Goal: Task Accomplishment & Management: Complete application form

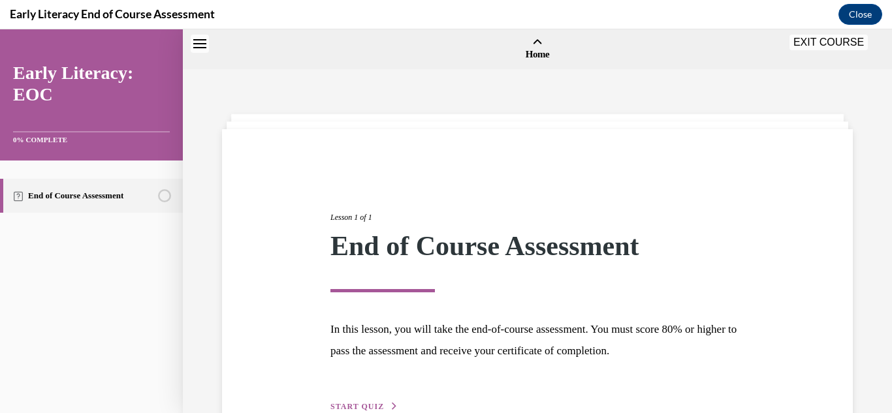
scroll to position [78, 0]
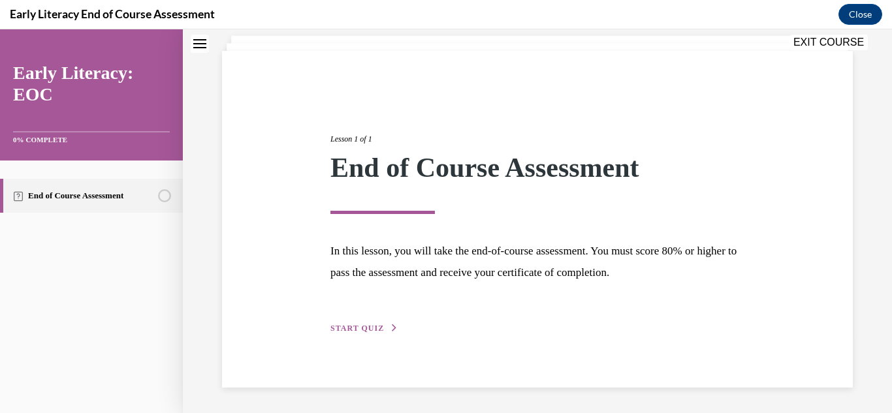
click at [345, 327] on span "START QUIZ" at bounding box center [358, 328] width 54 height 9
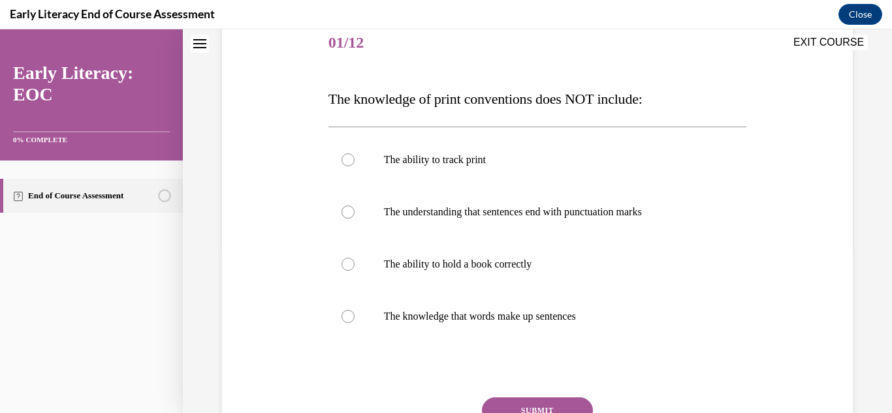
scroll to position [172, 0]
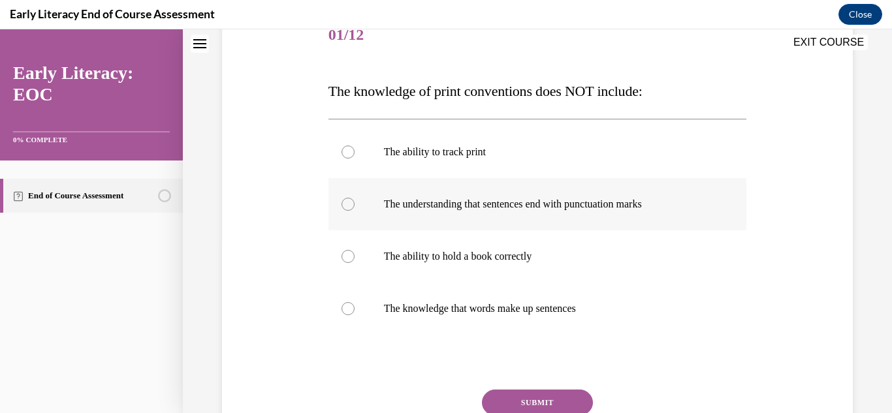
click at [366, 201] on div at bounding box center [538, 204] width 419 height 52
click at [508, 392] on button "SUBMIT" at bounding box center [537, 403] width 111 height 26
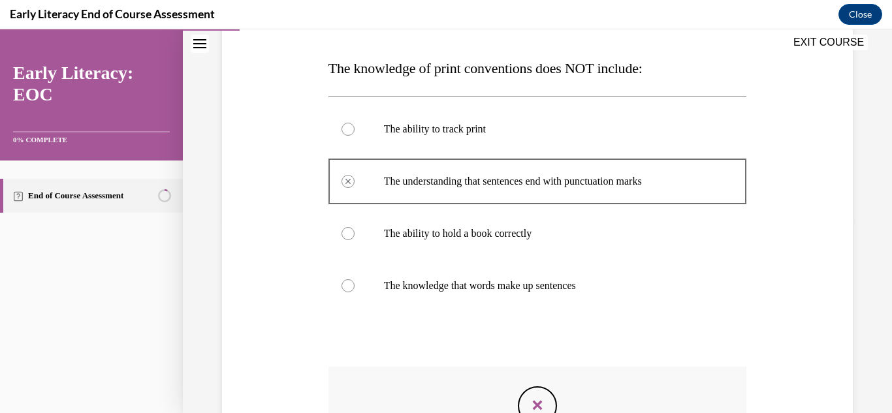
scroll to position [193, 0]
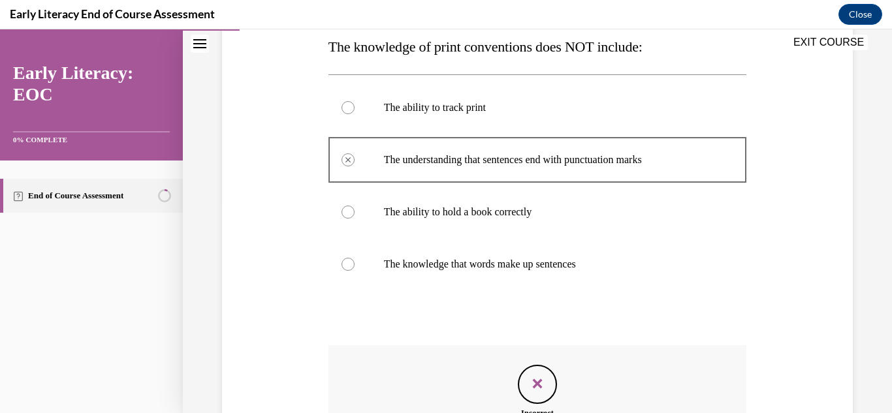
scroll to position [387, 0]
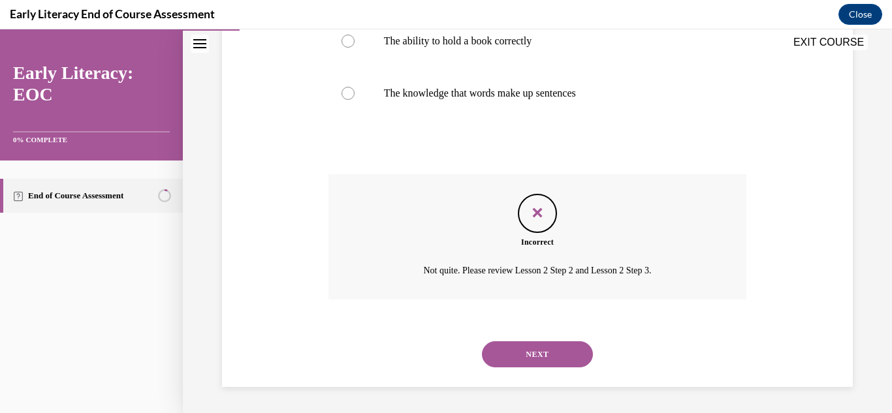
click at [554, 351] on button "NEXT" at bounding box center [537, 355] width 111 height 26
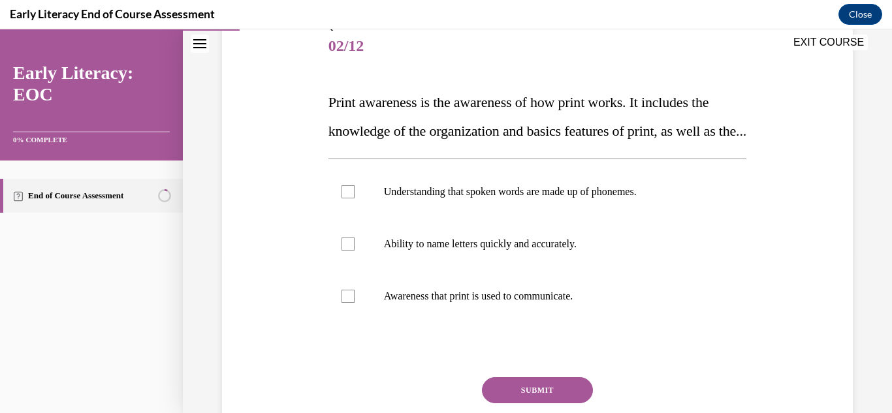
scroll to position [180, 0]
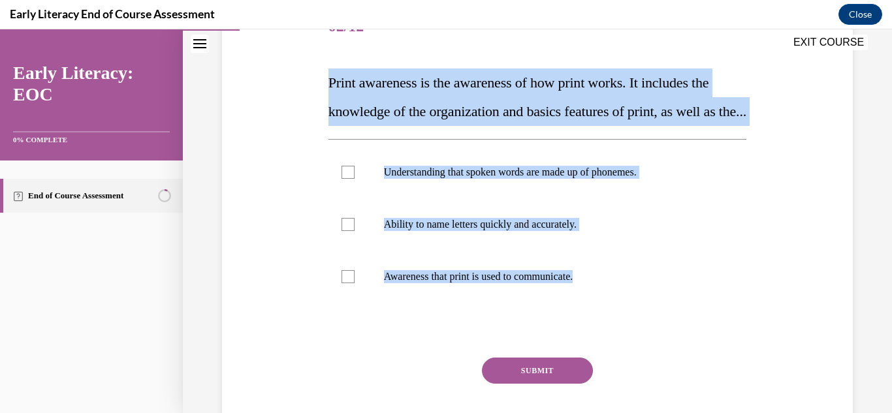
drag, startPoint x: 331, startPoint y: 82, endPoint x: 696, endPoint y: 334, distance: 443.7
click at [696, 334] on div "Question 02/12 Print awareness is the awareness of how print works. It includes…" at bounding box center [538, 233] width 419 height 464
copy div "Print awareness is the awareness of how print works. It includes the knowledge …"
click at [332, 229] on div at bounding box center [538, 225] width 419 height 52
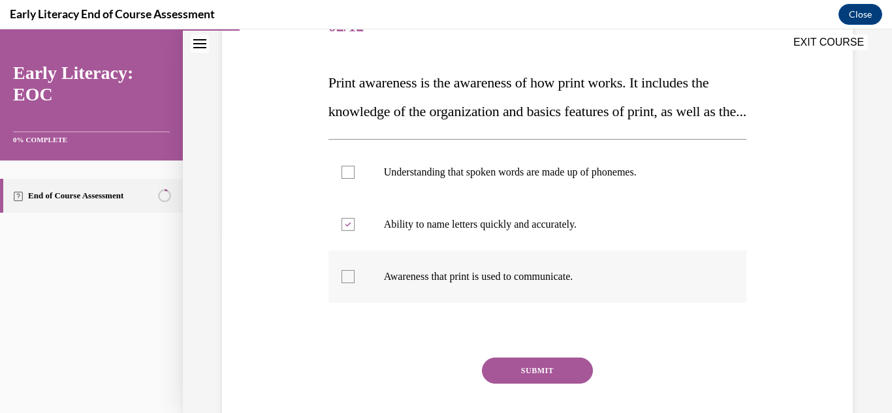
click at [350, 303] on div at bounding box center [538, 277] width 419 height 52
click at [343, 231] on div at bounding box center [348, 224] width 13 height 13
click at [517, 384] on button "SUBMIT" at bounding box center [537, 371] width 111 height 26
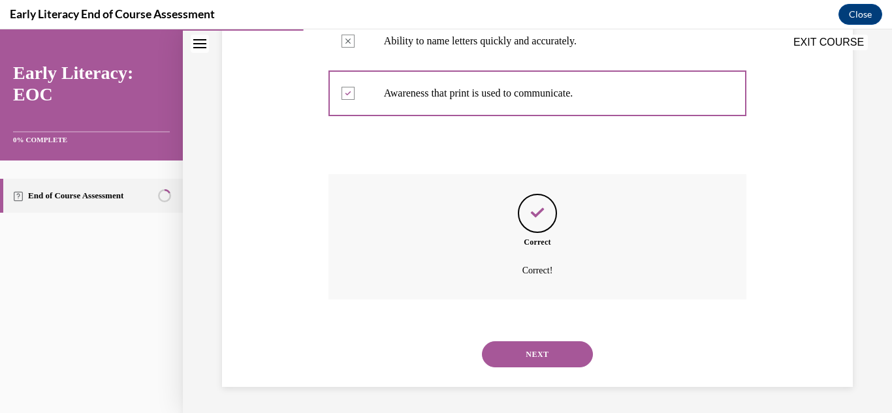
scroll to position [393, 0]
click at [538, 347] on button "NEXT" at bounding box center [537, 355] width 111 height 26
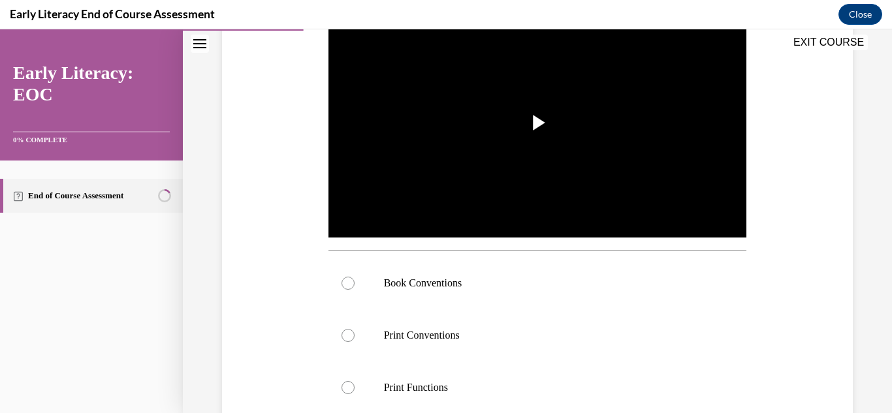
scroll to position [304, 0]
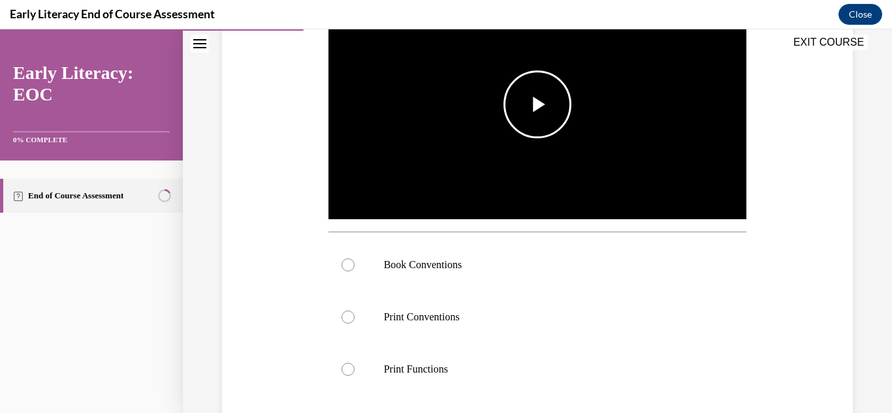
click at [542, 152] on img "Video player" at bounding box center [538, 104] width 419 height 235
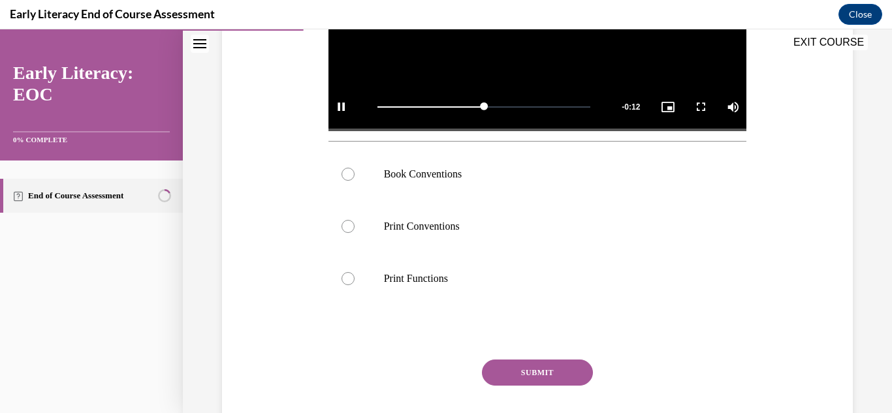
scroll to position [398, 0]
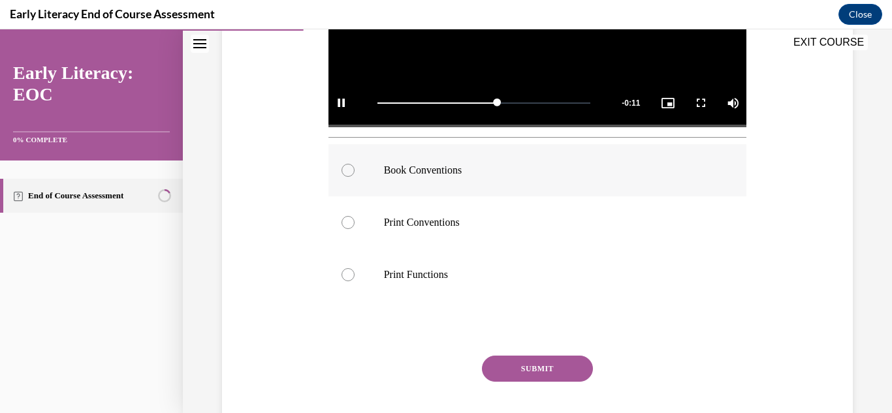
click at [351, 162] on div at bounding box center [538, 170] width 419 height 52
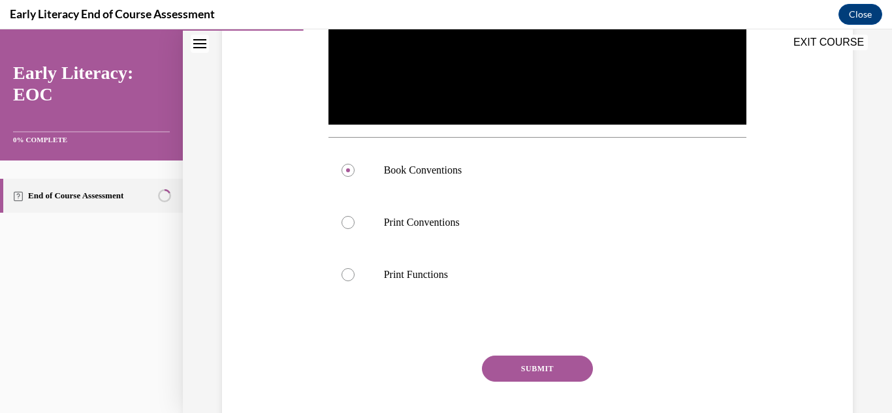
click at [528, 378] on button "SUBMIT" at bounding box center [537, 369] width 111 height 26
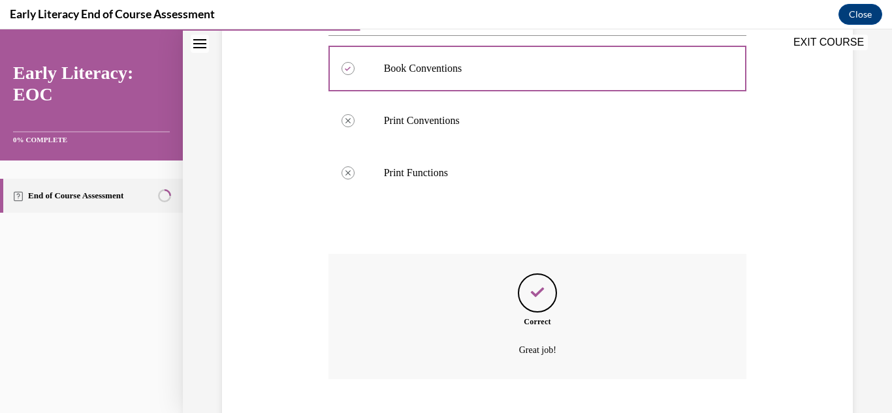
scroll to position [580, 0]
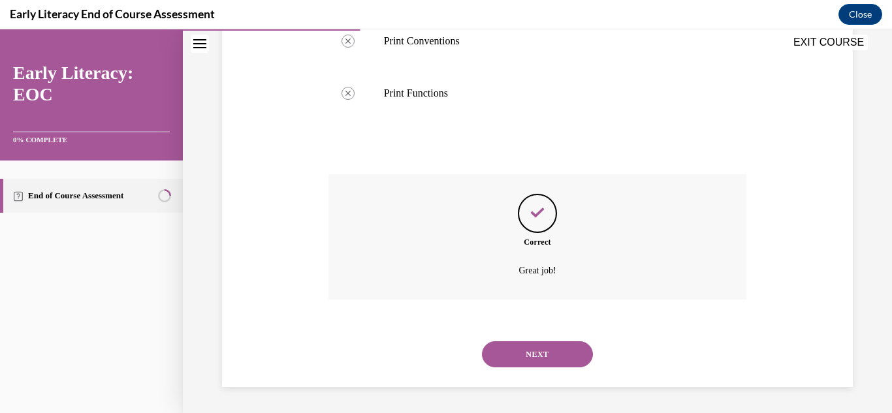
click at [563, 340] on div "NEXT" at bounding box center [538, 355] width 419 height 52
click at [560, 346] on button "NEXT" at bounding box center [537, 355] width 111 height 26
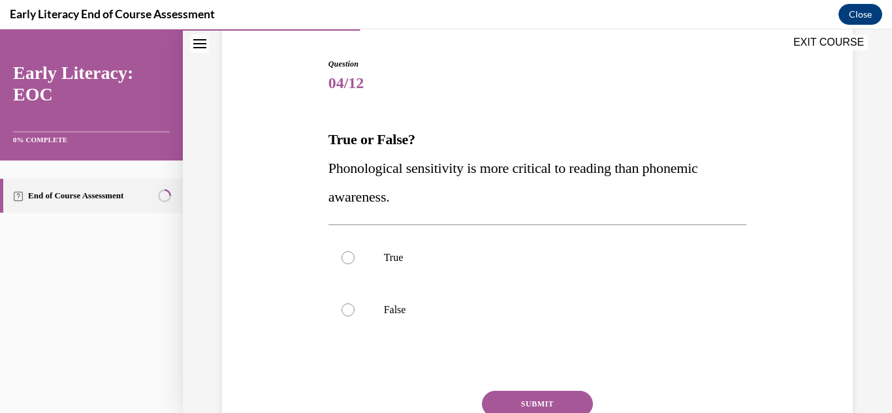
scroll to position [125, 0]
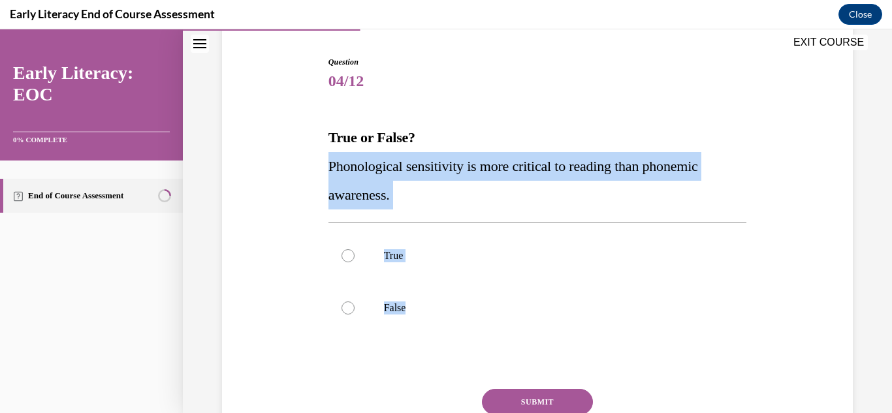
drag, startPoint x: 329, startPoint y: 165, endPoint x: 410, endPoint y: 351, distance: 202.8
click at [410, 351] on div "Question 04/12 True or False? Phonological sensitivity is more critical to read…" at bounding box center [538, 276] width 419 height 440
copy div "Phonological sensitivity is more critical to reading than phonemic awareness. T…"
click at [425, 271] on div at bounding box center [538, 256] width 419 height 52
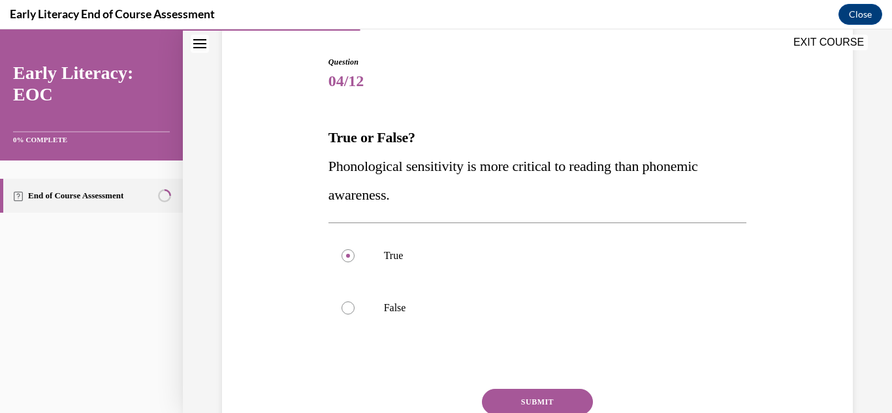
click at [557, 395] on button "SUBMIT" at bounding box center [537, 402] width 111 height 26
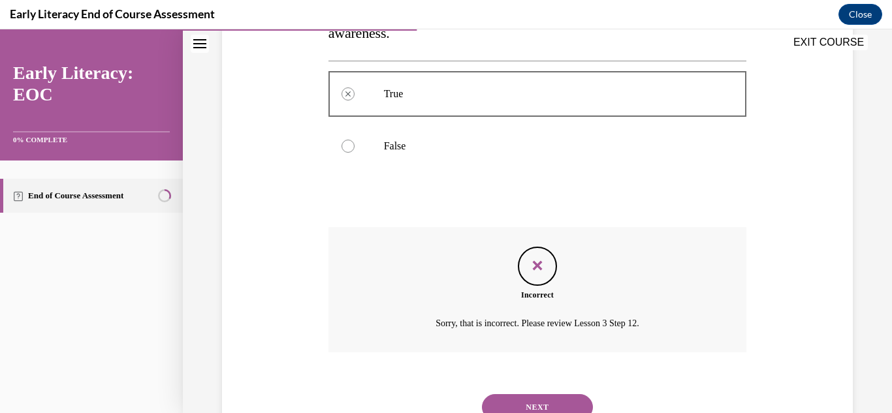
scroll to position [309, 0]
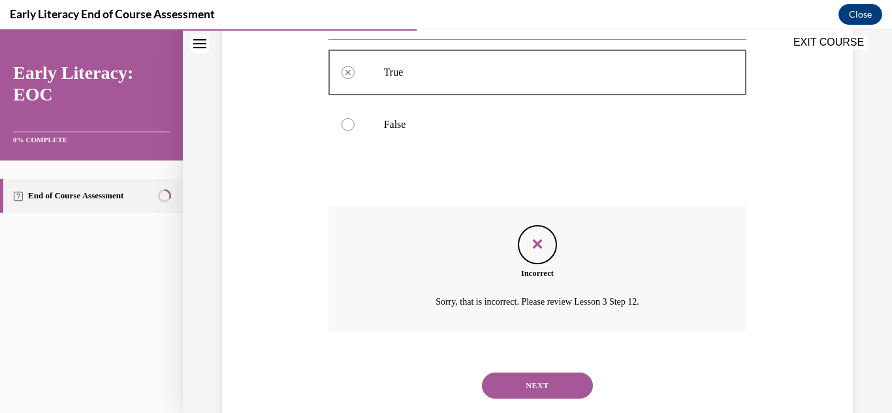
click at [557, 395] on button "NEXT" at bounding box center [537, 386] width 111 height 26
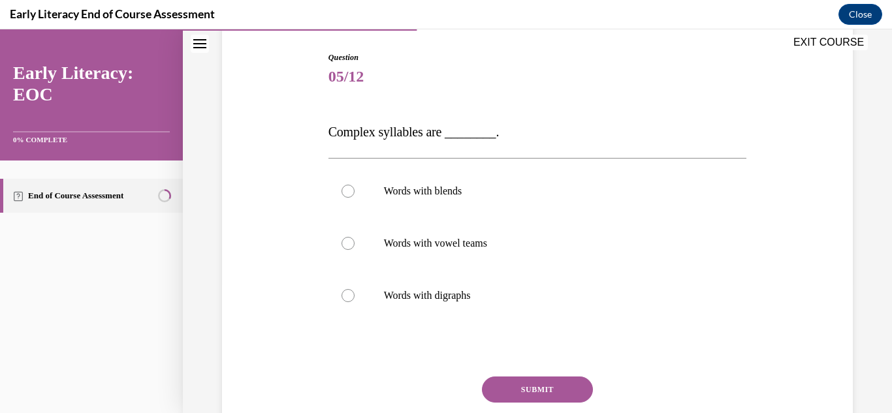
scroll to position [131, 0]
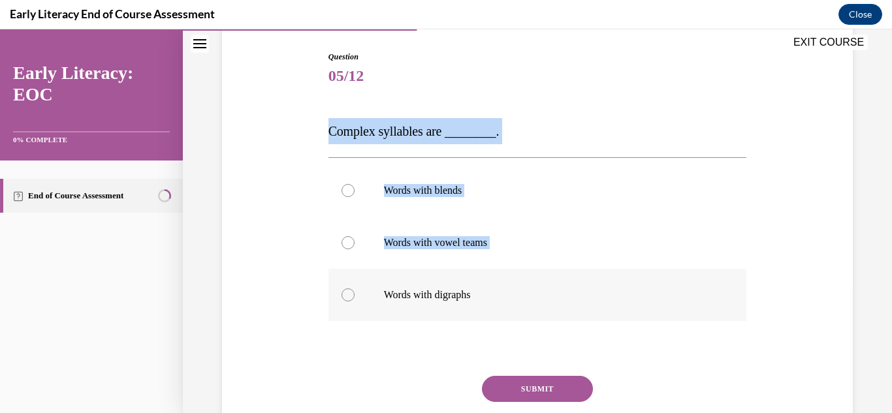
drag, startPoint x: 329, startPoint y: 137, endPoint x: 485, endPoint y: 302, distance: 226.9
click at [485, 302] on div "Question 05/12 Complex syllables are ________. Words with blends Words with vow…" at bounding box center [538, 267] width 419 height 432
copy div "Complex syllables are ________. Words with blends Words with vowel teams"
click at [285, 137] on div "Question 05/12 Complex syllables are ________. Words with blends Words with vow…" at bounding box center [538, 248] width 638 height 472
drag, startPoint x: 327, startPoint y: 131, endPoint x: 508, endPoint y: 349, distance: 283.9
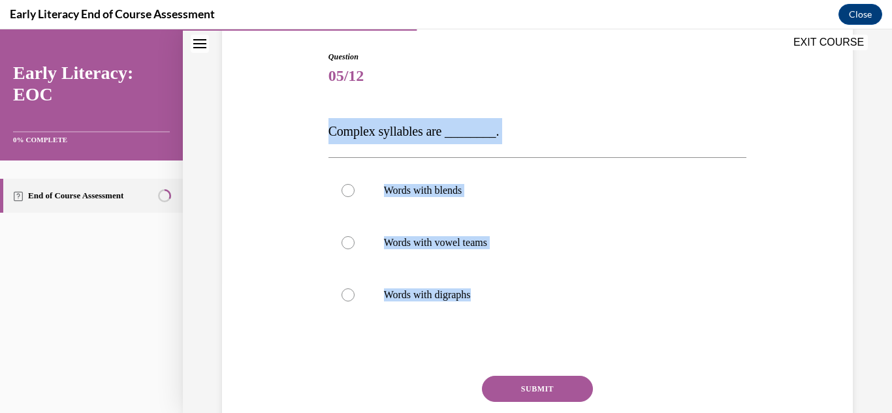
click at [508, 349] on div "Question 05/12 Complex syllables are ________. Words with blends Words with vow…" at bounding box center [537, 257] width 425 height 452
copy div "Complex syllables are ________. Words with blends Words with vowel teams Words …"
click at [342, 173] on div at bounding box center [538, 191] width 419 height 52
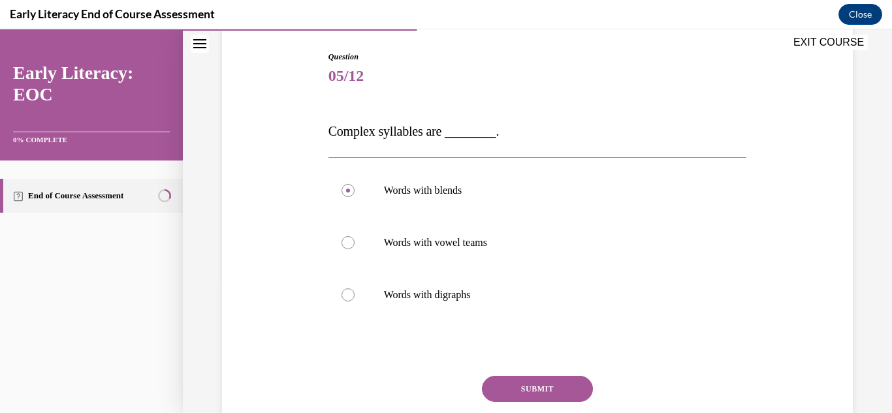
click at [559, 384] on button "SUBMIT" at bounding box center [537, 389] width 111 height 26
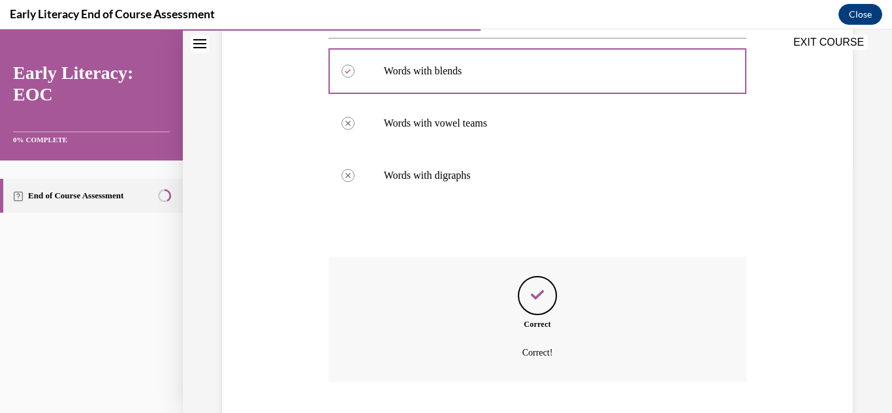
scroll to position [332, 0]
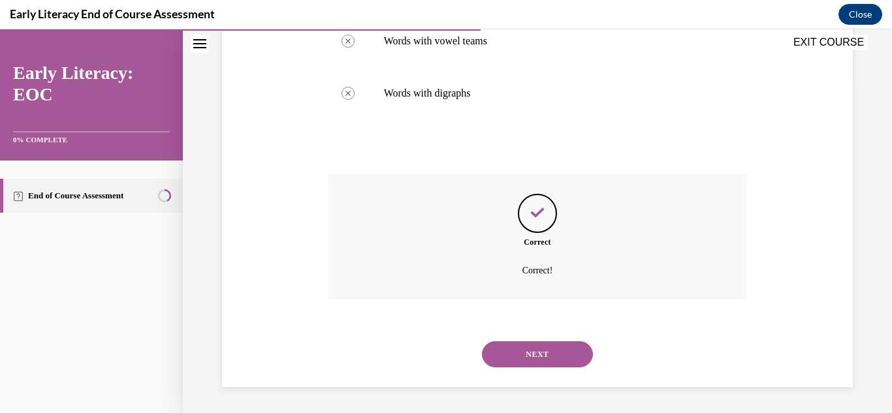
click at [562, 367] on button "NEXT" at bounding box center [537, 355] width 111 height 26
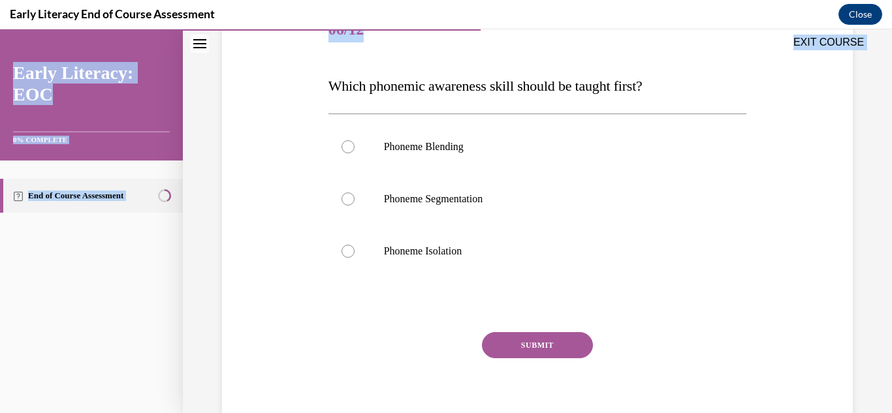
scroll to position [229, 0]
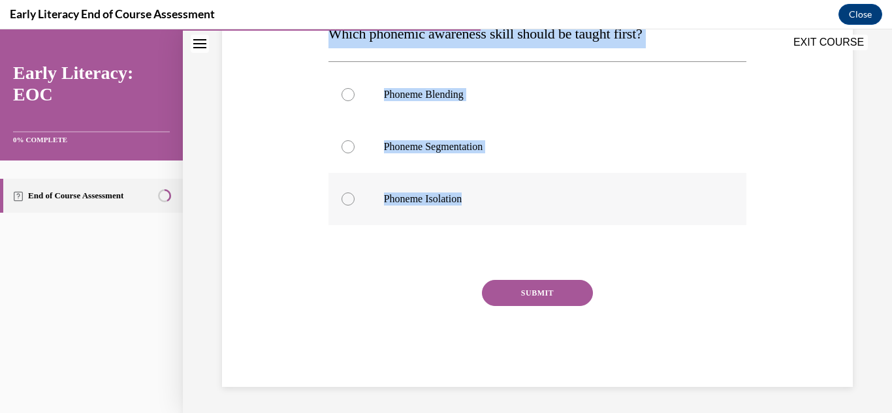
drag, startPoint x: 327, startPoint y: 264, endPoint x: 639, endPoint y: 198, distance: 319.8
click at [639, 198] on div "Question 06/12 Which phonemic awareness skill should be taught first? Phoneme B…" at bounding box center [537, 160] width 425 height 455
copy div "Which phonemic awareness skill should be taught first? Phoneme Blending Phoneme…"
click at [346, 93] on div at bounding box center [348, 94] width 13 height 13
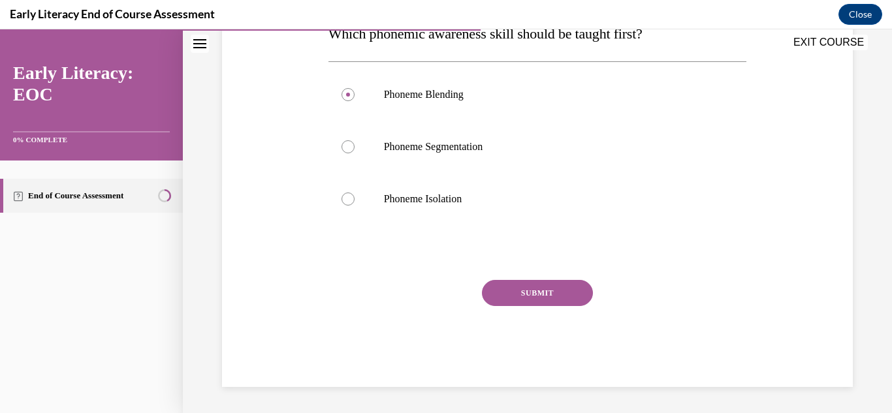
click at [508, 304] on button "SUBMIT" at bounding box center [537, 293] width 111 height 26
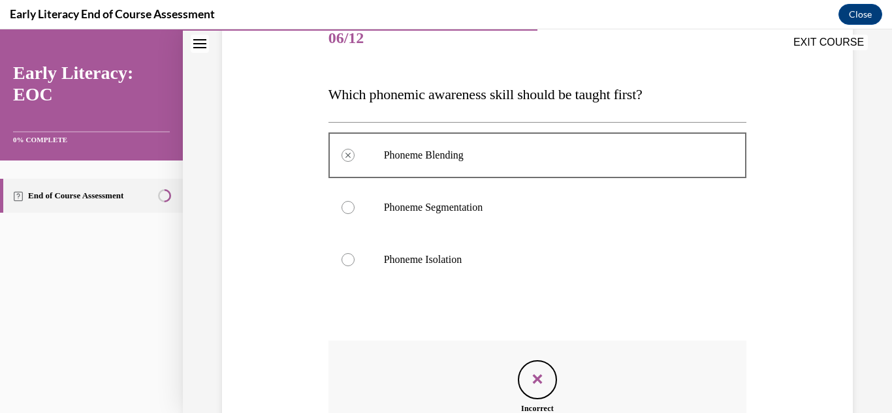
scroll to position [335, 0]
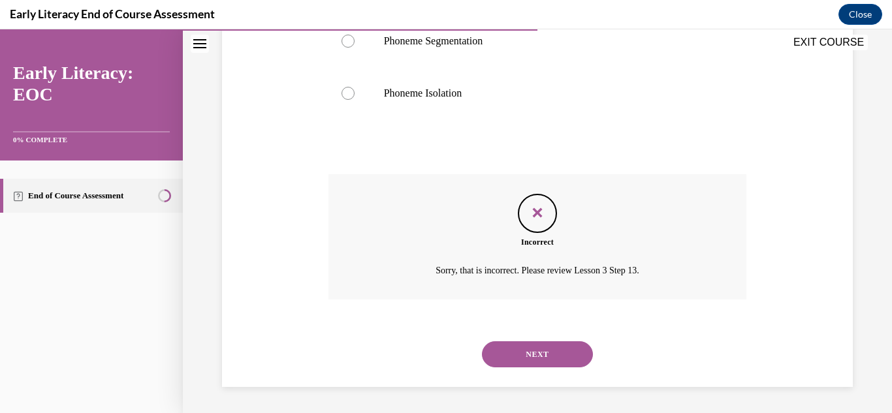
click at [496, 342] on button "NEXT" at bounding box center [537, 355] width 111 height 26
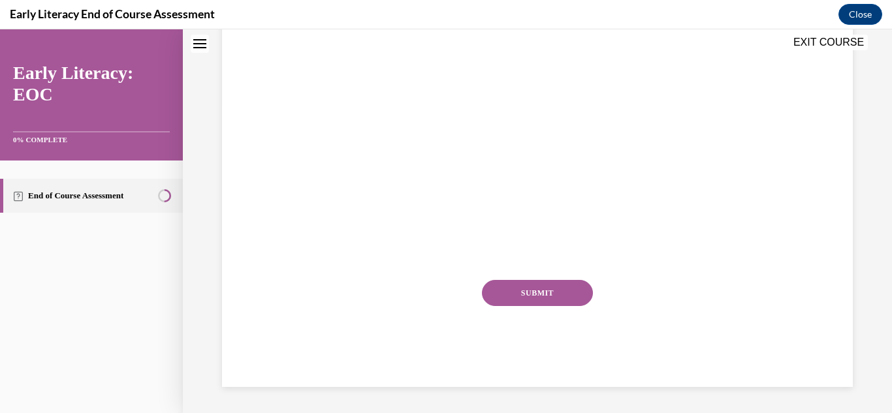
scroll to position [0, 0]
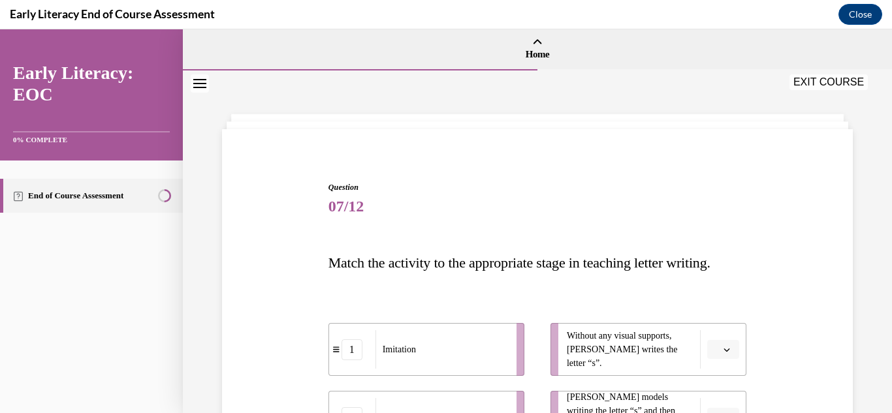
click at [524, 255] on span "Match the activity to the appropriate stage in teaching letter writing." at bounding box center [520, 263] width 382 height 16
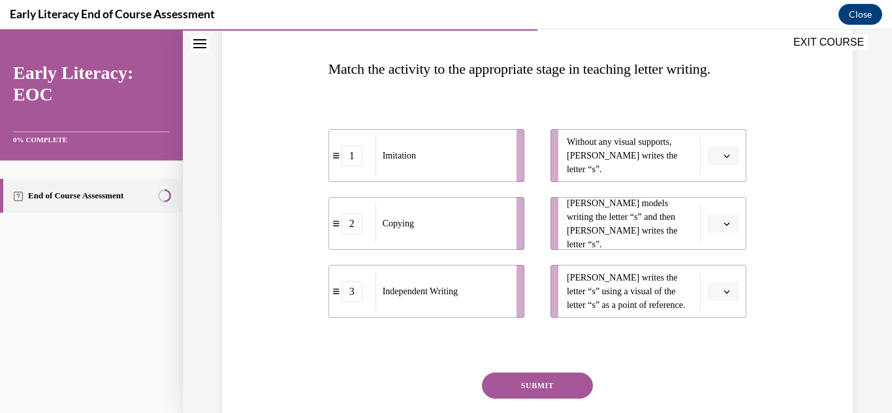
scroll to position [195, 0]
drag, startPoint x: 415, startPoint y: 307, endPoint x: 515, endPoint y: 169, distance: 171.2
click at [508, 271] on div "Independent Writing" at bounding box center [442, 290] width 133 height 39
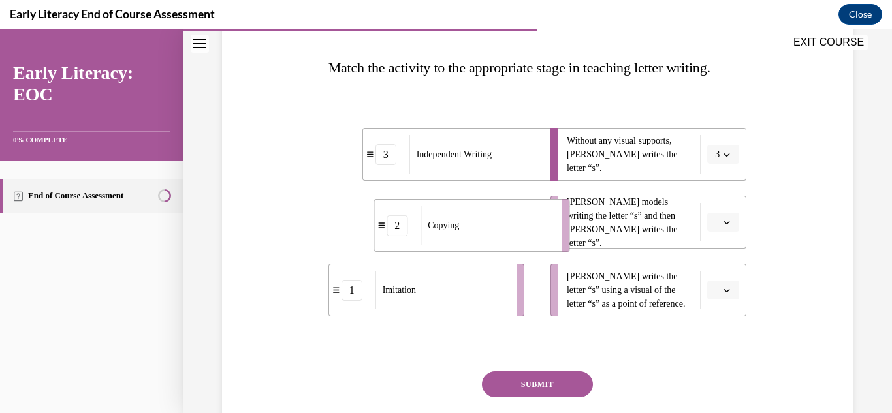
drag, startPoint x: 449, startPoint y: 213, endPoint x: 496, endPoint y: 216, distance: 46.5
click at [496, 216] on div "Copying" at bounding box center [487, 225] width 133 height 39
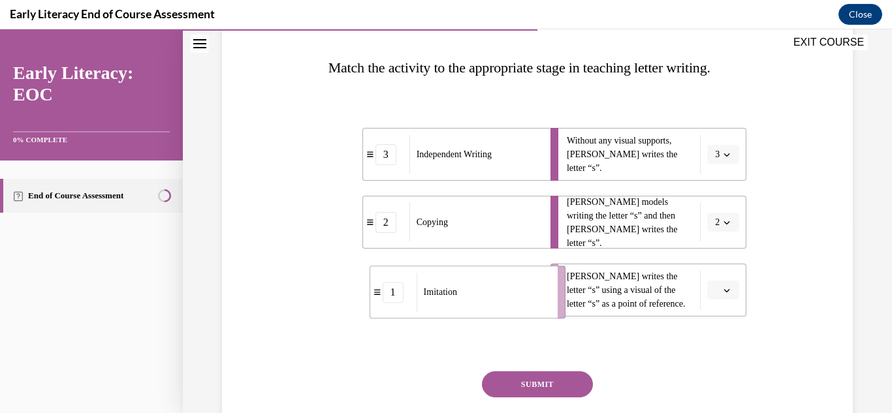
drag, startPoint x: 430, startPoint y: 300, endPoint x: 472, endPoint y: 302, distance: 41.9
click at [472, 302] on div "Imitation" at bounding box center [483, 292] width 133 height 39
click at [526, 383] on button "SUBMIT" at bounding box center [537, 385] width 111 height 26
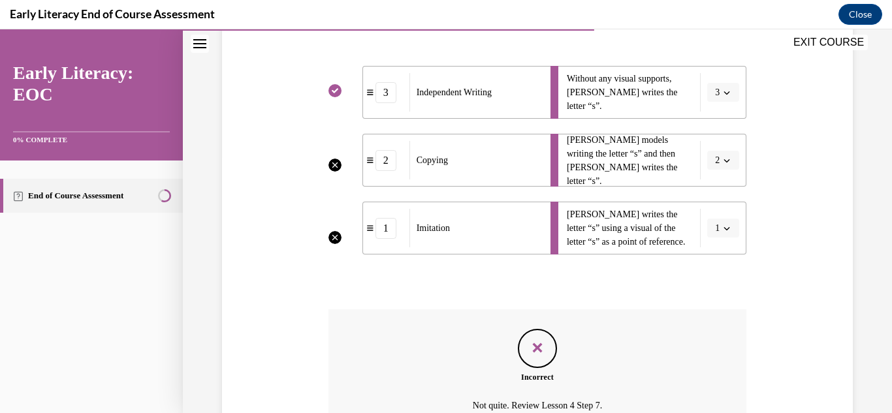
scroll to position [393, 0]
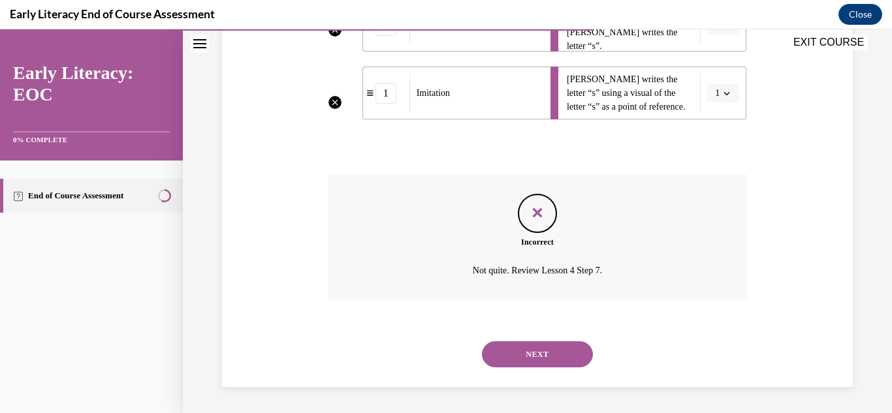
click at [541, 361] on button "NEXT" at bounding box center [537, 355] width 111 height 26
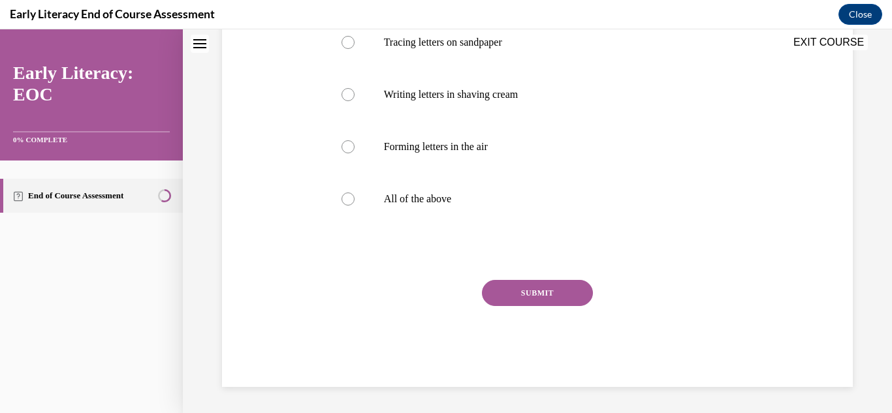
scroll to position [0, 0]
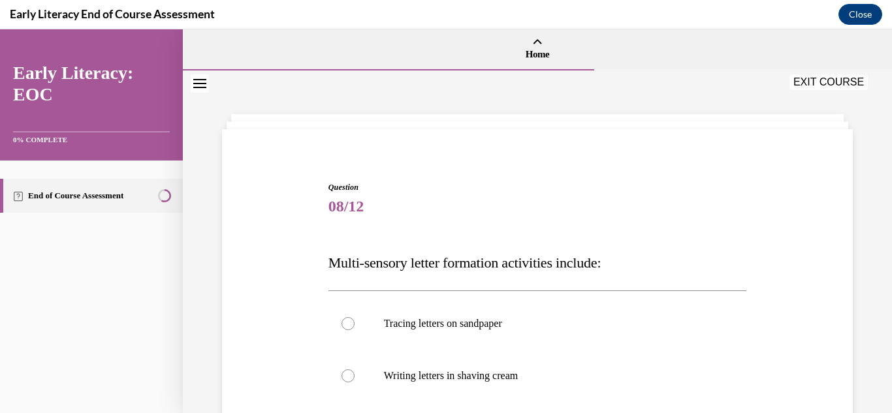
click at [541, 370] on p "Writing letters in shaving cream" at bounding box center [549, 376] width 331 height 13
click at [315, 240] on div "Question 08/12 Multi-sensory letter formation activities include: Tracing lette…" at bounding box center [538, 405] width 638 height 526
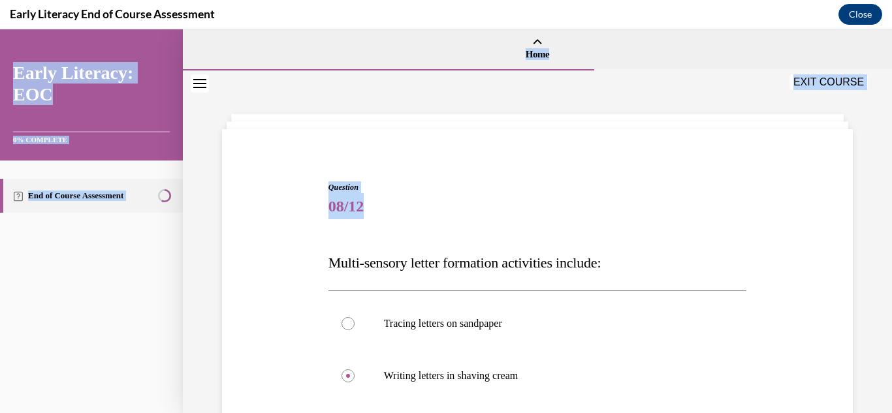
scroll to position [282, 0]
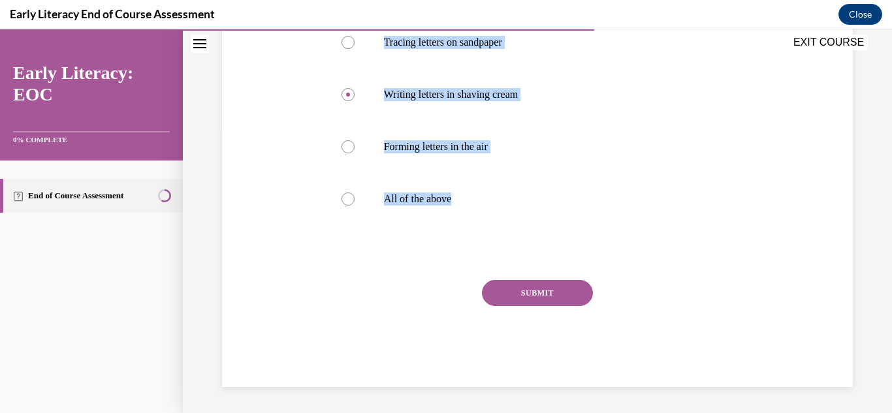
drag, startPoint x: 327, startPoint y: 268, endPoint x: 579, endPoint y: 242, distance: 254.1
click at [579, 242] on div "Question 08/12 Multi-sensory letter formation activities include: Tracing lette…" at bounding box center [537, 133] width 425 height 507
copy div "Multi-sensory letter formation activities include: Tracing letters on sandpaper…"
click at [401, 197] on p "All of the above" at bounding box center [549, 199] width 331 height 13
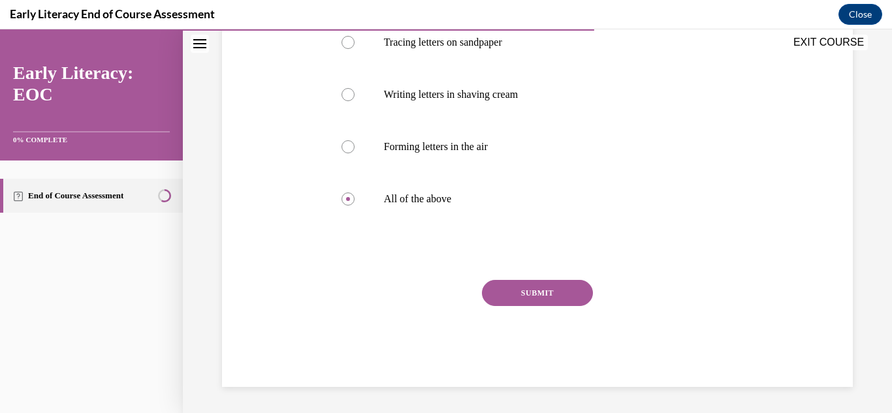
click at [513, 285] on button "SUBMIT" at bounding box center [537, 293] width 111 height 26
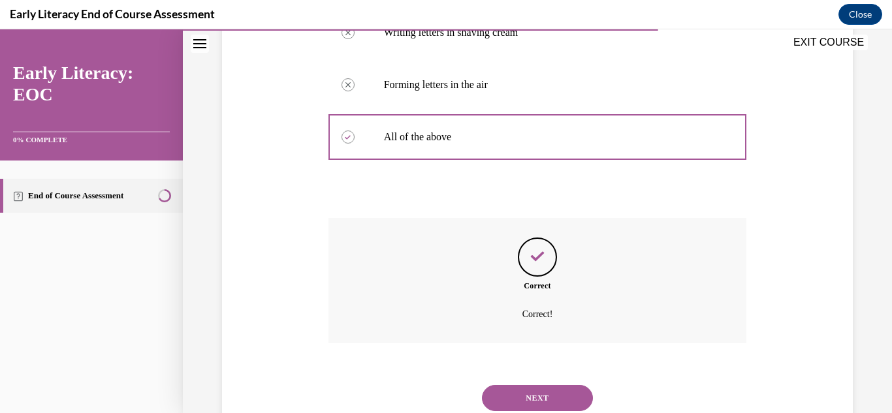
scroll to position [387, 0]
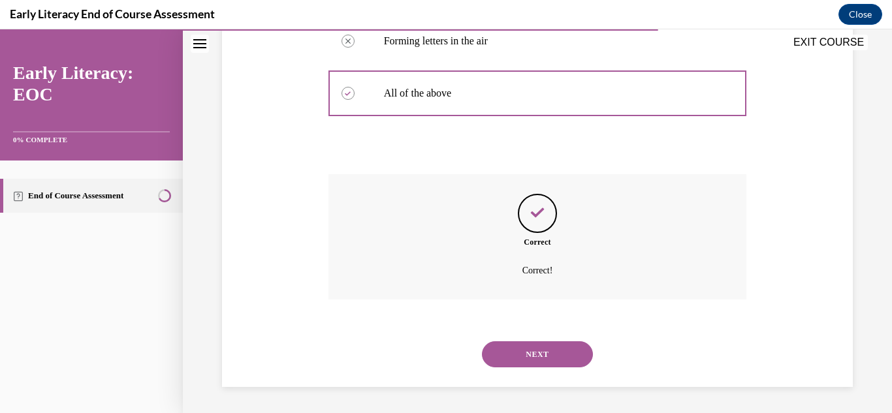
click at [521, 345] on button "NEXT" at bounding box center [537, 355] width 111 height 26
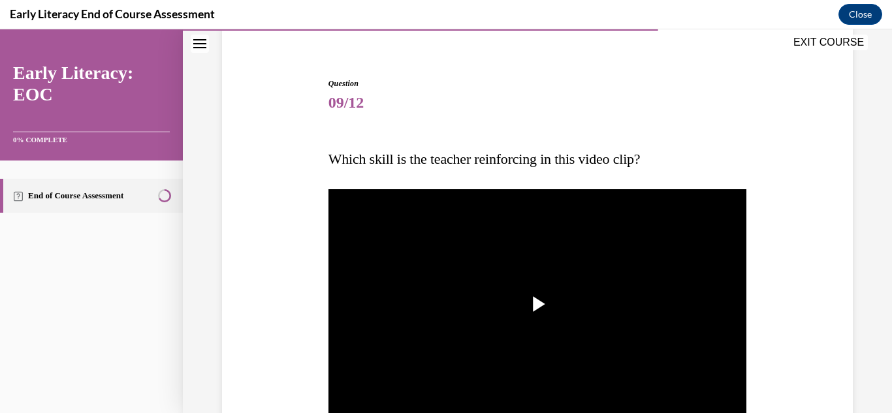
scroll to position [105, 0]
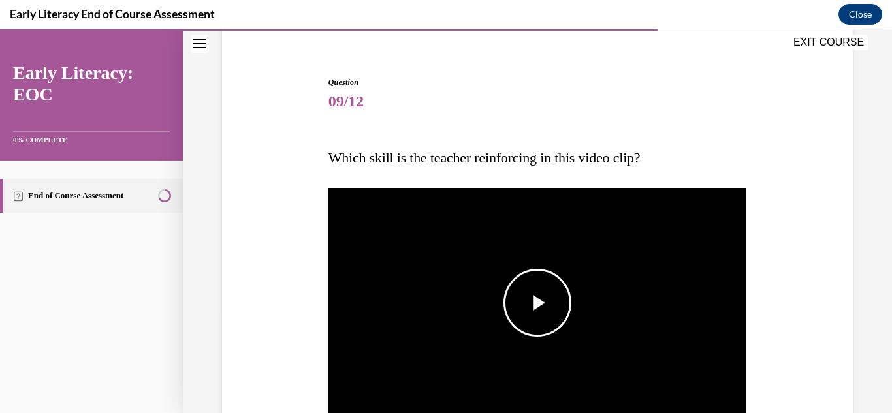
click at [538, 303] on span "Video player" at bounding box center [538, 303] width 0 height 0
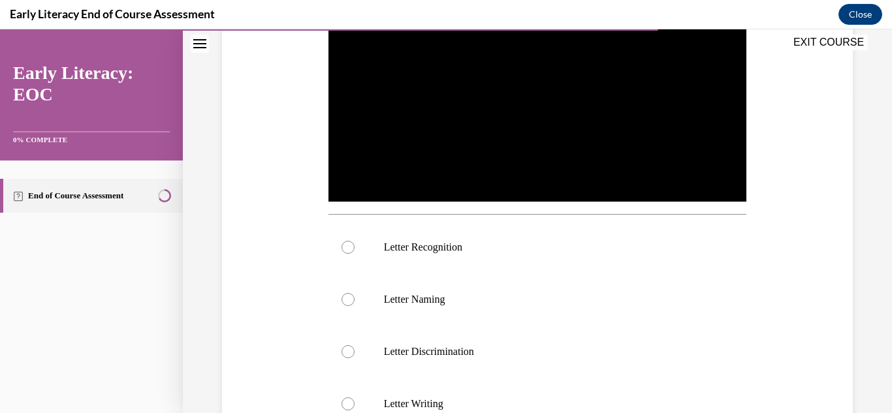
scroll to position [322, 0]
click at [457, 253] on p "Letter Recognition" at bounding box center [549, 246] width 331 height 13
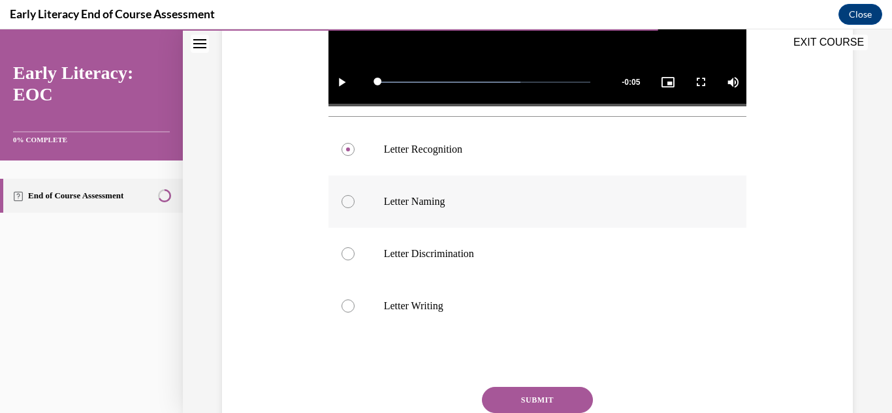
scroll to position [420, 0]
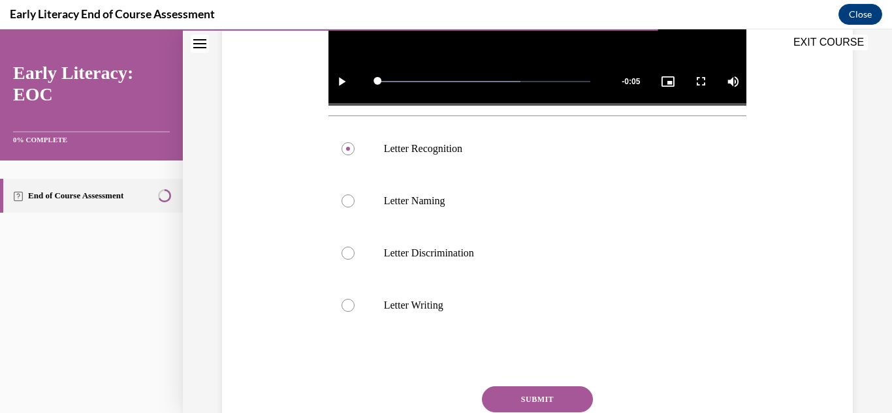
click at [529, 408] on button "SUBMIT" at bounding box center [537, 400] width 111 height 26
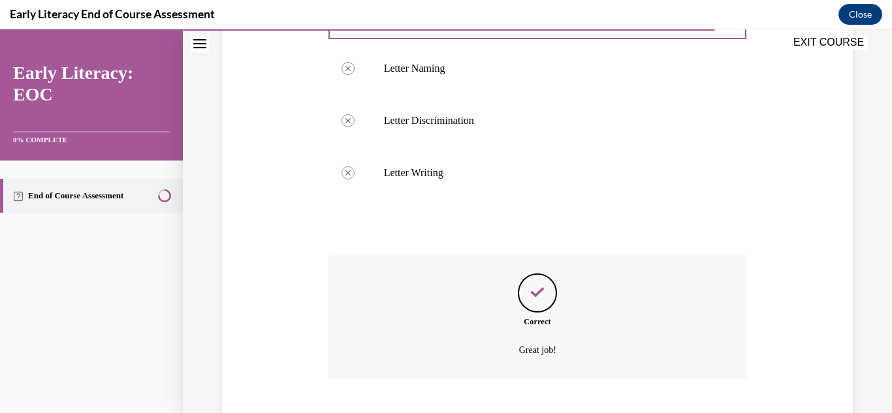
scroll to position [632, 0]
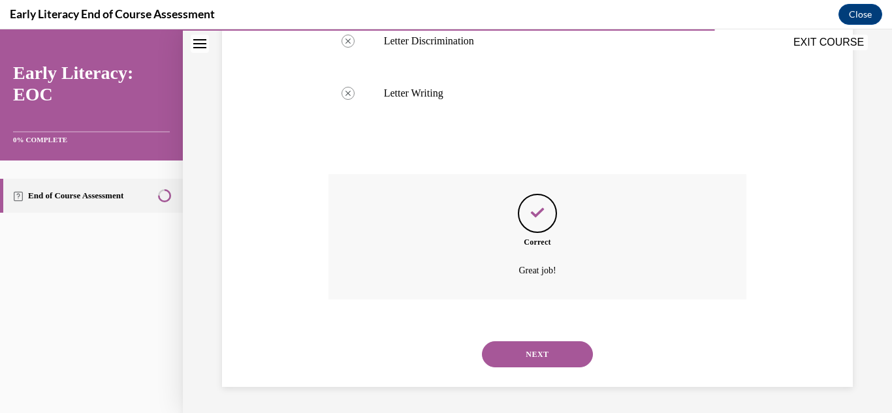
click at [515, 362] on button "NEXT" at bounding box center [537, 355] width 111 height 26
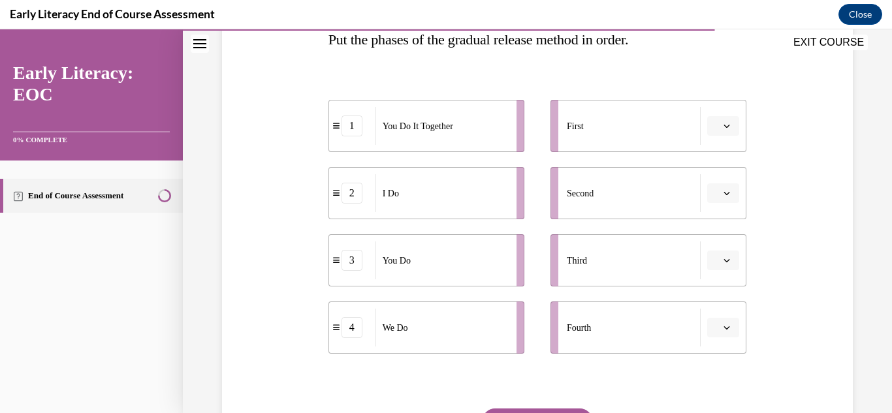
scroll to position [221, 0]
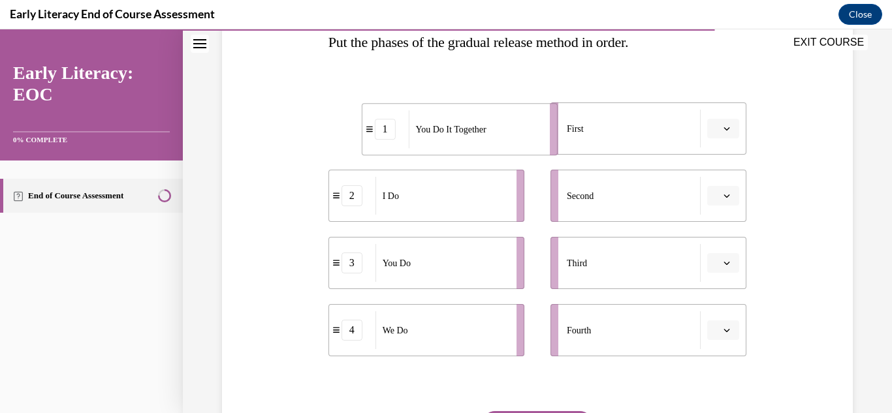
drag, startPoint x: 414, startPoint y: 151, endPoint x: 447, endPoint y: 152, distance: 33.3
click at [447, 152] on li "1 You Do It Together" at bounding box center [460, 129] width 196 height 52
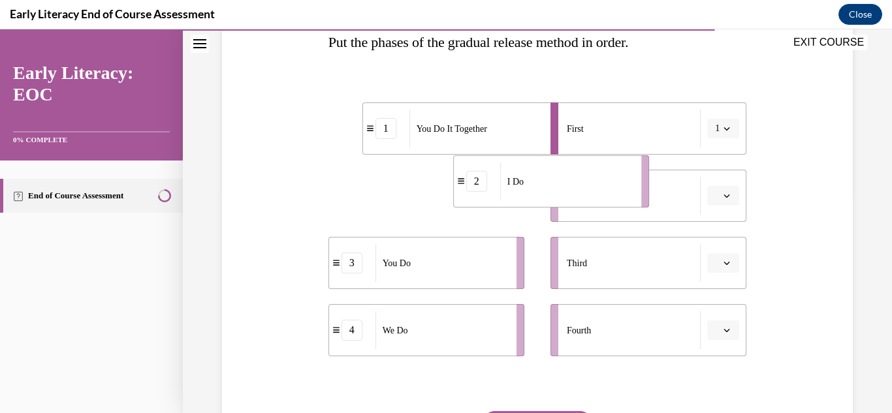
drag, startPoint x: 425, startPoint y: 184, endPoint x: 549, endPoint y: 171, distance: 124.8
click at [549, 171] on div "I Do" at bounding box center [566, 182] width 133 height 38
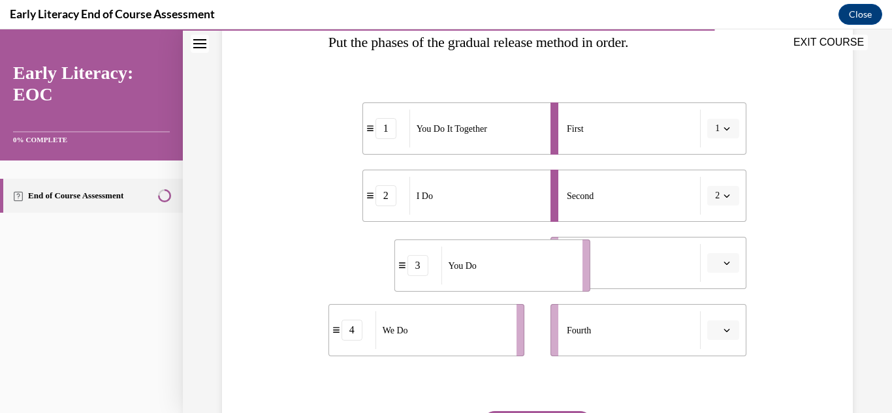
drag, startPoint x: 459, startPoint y: 248, endPoint x: 525, endPoint y: 250, distance: 66.0
click at [525, 250] on div "You Do" at bounding box center [508, 266] width 133 height 38
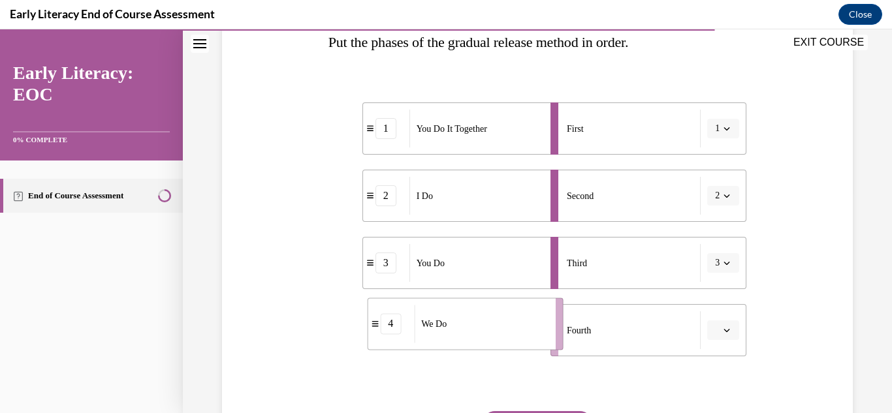
drag, startPoint x: 478, startPoint y: 304, endPoint x: 517, endPoint y: 298, distance: 39.6
click at [517, 298] on li "4 We Do" at bounding box center [465, 324] width 196 height 52
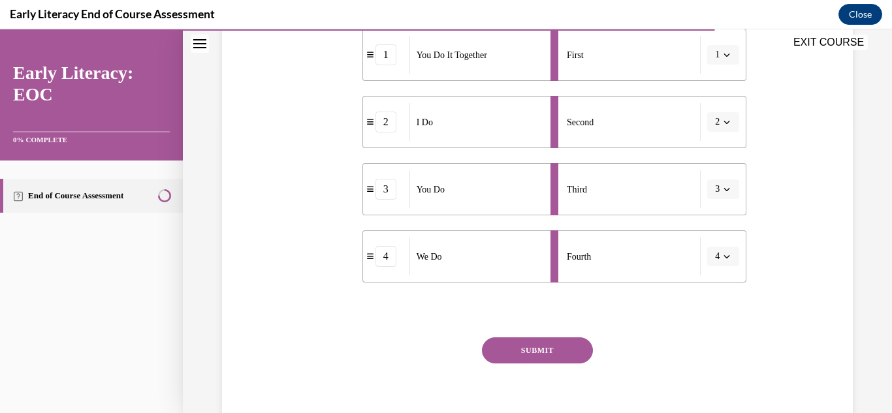
click at [569, 352] on button "SUBMIT" at bounding box center [537, 351] width 111 height 26
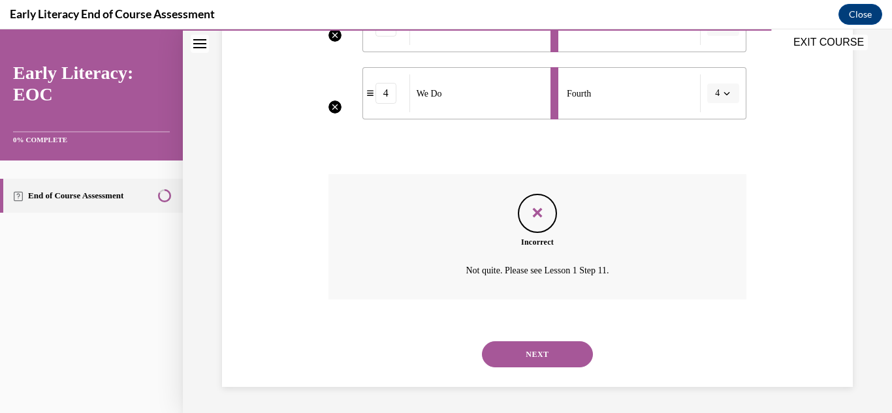
scroll to position [457, 0]
click at [569, 352] on button "NEXT" at bounding box center [537, 355] width 111 height 26
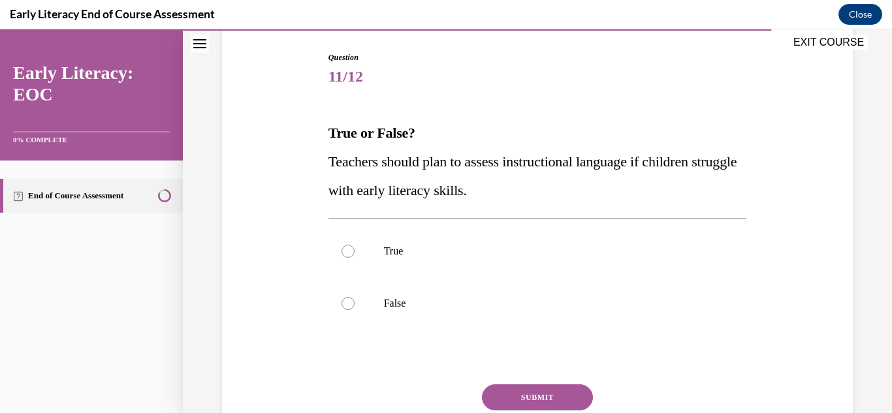
scroll to position [132, 0]
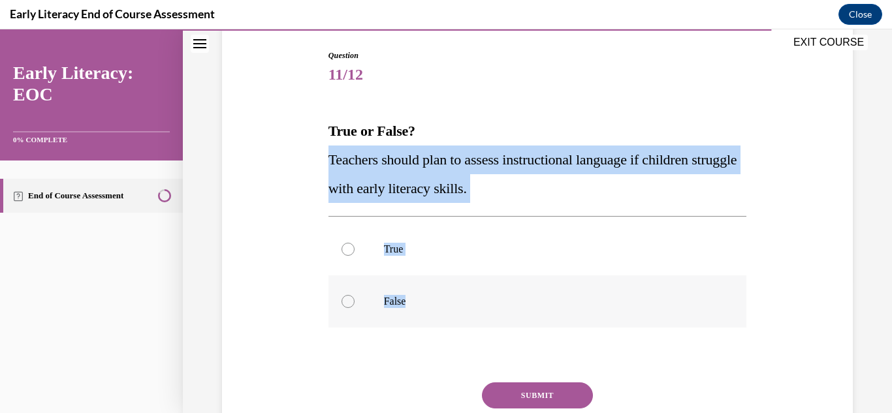
drag, startPoint x: 325, startPoint y: 157, endPoint x: 571, endPoint y: 298, distance: 282.9
click at [571, 298] on div "Question 11/12 True or False? Teachers should plan to assess instructional lang…" at bounding box center [537, 260] width 425 height 460
copy div "Teachers should plan to assess instructional language if children struggle with…"
click at [342, 252] on div at bounding box center [348, 249] width 13 height 13
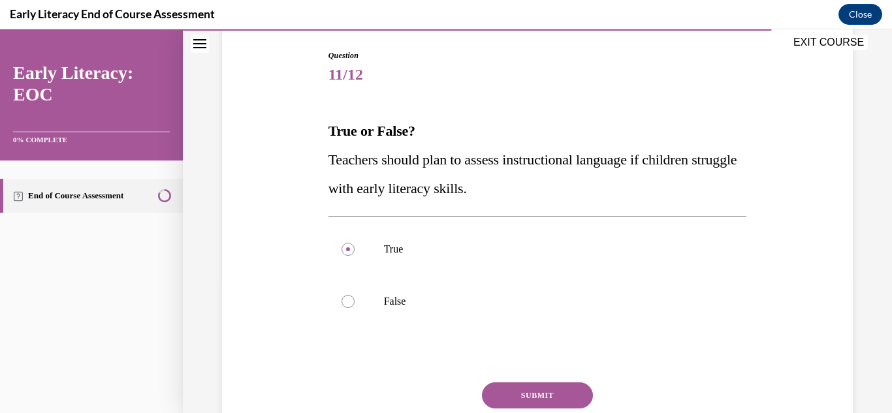
click at [504, 384] on button "SUBMIT" at bounding box center [537, 396] width 111 height 26
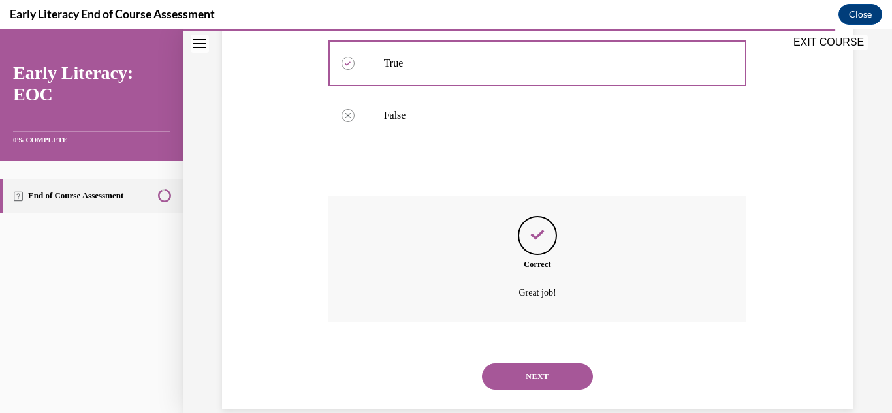
scroll to position [340, 0]
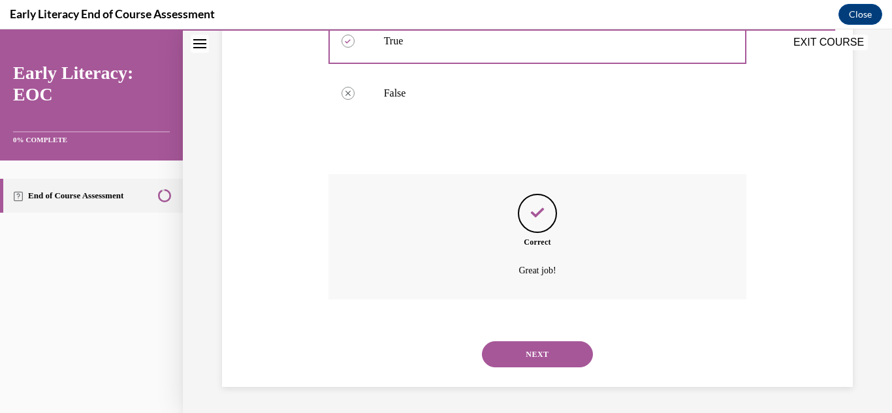
click at [532, 364] on button "NEXT" at bounding box center [537, 355] width 111 height 26
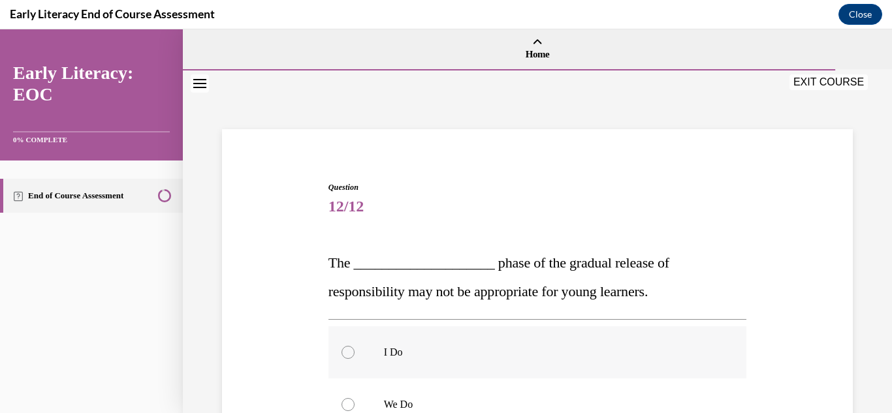
drag, startPoint x: 332, startPoint y: 266, endPoint x: 430, endPoint y: 376, distance: 147.2
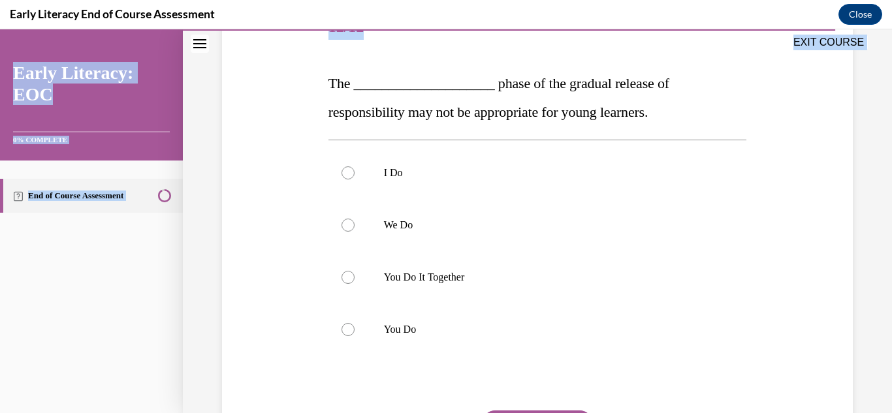
scroll to position [310, 0]
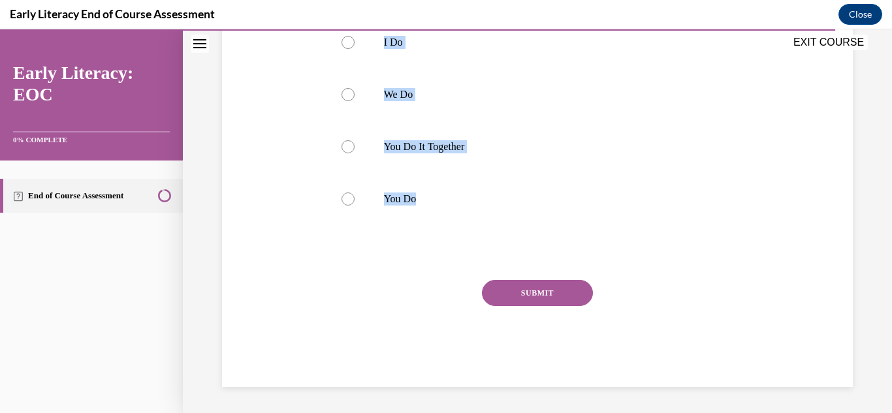
drag, startPoint x: 329, startPoint y: 263, endPoint x: 494, endPoint y: 253, distance: 166.2
click at [494, 253] on div "Question 12/12 The ____________________ phase of the gradual release of respons…" at bounding box center [538, 129] width 419 height 516
click at [519, 297] on button "SUBMIT" at bounding box center [537, 293] width 111 height 26
copy div "The ____________________ phase of the gradual release of responsibility may not…"
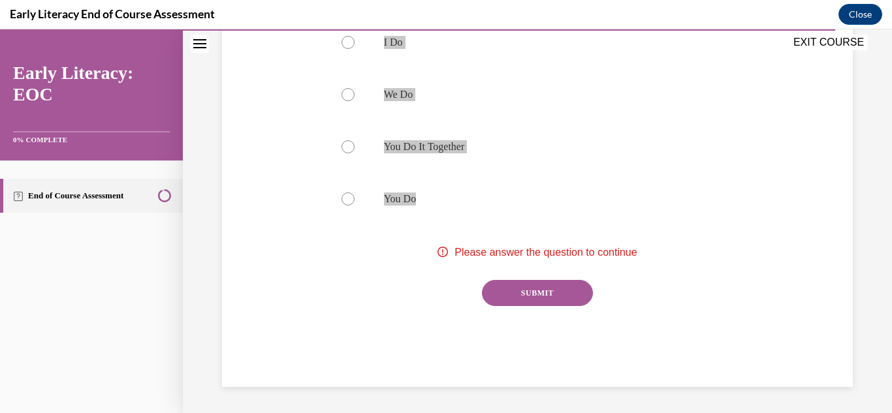
click at [498, 21] on div "Early Literacy End of Course Assessment Close" at bounding box center [446, 14] width 892 height 29
click at [295, 71] on div "Question 12/12 The ____________________ phase of the gradual release of respons…" at bounding box center [538, 109] width 638 height 555
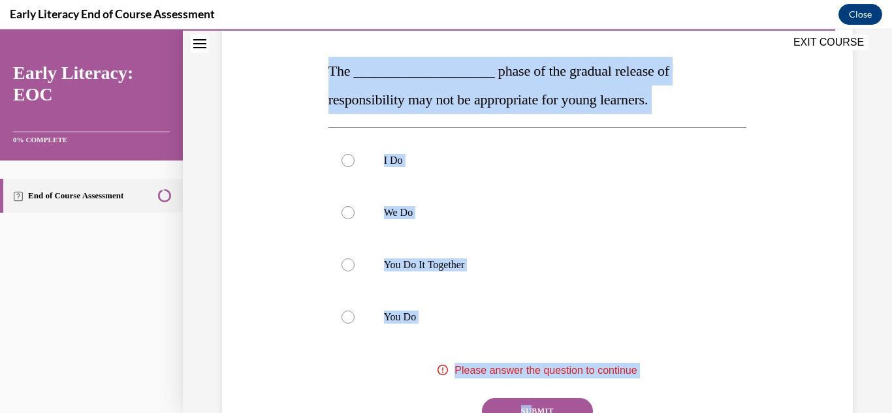
scroll to position [202, 0]
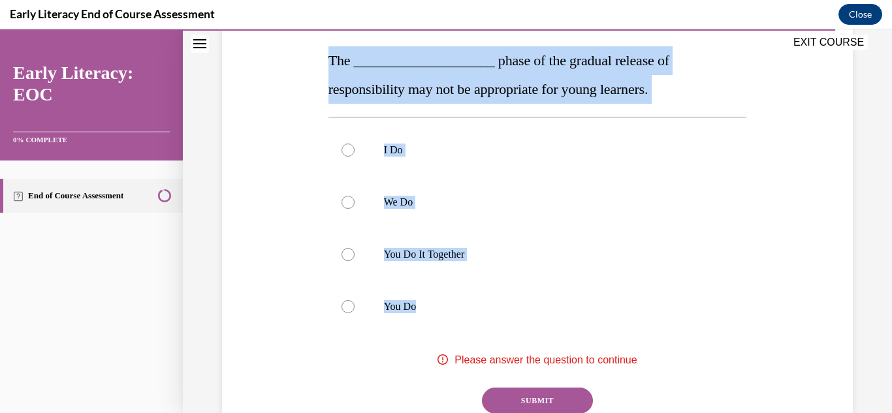
drag, startPoint x: 327, startPoint y: 121, endPoint x: 511, endPoint y: 334, distance: 281.6
click at [511, 334] on div "Question 12/12 The ____________________ phase of the gradual release of respons…" at bounding box center [537, 228] width 425 height 536
copy div "The ____________________ phase of the gradual release of responsibility may not…"
click at [348, 311] on div at bounding box center [348, 306] width 13 height 13
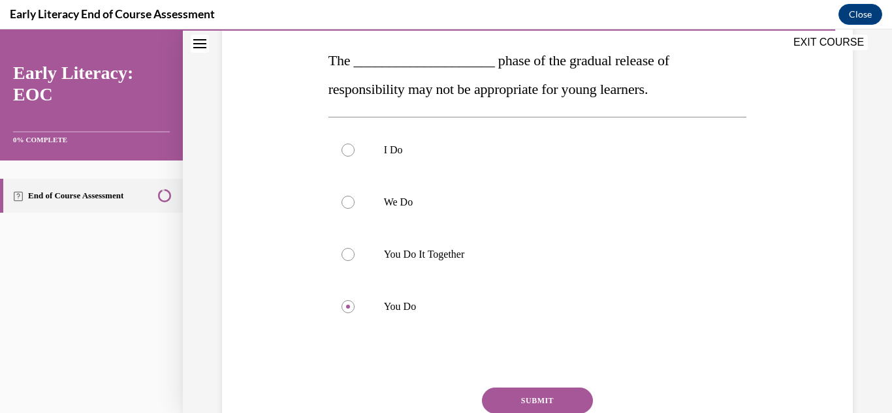
click at [502, 391] on button "SUBMIT" at bounding box center [537, 401] width 111 height 26
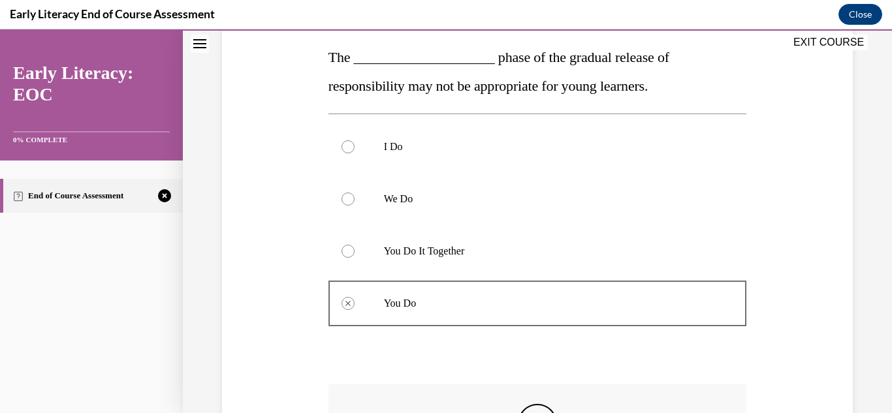
scroll to position [208, 0]
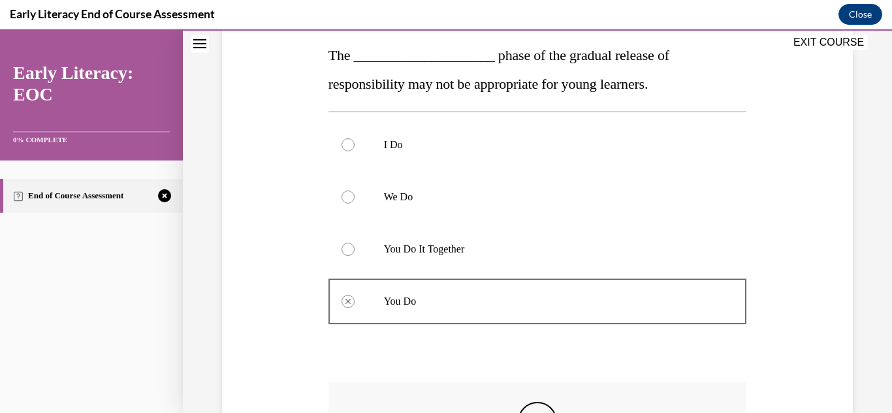
click at [370, 144] on div at bounding box center [538, 145] width 419 height 52
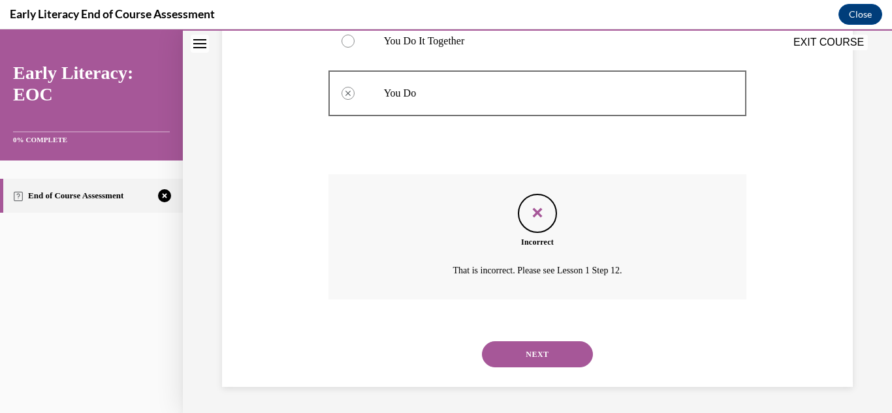
click at [511, 356] on button "NEXT" at bounding box center [537, 355] width 111 height 26
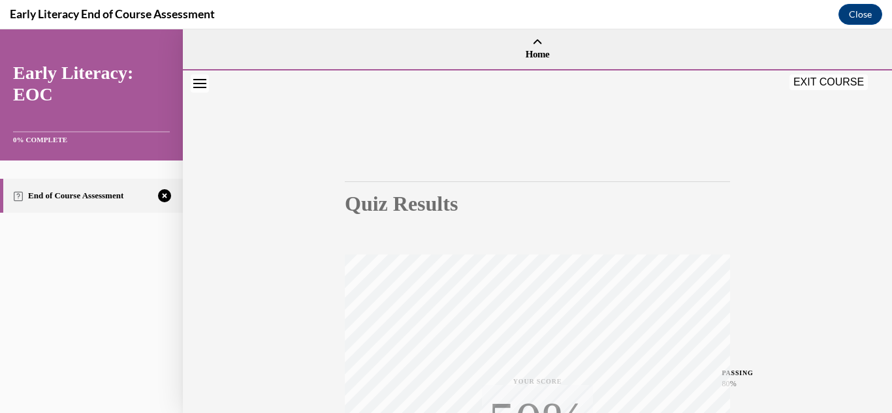
scroll to position [285, 0]
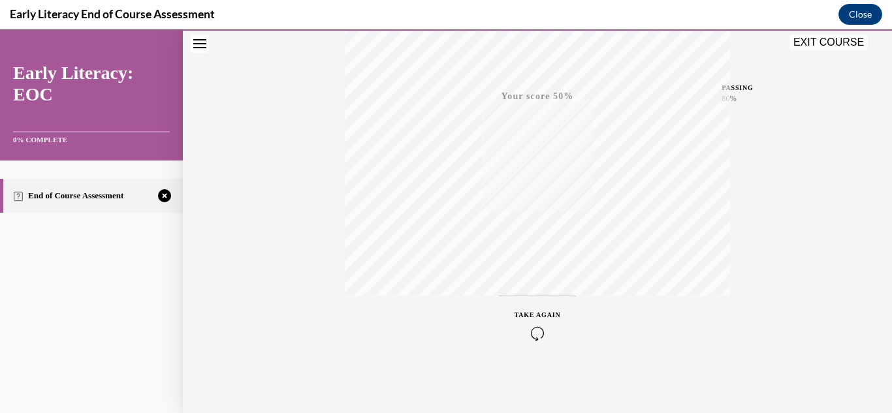
click at [531, 345] on button "TAKE AGAIN" at bounding box center [538, 325] width 78 height 59
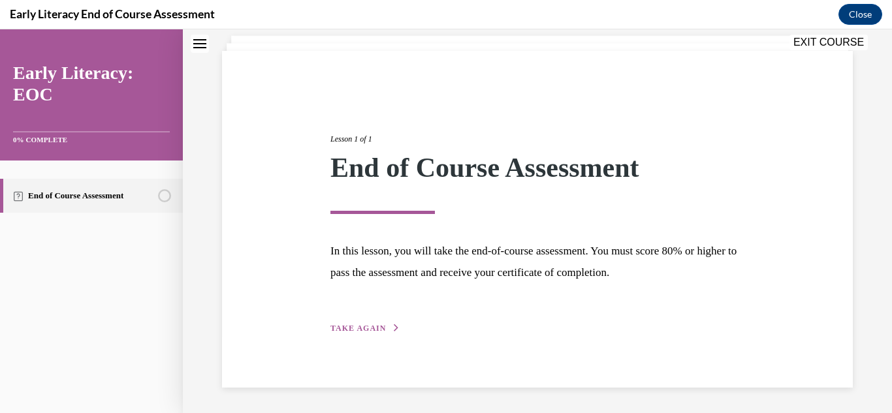
click at [346, 327] on span "TAKE AGAIN" at bounding box center [359, 328] width 56 height 9
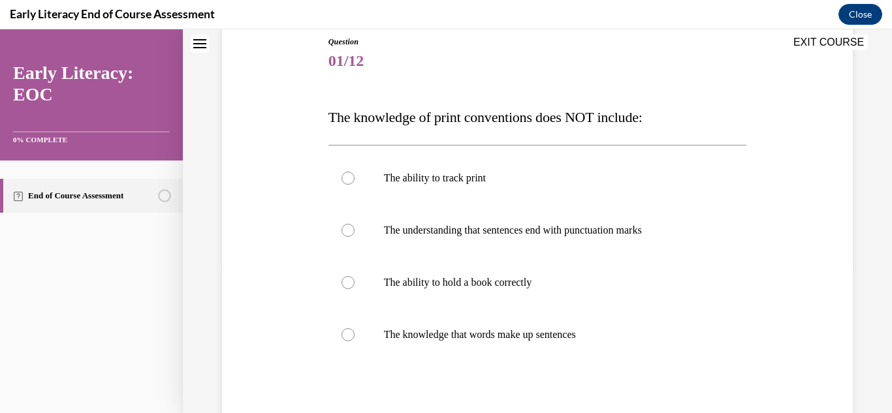
scroll to position [152, 0]
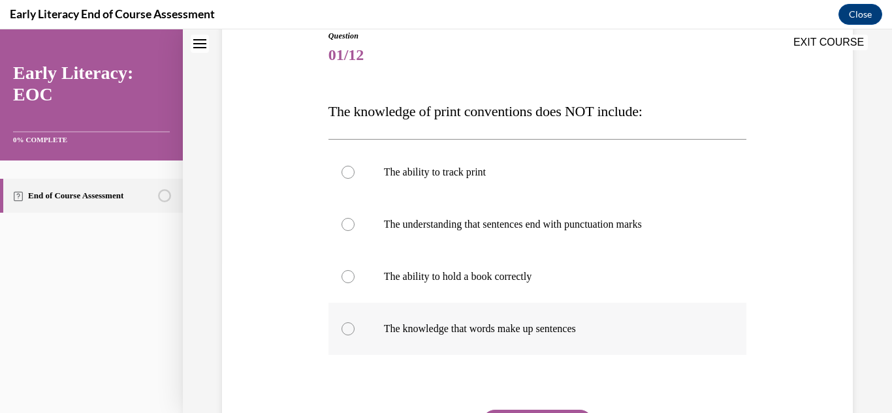
click at [338, 337] on div at bounding box center [538, 329] width 419 height 52
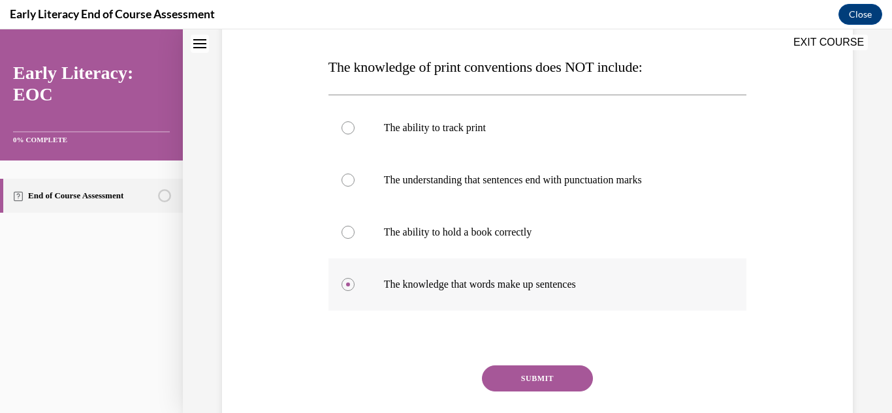
scroll to position [197, 0]
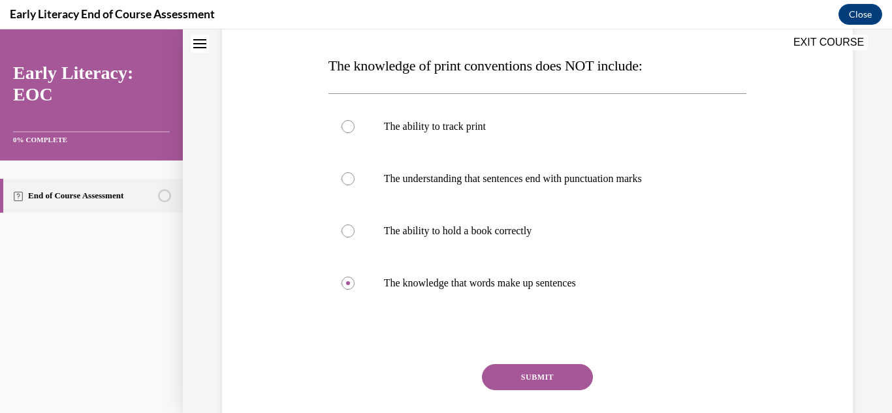
click at [514, 370] on button "SUBMIT" at bounding box center [537, 377] width 111 height 26
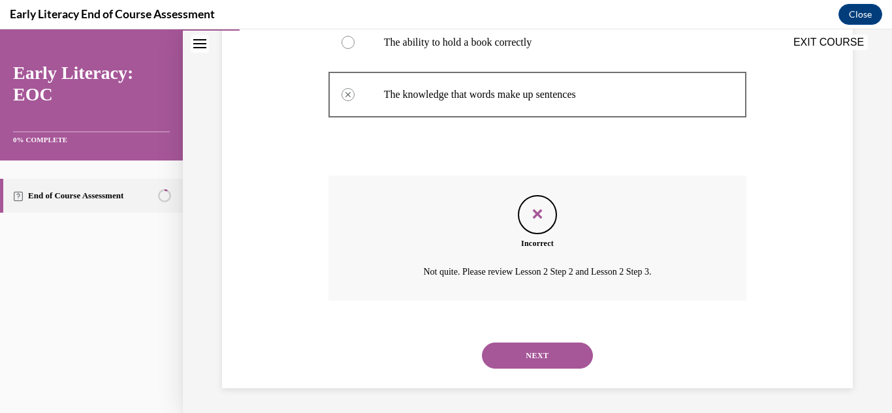
scroll to position [387, 0]
click at [532, 356] on button "NEXT" at bounding box center [537, 355] width 111 height 26
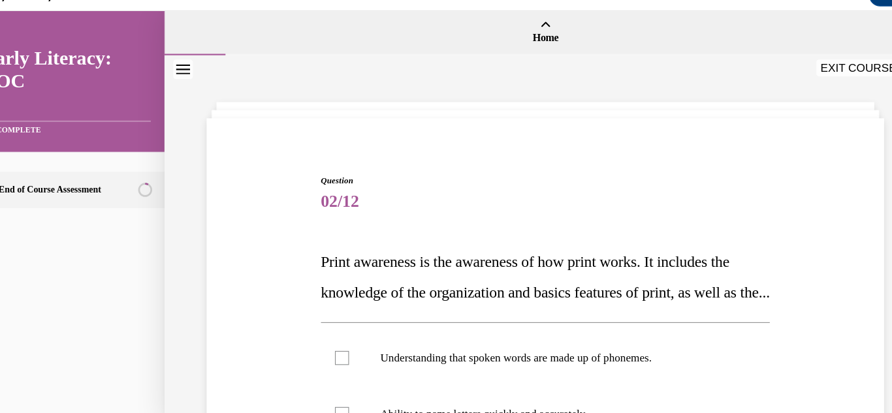
scroll to position [743, 0]
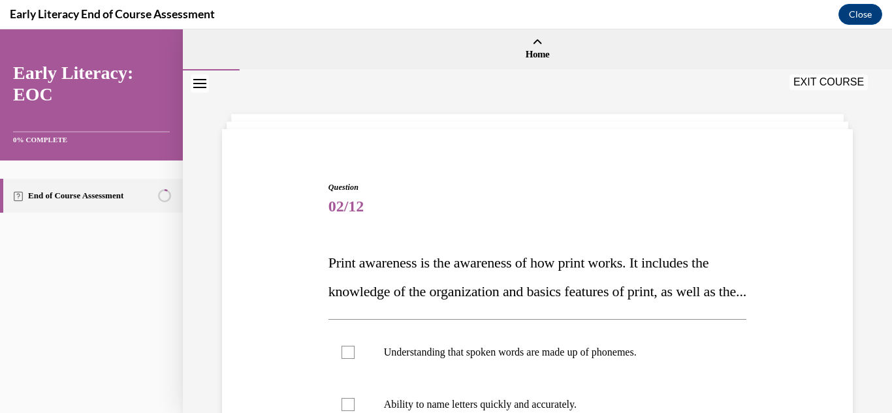
click at [353, 275] on p "Print awareness is the awareness of how print works. It includes the knowledge …" at bounding box center [538, 277] width 419 height 57
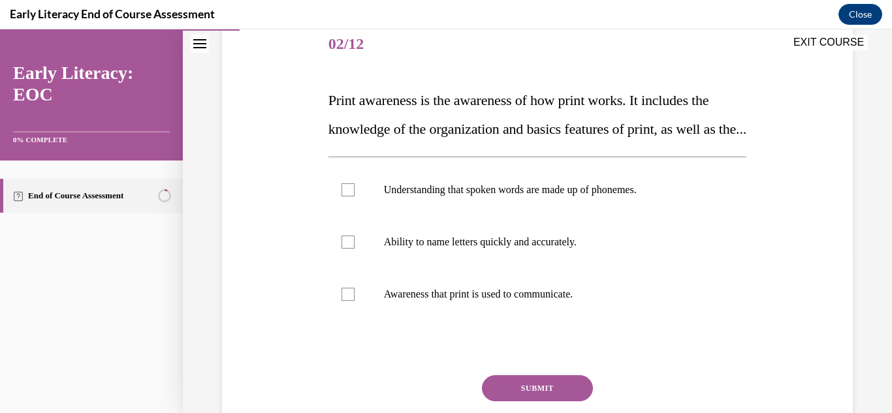
scroll to position [165, 0]
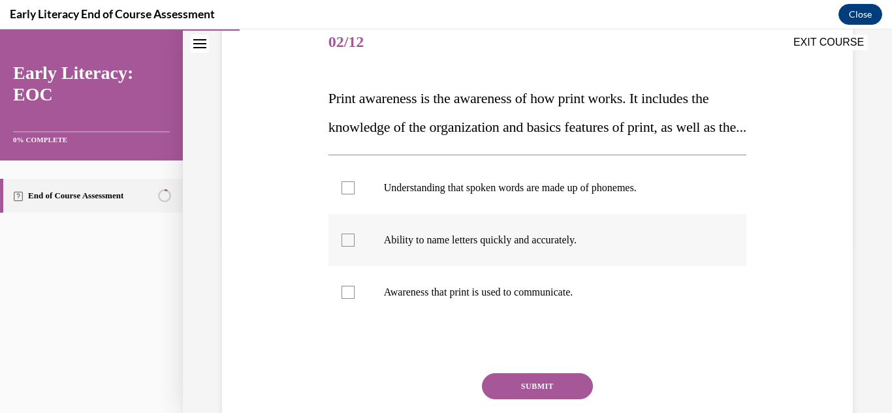
click at [345, 247] on div at bounding box center [348, 240] width 13 height 13
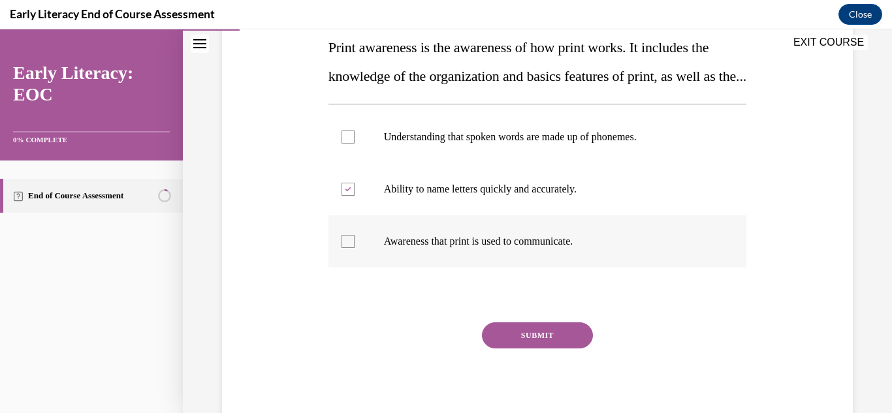
scroll to position [218, 0]
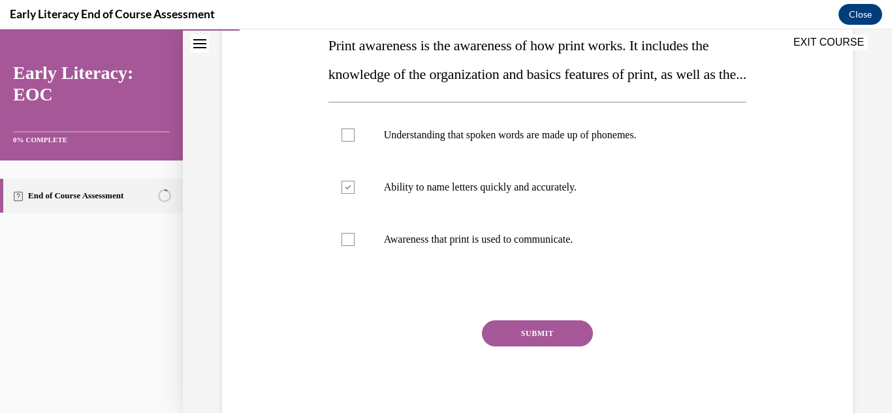
click at [523, 347] on button "SUBMIT" at bounding box center [537, 334] width 111 height 26
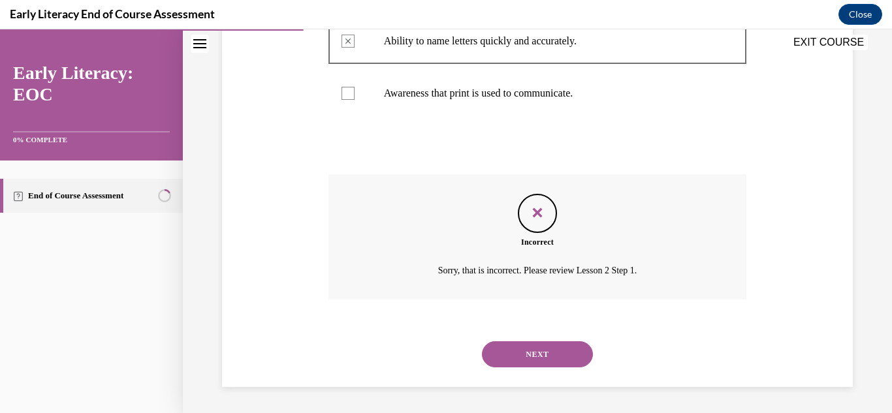
scroll to position [393, 0]
click at [521, 357] on button "NEXT" at bounding box center [537, 355] width 111 height 26
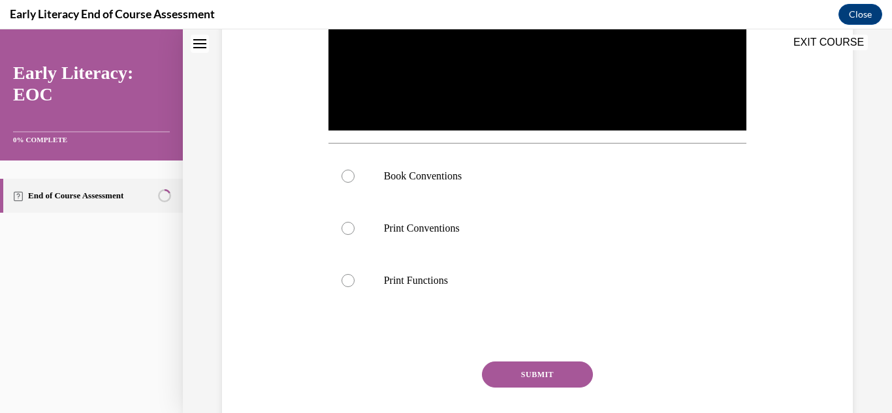
scroll to position [0, 0]
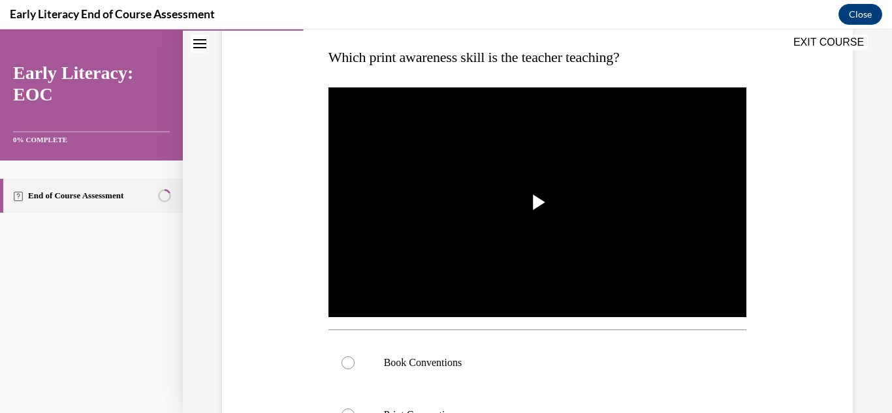
click at [521, 357] on p "Book Conventions" at bounding box center [549, 363] width 331 height 13
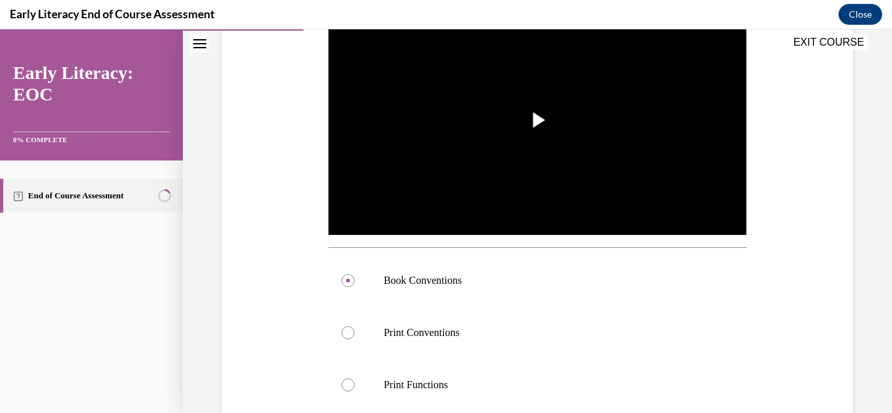
scroll to position [292, 0]
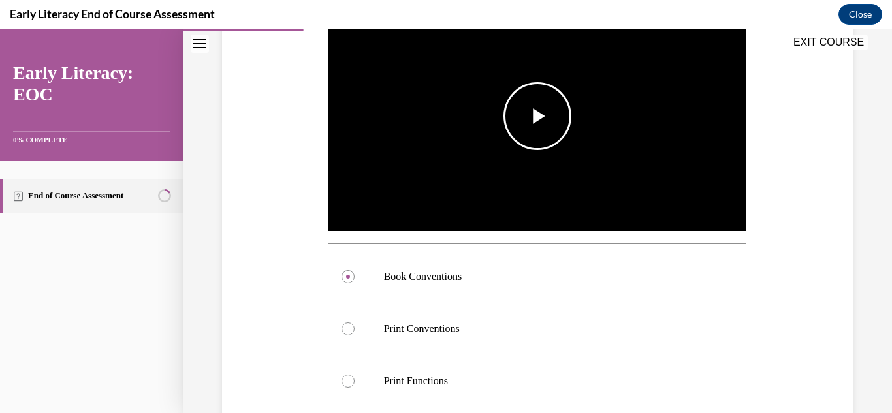
click at [537, 181] on img "Video player" at bounding box center [538, 116] width 419 height 235
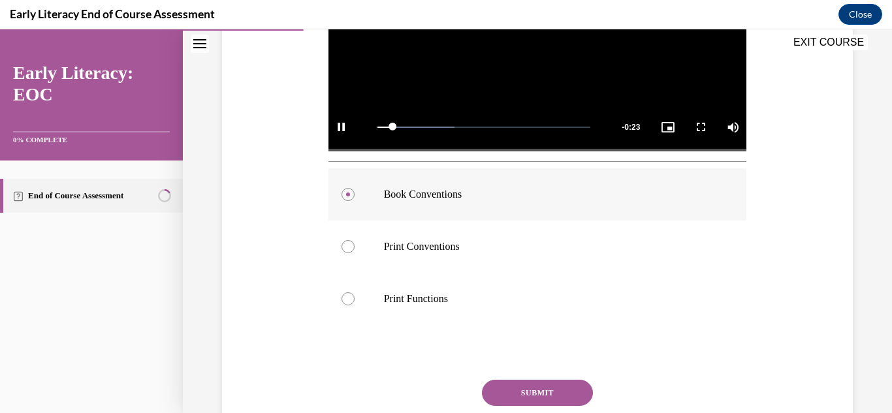
scroll to position [375, 0]
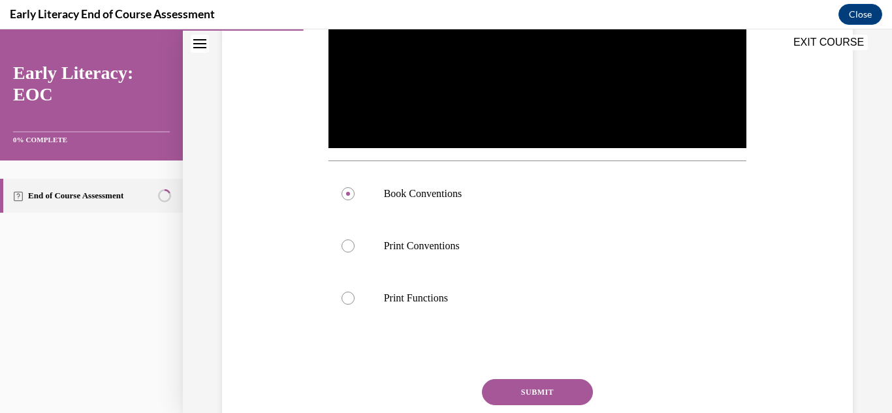
click at [499, 385] on button "SUBMIT" at bounding box center [537, 393] width 111 height 26
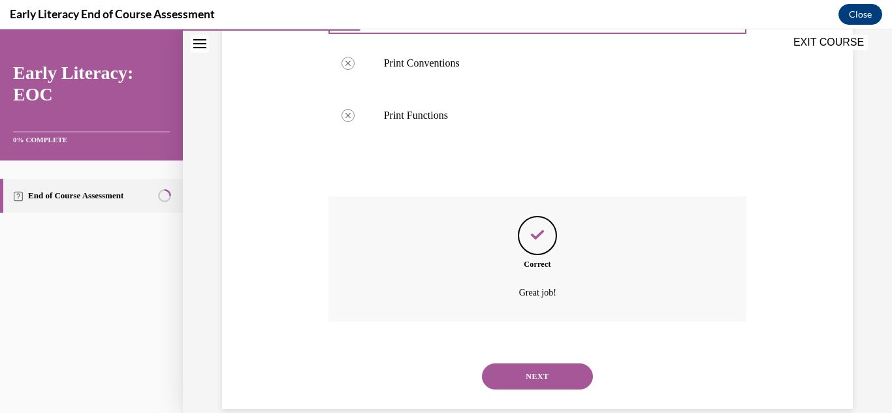
scroll to position [580, 0]
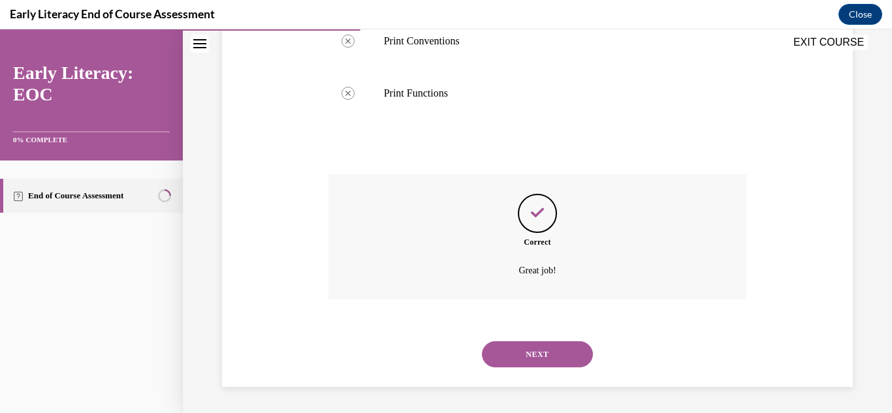
click at [509, 359] on button "NEXT" at bounding box center [537, 355] width 111 height 26
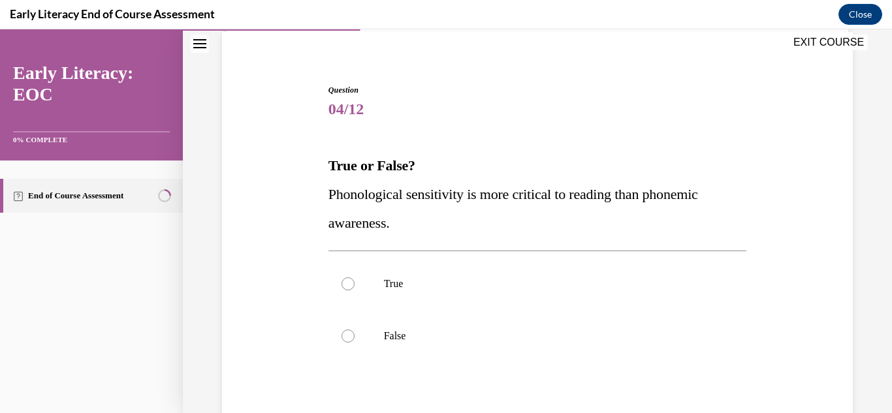
scroll to position [105, 0]
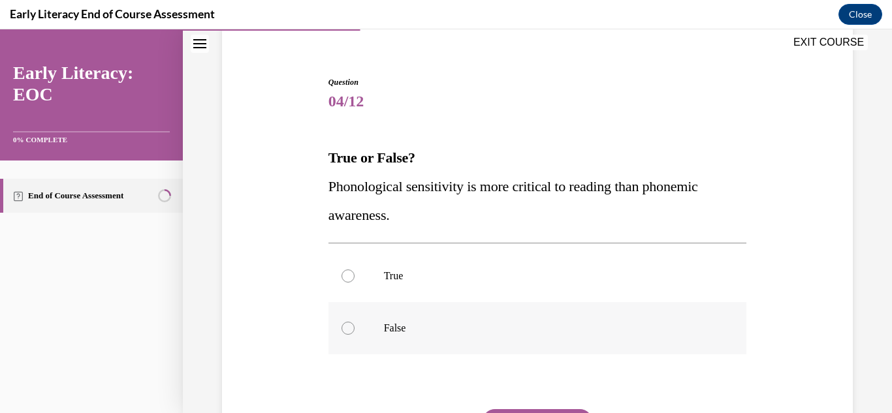
click at [428, 341] on div at bounding box center [538, 328] width 419 height 52
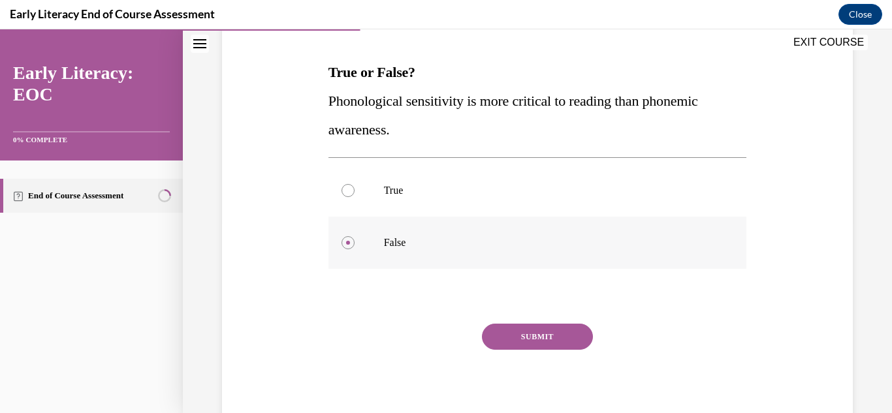
click at [517, 334] on button "SUBMIT" at bounding box center [537, 337] width 111 height 26
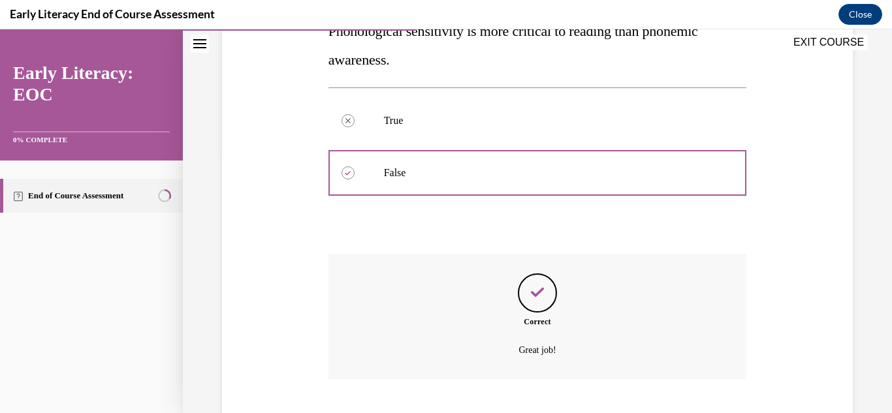
scroll to position [340, 0]
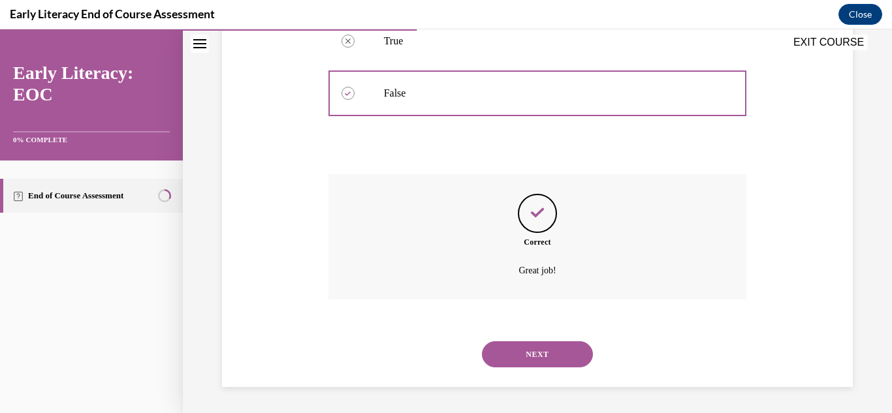
click at [519, 350] on button "NEXT" at bounding box center [537, 355] width 111 height 26
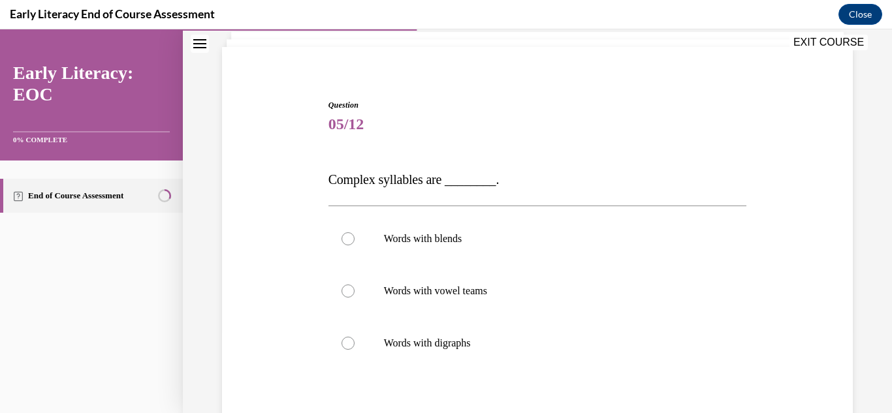
scroll to position [84, 0]
click at [442, 300] on div at bounding box center [538, 289] width 419 height 52
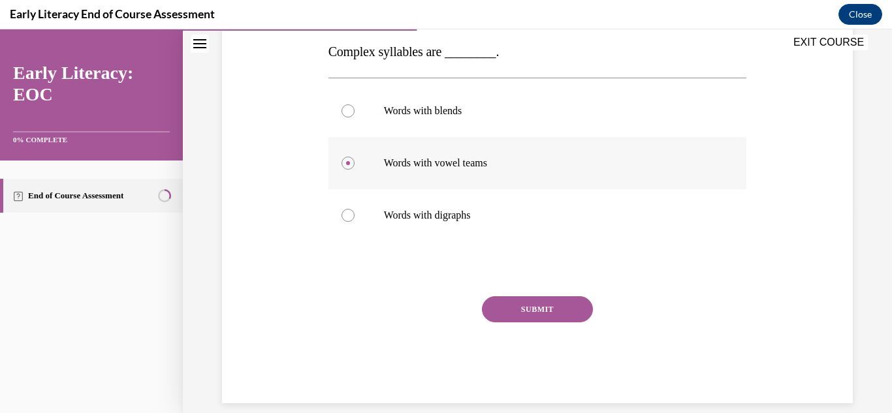
scroll to position [215, 0]
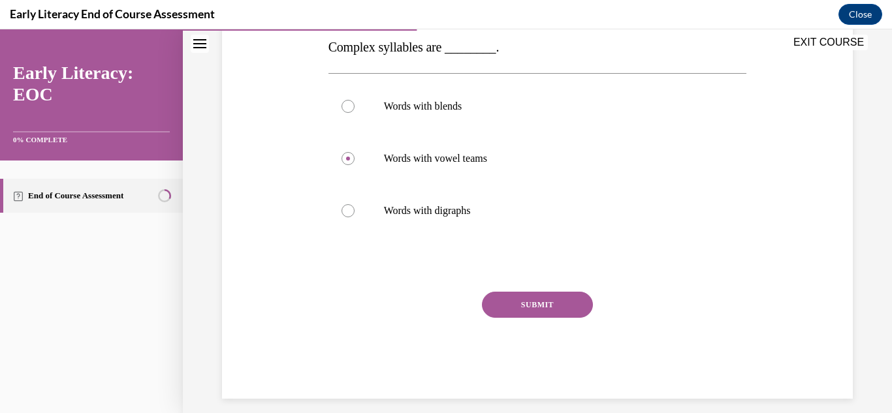
click at [506, 302] on button "SUBMIT" at bounding box center [537, 305] width 111 height 26
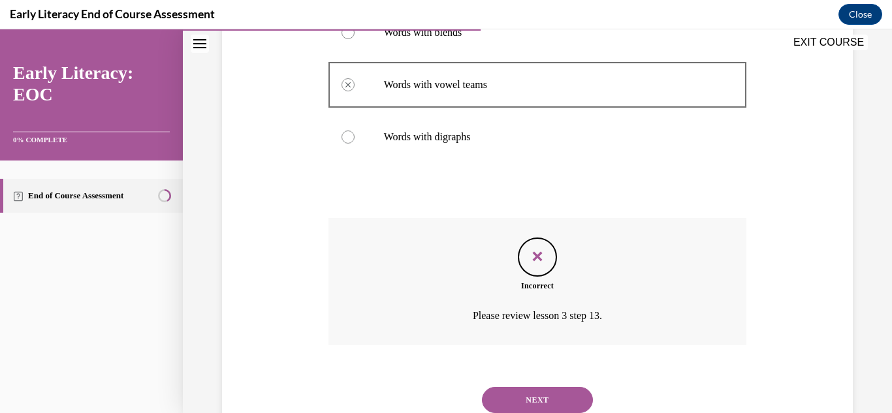
scroll to position [334, 0]
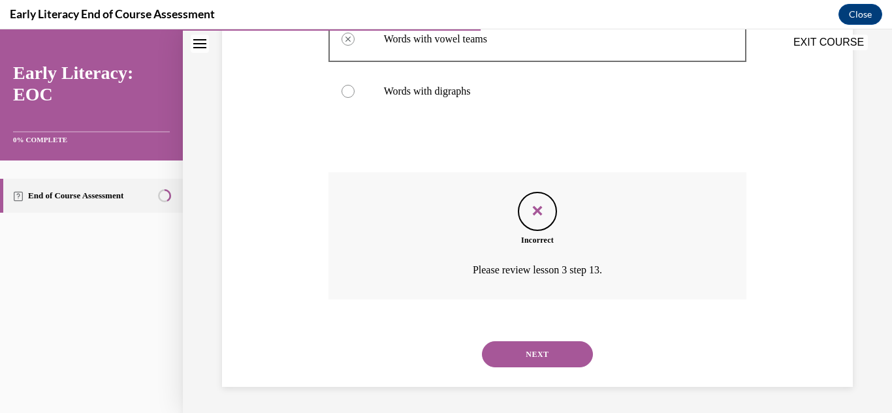
click at [506, 342] on button "NEXT" at bounding box center [537, 355] width 111 height 26
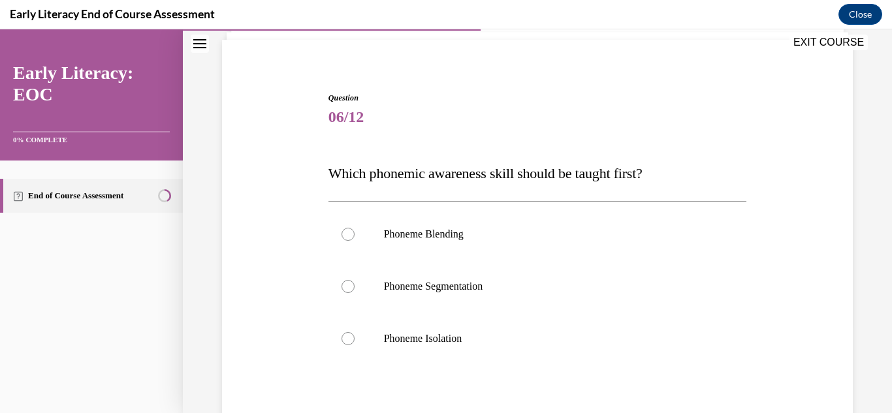
scroll to position [91, 0]
click at [442, 244] on div at bounding box center [538, 232] width 419 height 52
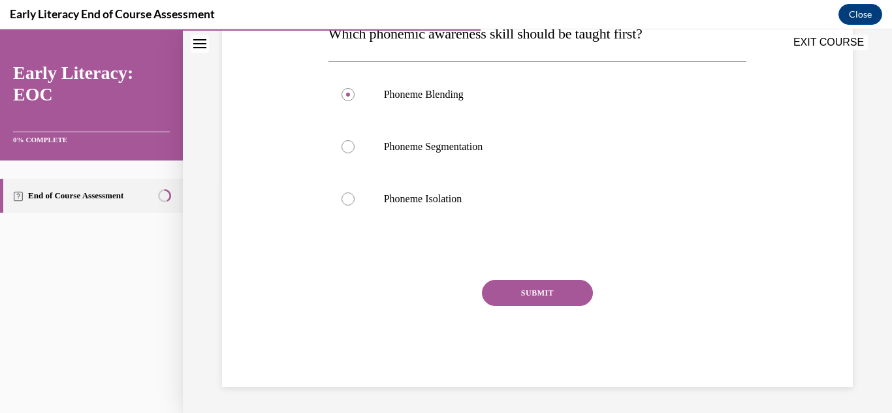
click at [498, 287] on button "SUBMIT" at bounding box center [537, 293] width 111 height 26
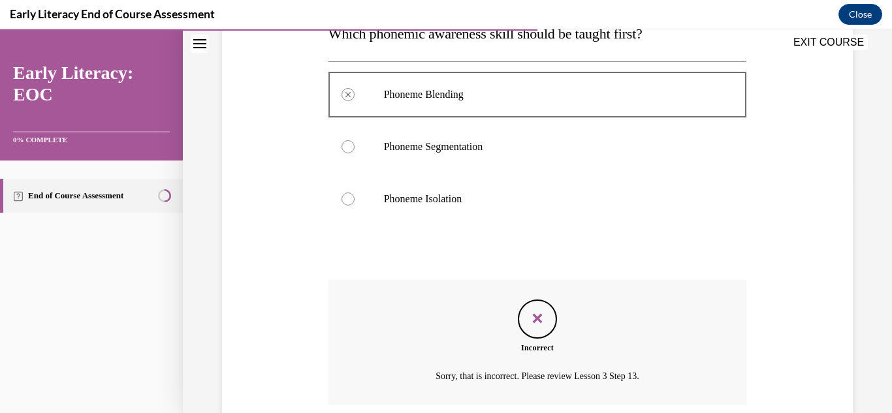
scroll to position [335, 0]
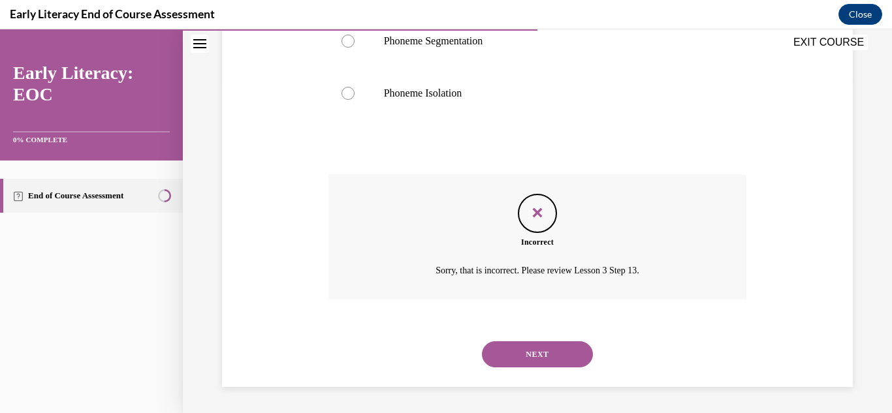
click at [513, 344] on button "NEXT" at bounding box center [537, 355] width 111 height 26
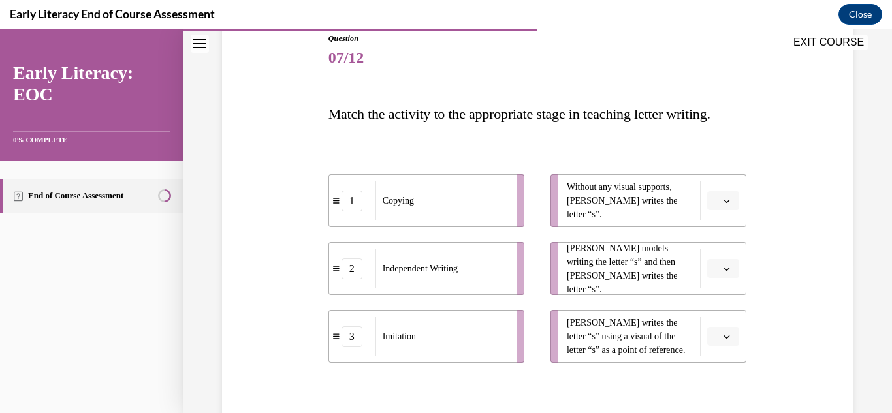
scroll to position [150, 0]
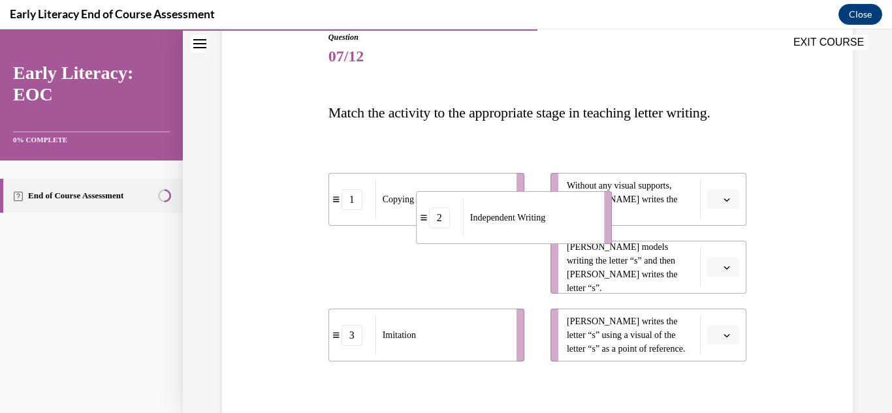
drag, startPoint x: 398, startPoint y: 269, endPoint x: 486, endPoint y: 219, distance: 100.6
click at [486, 219] on span "Independent Writing" at bounding box center [507, 218] width 75 height 14
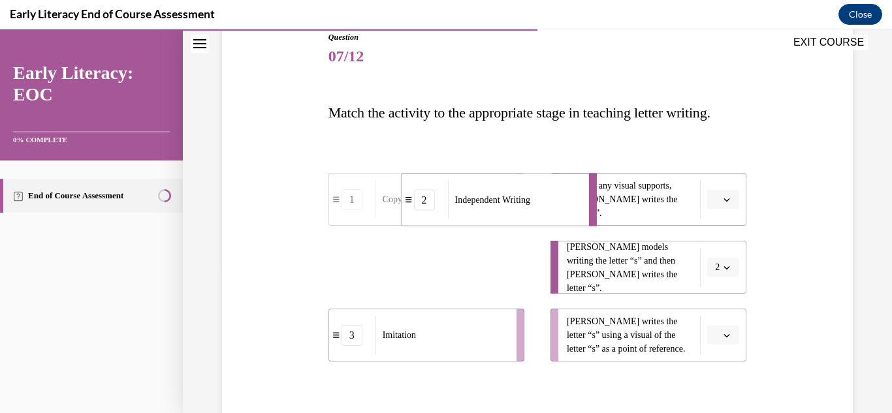
drag, startPoint x: 472, startPoint y: 254, endPoint x: 512, endPoint y: 182, distance: 82.2
click at [512, 182] on div "Independent Writing" at bounding box center [514, 200] width 133 height 39
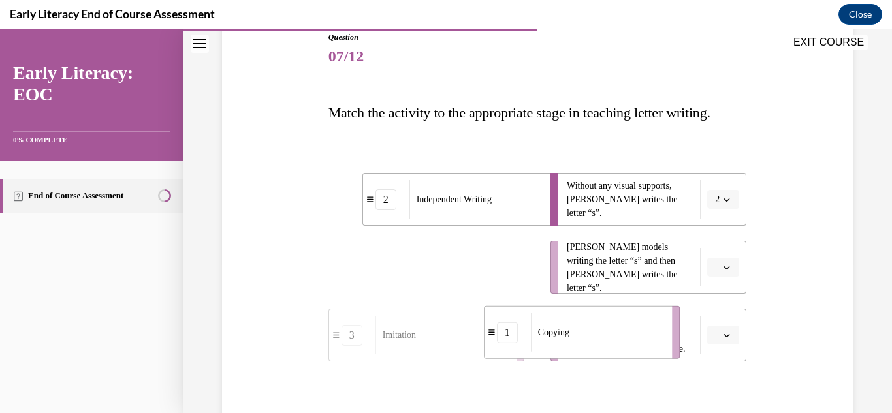
drag, startPoint x: 407, startPoint y: 286, endPoint x: 562, endPoint y: 351, distance: 168.6
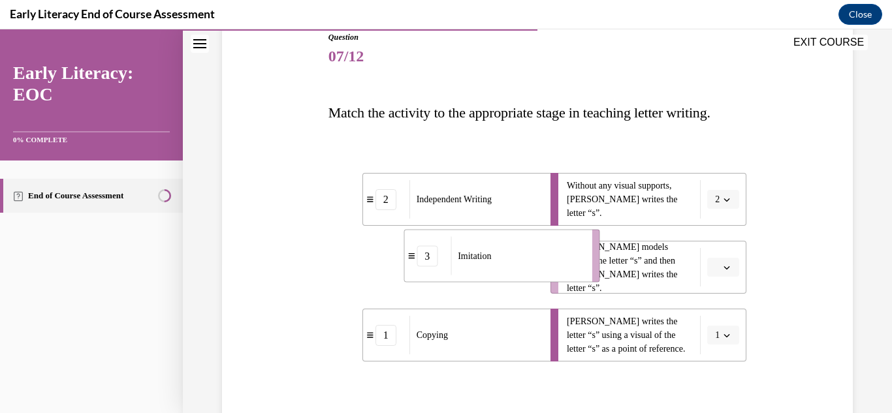
drag, startPoint x: 425, startPoint y: 251, endPoint x: 500, endPoint y: 240, distance: 75.9
click at [500, 240] on div "Imitation" at bounding box center [517, 256] width 133 height 39
click at [799, 61] on div "Question 07/12 Match the activity to the appropriate stage in teaching letter w…" at bounding box center [538, 258] width 638 height 532
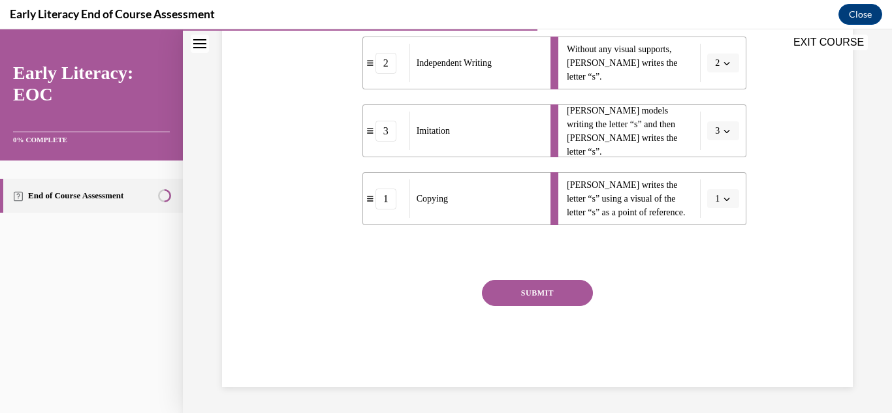
click at [568, 301] on button "SUBMIT" at bounding box center [537, 293] width 111 height 26
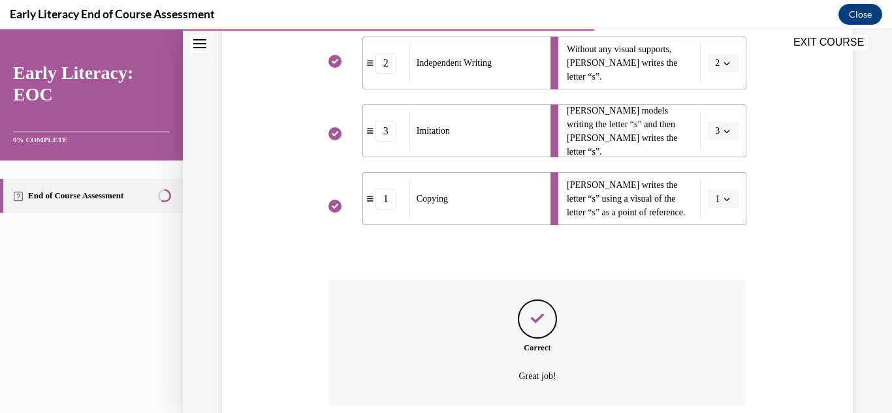
scroll to position [393, 0]
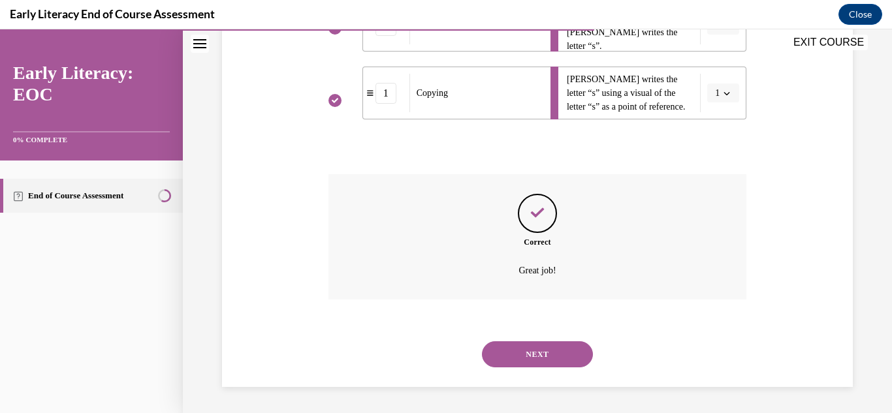
click at [525, 349] on button "NEXT" at bounding box center [537, 355] width 111 height 26
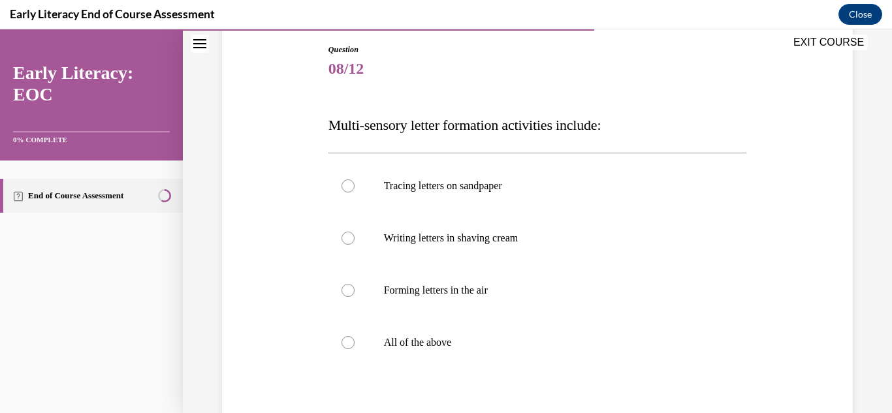
scroll to position [139, 0]
click at [428, 351] on div at bounding box center [538, 341] width 419 height 52
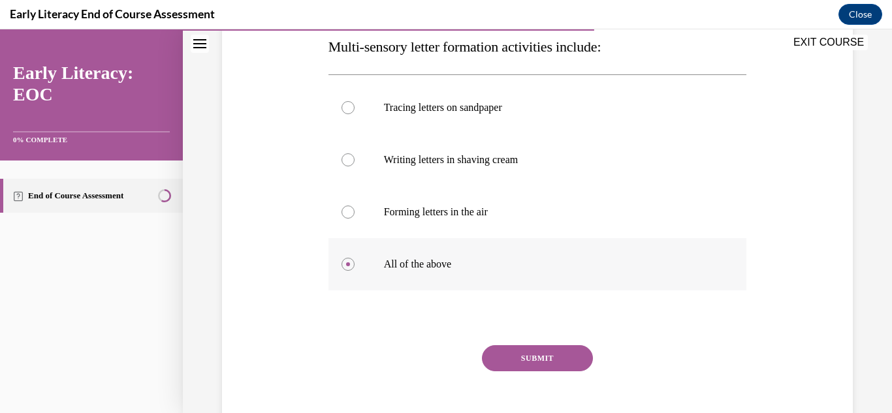
scroll to position [219, 0]
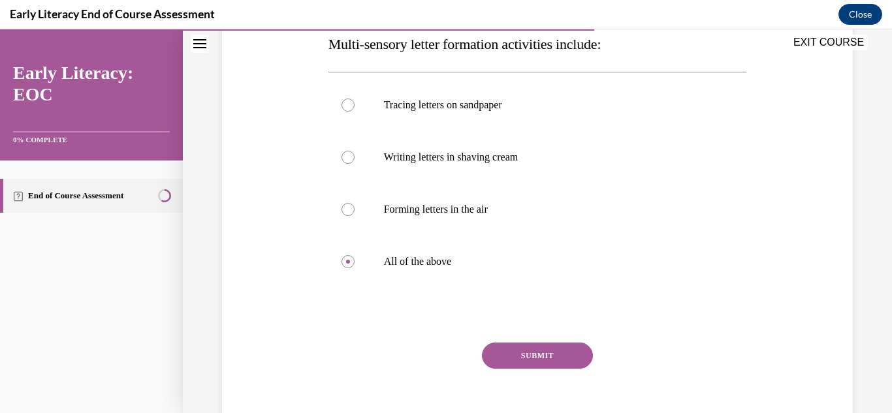
click at [572, 346] on button "SUBMIT" at bounding box center [537, 356] width 111 height 26
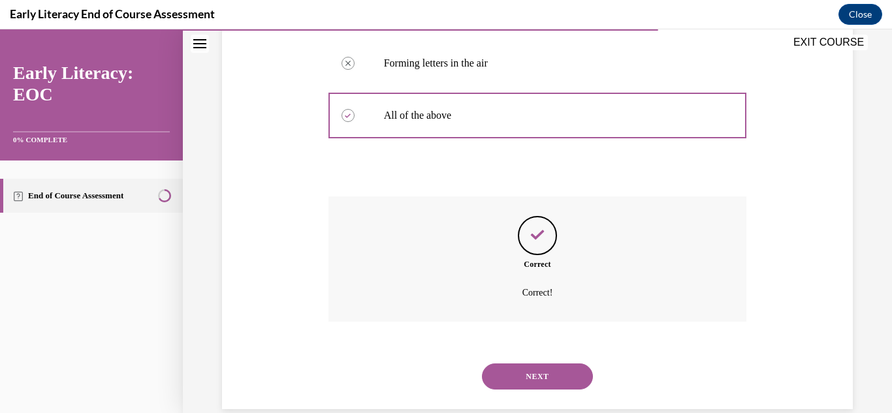
scroll to position [387, 0]
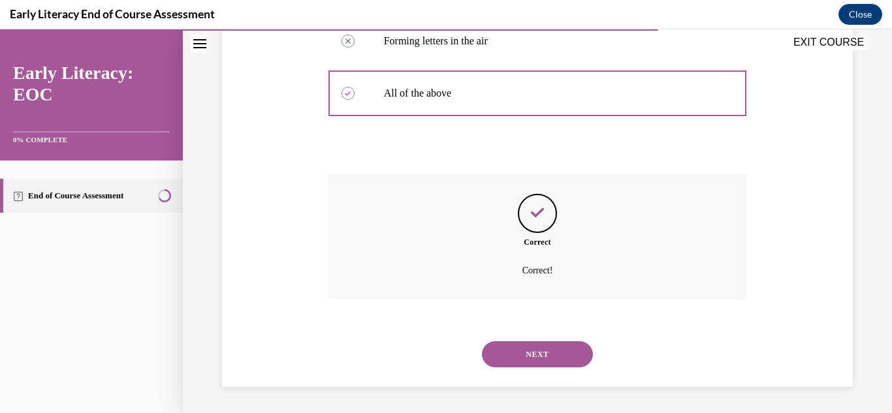
click at [566, 353] on button "NEXT" at bounding box center [537, 355] width 111 height 26
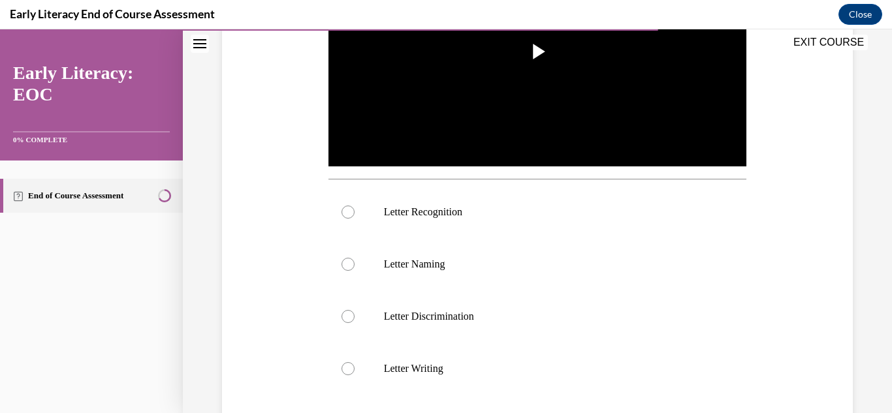
scroll to position [359, 0]
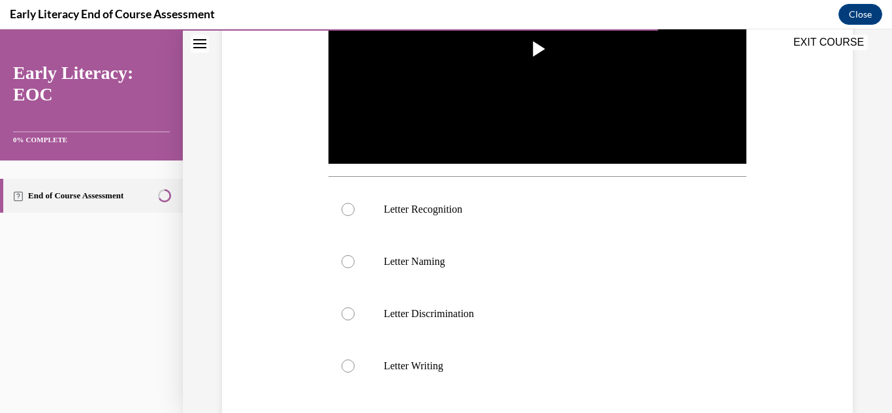
click at [548, 51] on div "EXIT COURSE" at bounding box center [531, 43] width 696 height 29
click at [522, 82] on img "Video player" at bounding box center [538, 48] width 419 height 235
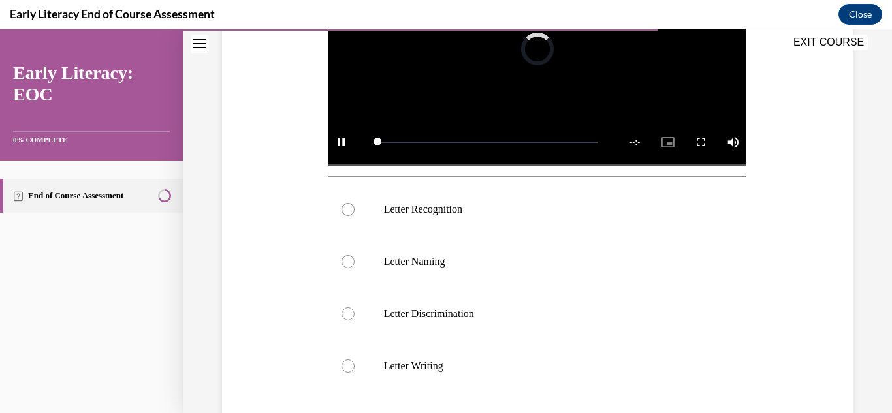
scroll to position [261, 0]
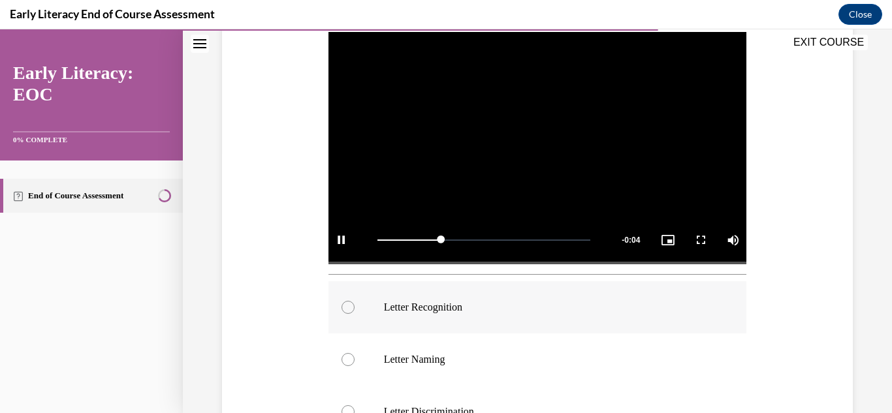
click at [410, 325] on div at bounding box center [538, 308] width 419 height 52
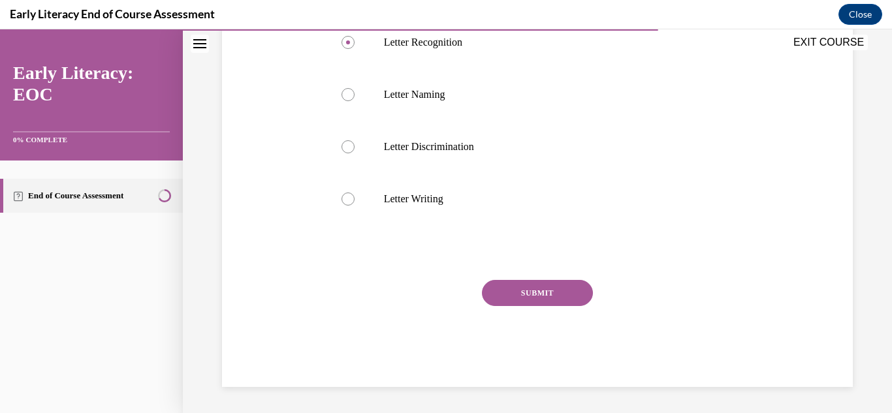
click at [544, 300] on button "SUBMIT" at bounding box center [537, 293] width 111 height 26
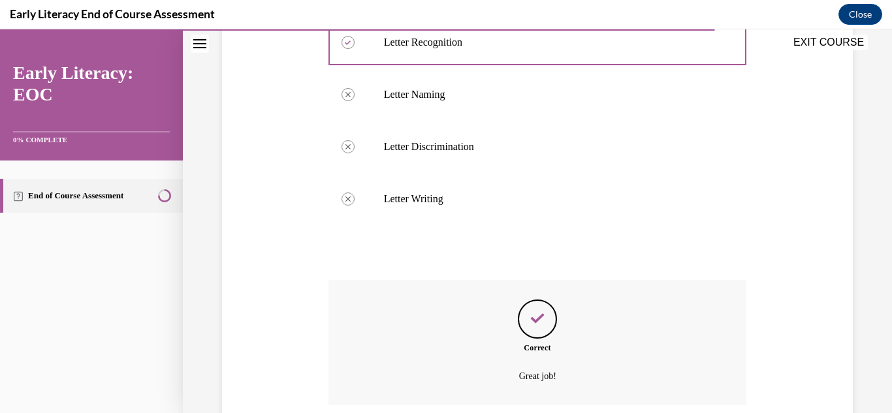
scroll to position [632, 0]
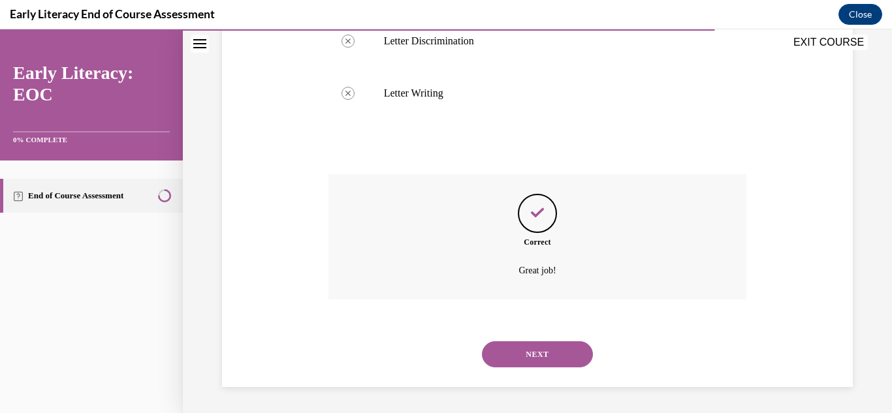
click at [492, 352] on button "NEXT" at bounding box center [537, 355] width 111 height 26
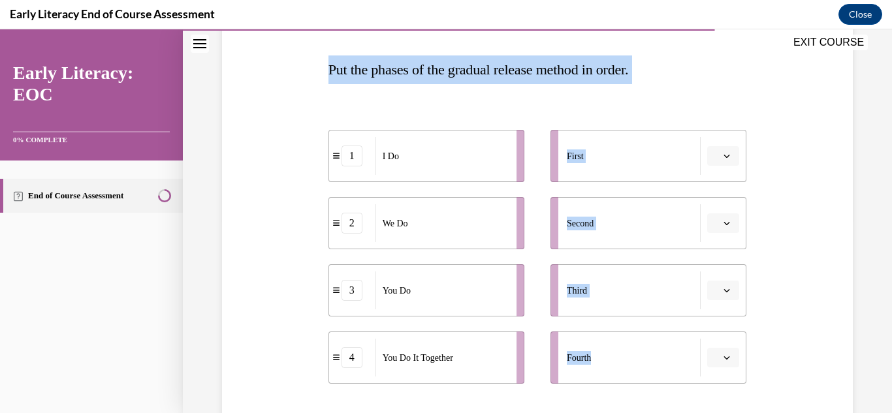
scroll to position [352, 0]
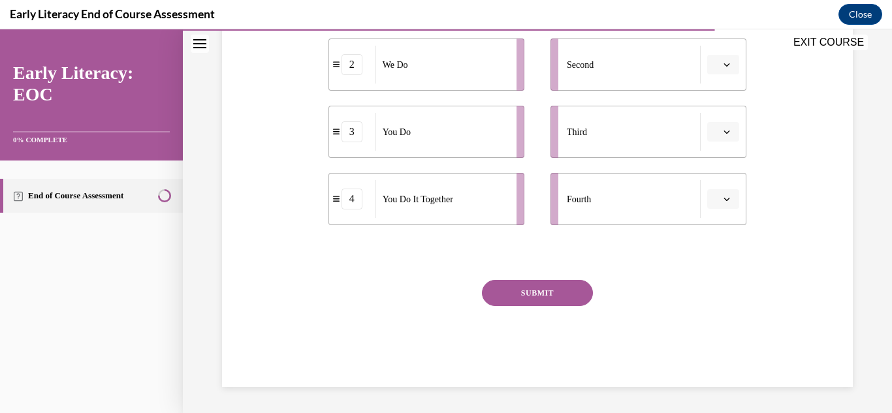
drag, startPoint x: 330, startPoint y: 96, endPoint x: 392, endPoint y: 188, distance: 111.1
click at [392, 188] on div "Question 10/12 Put the phases of the gradual release method in order. 1 I Do 2 …" at bounding box center [538, 109] width 419 height 558
click at [247, 103] on div "Question 10/12 Put the phases of the gradual release method in order. 1 I Do 2 …" at bounding box center [538, 88] width 638 height 597
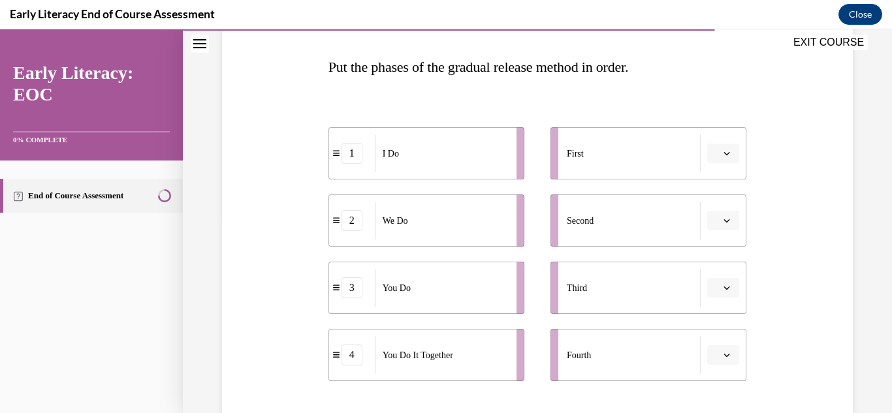
scroll to position [190, 0]
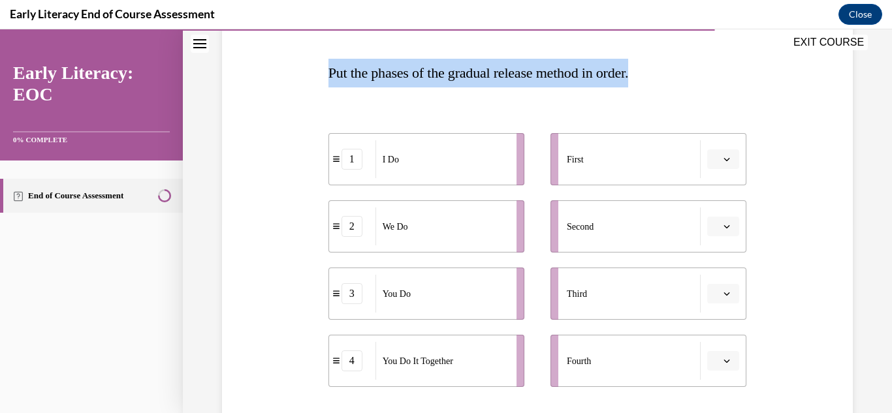
drag, startPoint x: 314, startPoint y: 69, endPoint x: 681, endPoint y: 82, distance: 366.7
click at [681, 82] on div "Question 10/12 Put the phases of the gradual release method in order. 1 I Do 2 …" at bounding box center [538, 250] width 638 height 597
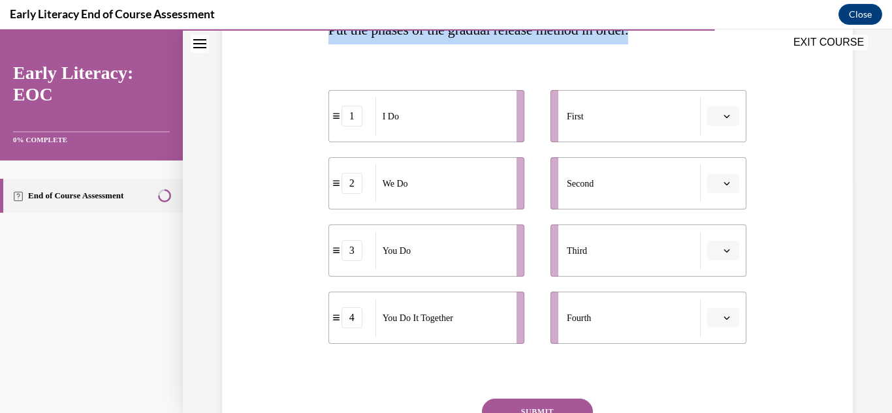
scroll to position [238, 0]
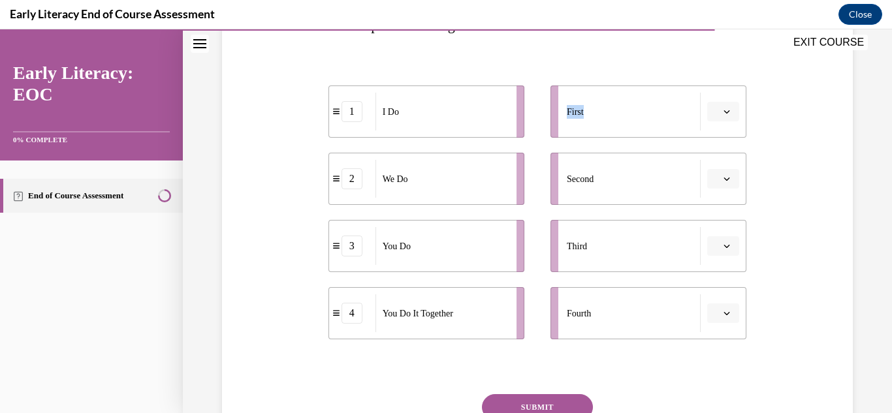
drag, startPoint x: 620, startPoint y: 114, endPoint x: 559, endPoint y: 122, distance: 61.3
click at [559, 122] on li "First" at bounding box center [649, 112] width 196 height 52
click at [519, 118] on li "1 I Do" at bounding box center [427, 112] width 196 height 52
drag, startPoint x: 515, startPoint y: 117, endPoint x: 542, endPoint y: 119, distance: 26.9
click at [542, 119] on li "1 I Do" at bounding box center [453, 113] width 196 height 52
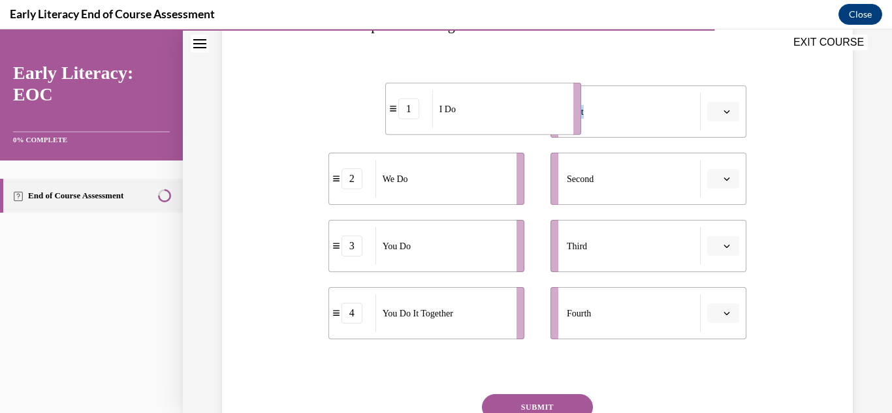
drag, startPoint x: 479, startPoint y: 129, endPoint x: 536, endPoint y: 127, distance: 56.9
click at [536, 127] on div "I Do" at bounding box center [498, 109] width 133 height 38
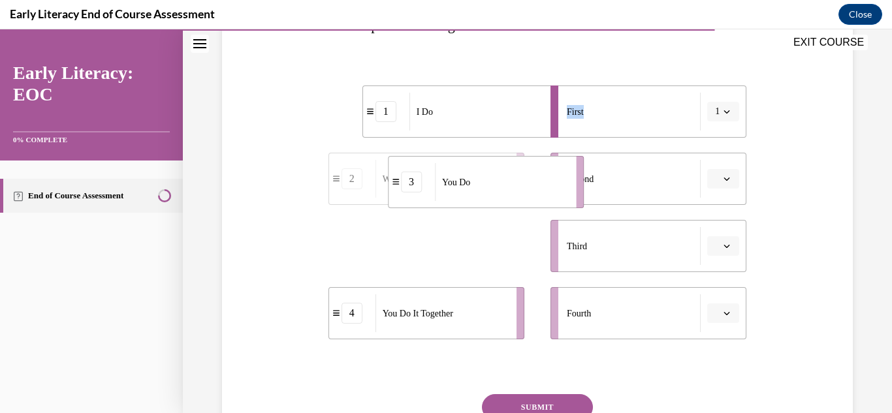
drag, startPoint x: 482, startPoint y: 250, endPoint x: 541, endPoint y: 186, distance: 87.4
click at [541, 186] on div "You Do" at bounding box center [501, 182] width 133 height 38
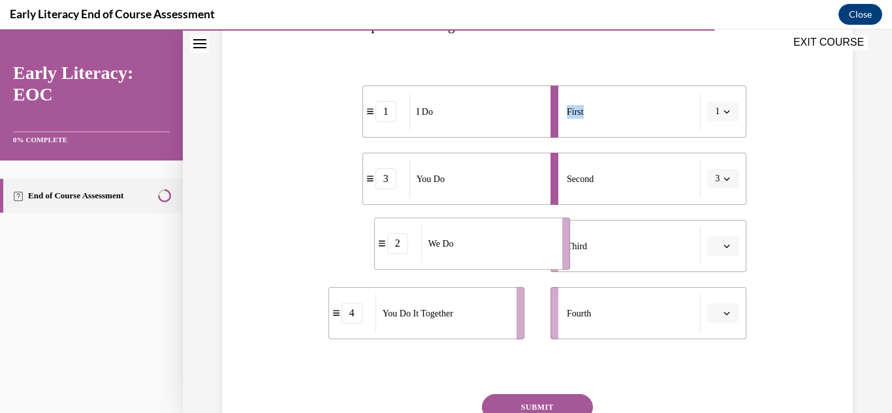
drag, startPoint x: 447, startPoint y: 240, endPoint x: 492, endPoint y: 237, distance: 45.1
click at [492, 237] on div "We Do" at bounding box center [487, 244] width 133 height 38
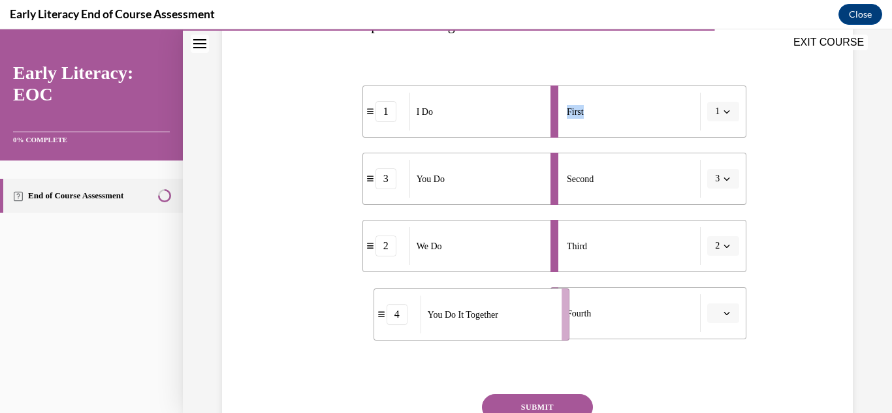
drag, startPoint x: 449, startPoint y: 296, endPoint x: 494, endPoint y: 297, distance: 45.1
click at [494, 297] on div "You Do It Together" at bounding box center [487, 315] width 133 height 38
click at [519, 400] on button "SUBMIT" at bounding box center [537, 408] width 111 height 26
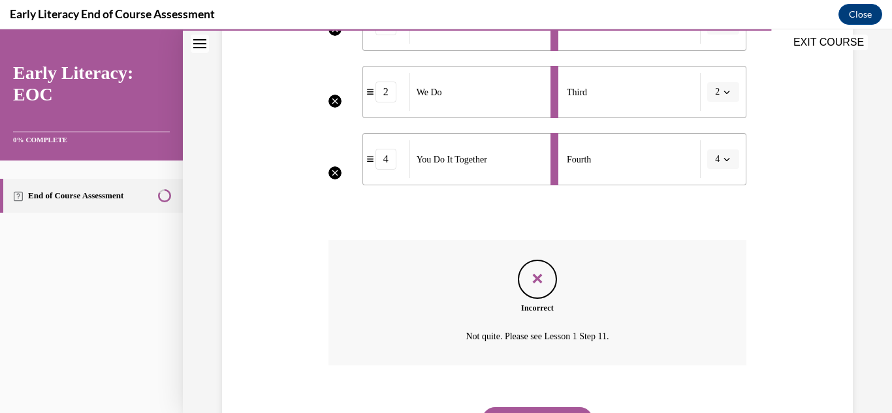
scroll to position [458, 0]
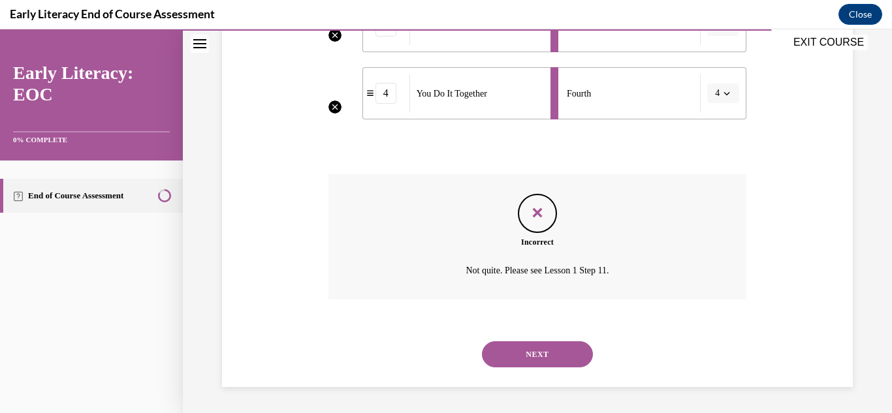
click at [509, 356] on button "NEXT" at bounding box center [537, 355] width 111 height 26
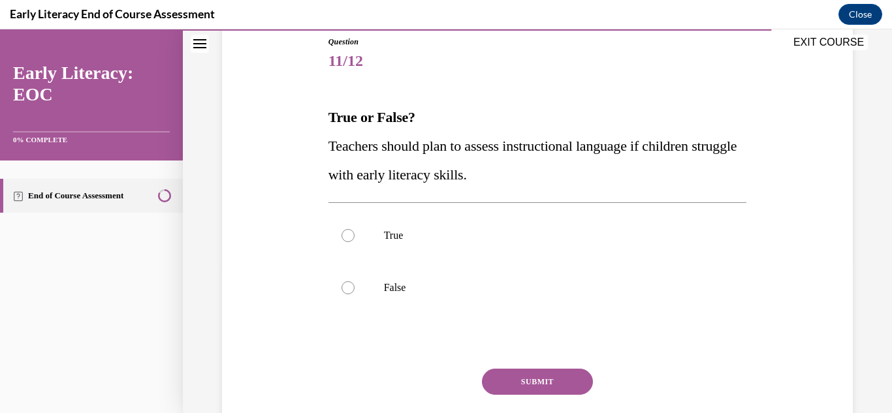
scroll to position [142, 0]
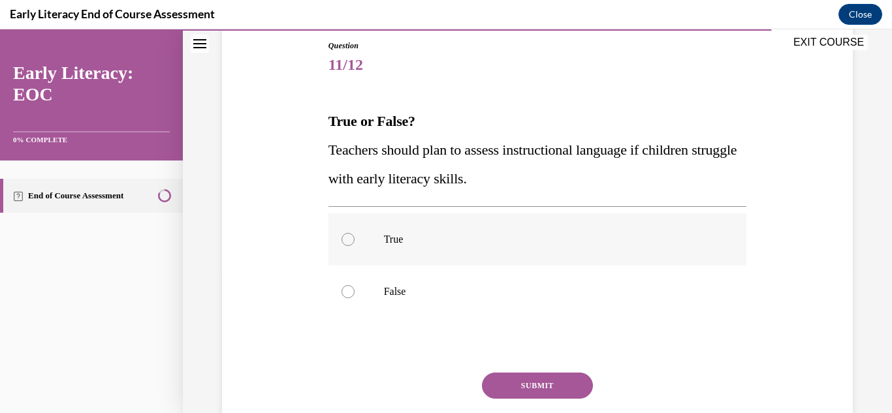
click at [386, 233] on p "True" at bounding box center [549, 239] width 331 height 13
click at [533, 382] on button "SUBMIT" at bounding box center [537, 386] width 111 height 26
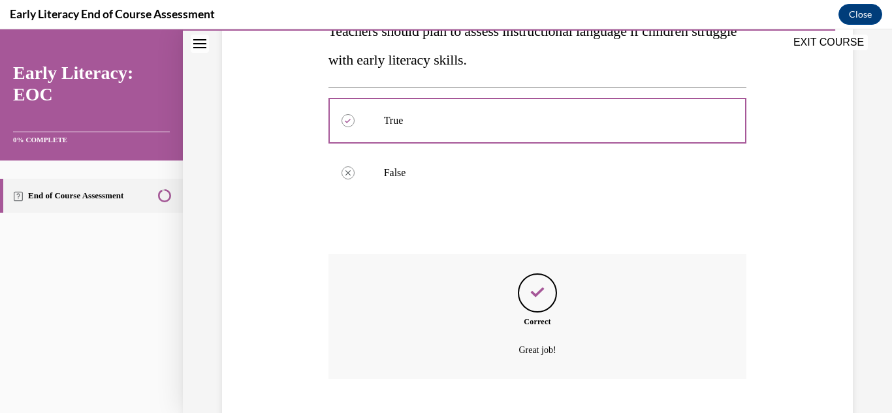
scroll to position [340, 0]
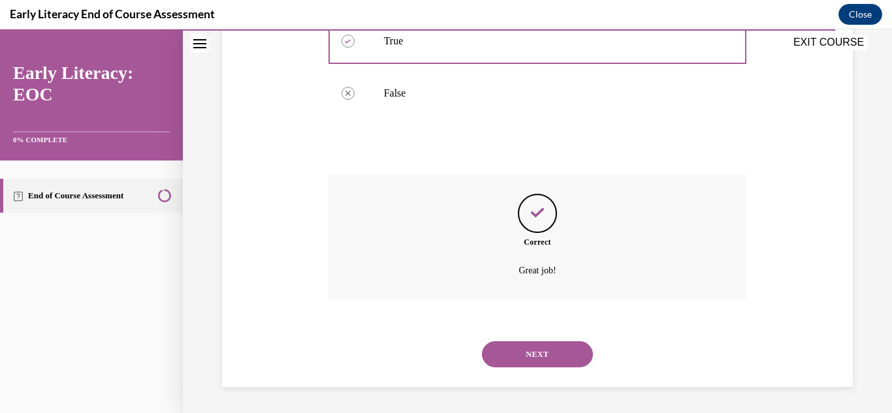
click at [526, 353] on button "NEXT" at bounding box center [537, 355] width 111 height 26
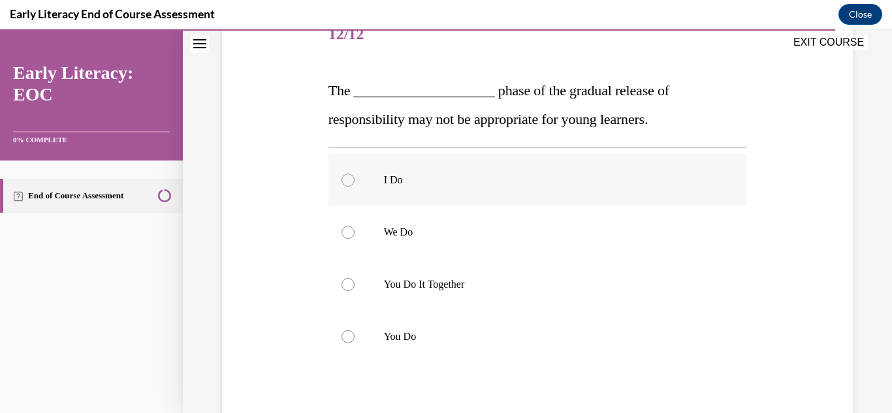
scroll to position [176, 0]
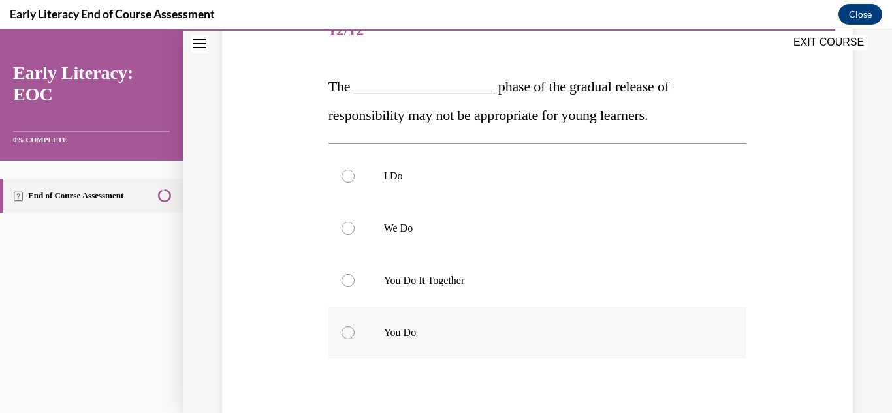
click at [381, 351] on div at bounding box center [538, 333] width 419 height 52
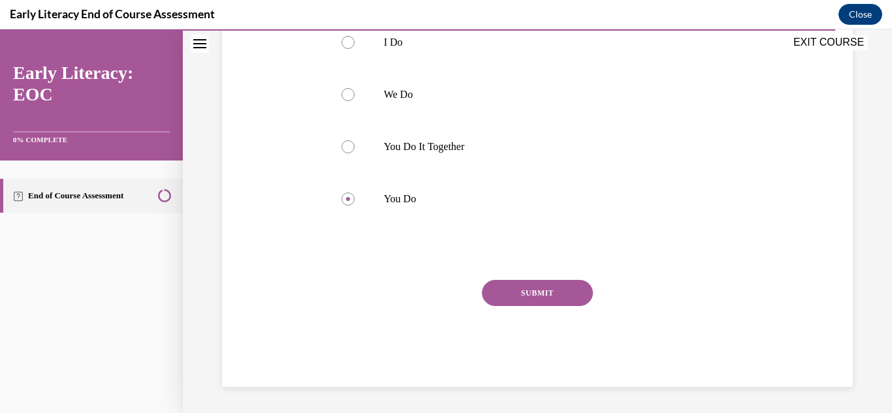
click at [536, 301] on button "SUBMIT" at bounding box center [537, 293] width 111 height 26
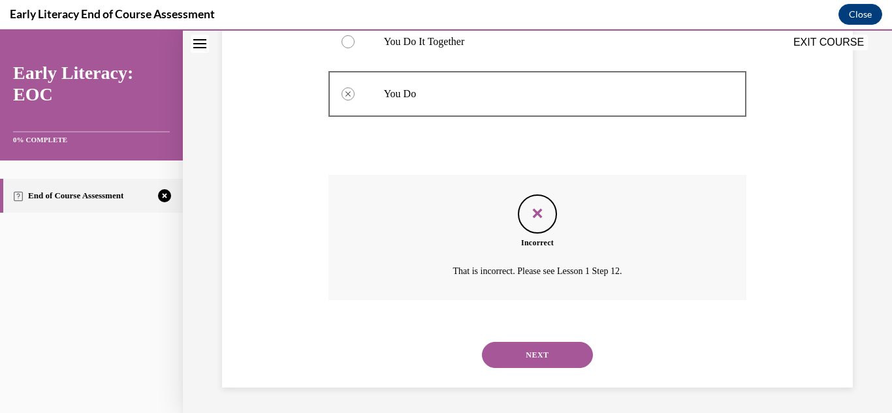
scroll to position [416, 0]
click at [545, 362] on button "NEXT" at bounding box center [537, 355] width 111 height 26
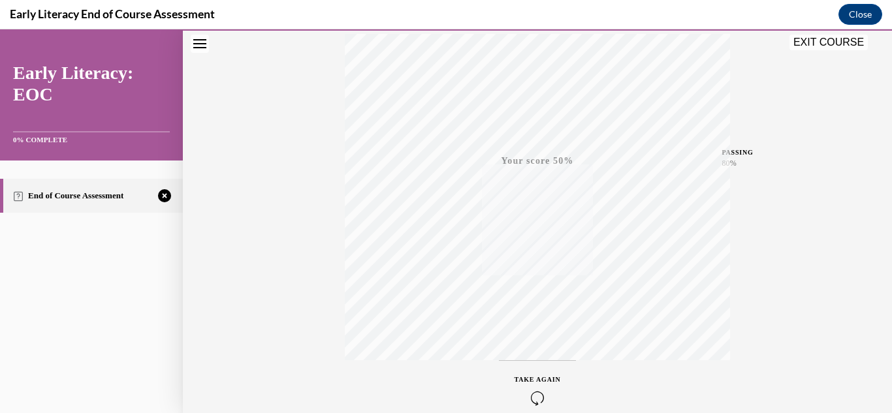
scroll to position [285, 0]
click at [519, 332] on icon "button" at bounding box center [538, 334] width 46 height 14
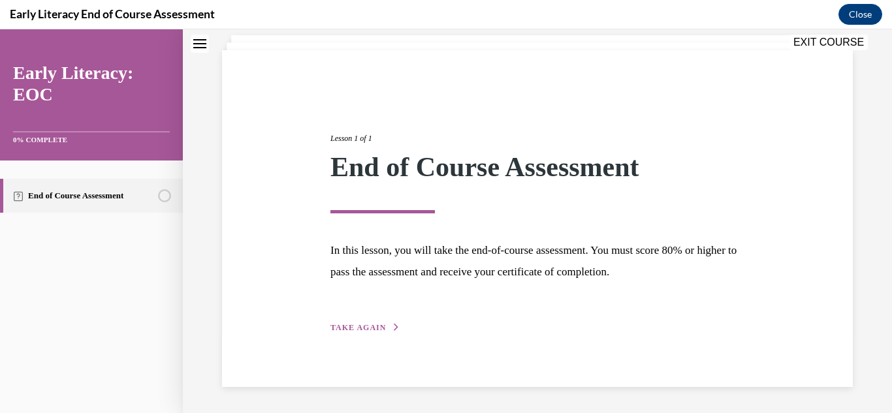
scroll to position [78, 0]
click at [344, 333] on button "TAKE AGAIN" at bounding box center [366, 329] width 70 height 12
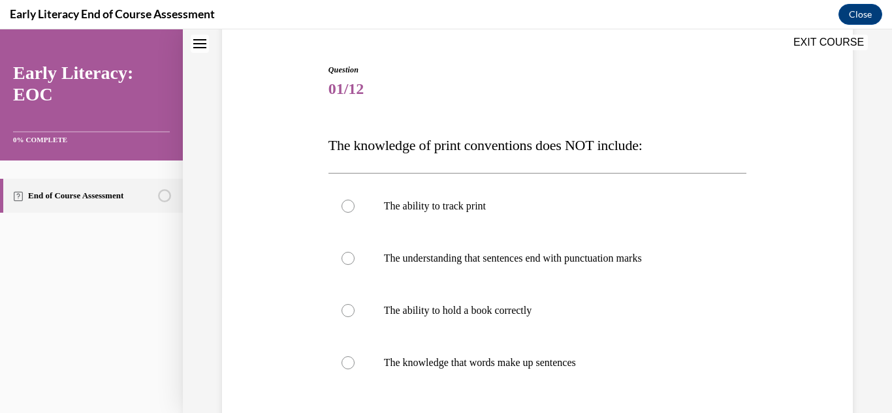
scroll to position [125, 0]
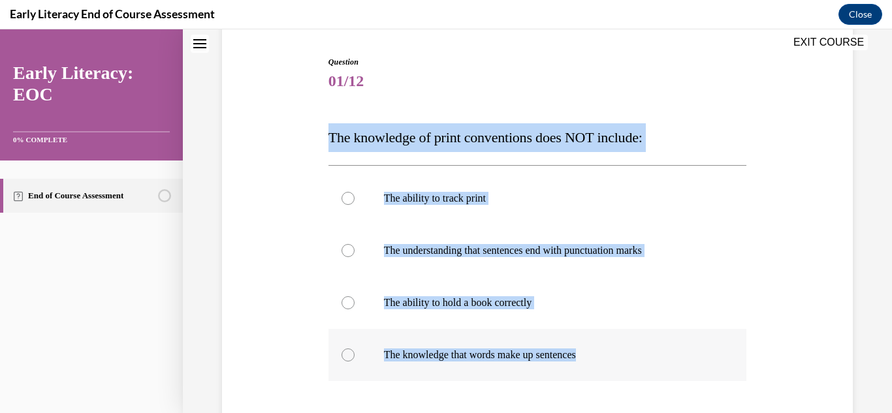
drag, startPoint x: 327, startPoint y: 140, endPoint x: 594, endPoint y: 357, distance: 344.0
click at [594, 357] on div "Question 01/12 The knowledge of print conventions does NOT include: The ability…" at bounding box center [537, 290] width 425 height 507
copy div "The knowledge of print conventions does NOT include: The ability to track print…"
click at [412, 338] on div at bounding box center [538, 355] width 419 height 52
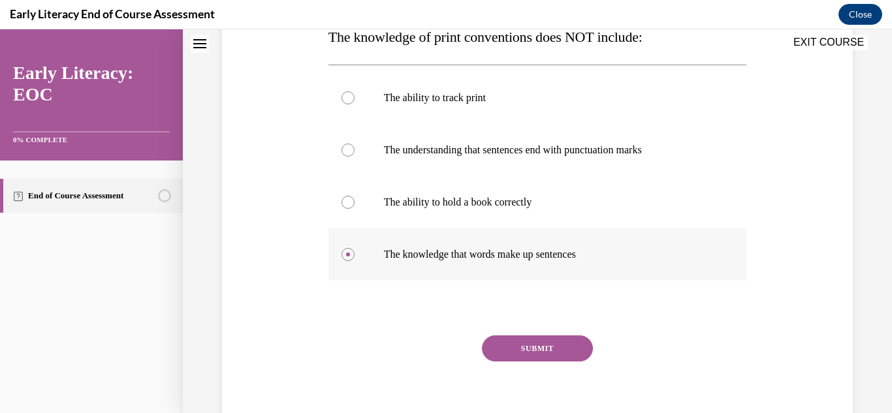
click at [508, 343] on button "SUBMIT" at bounding box center [537, 349] width 111 height 26
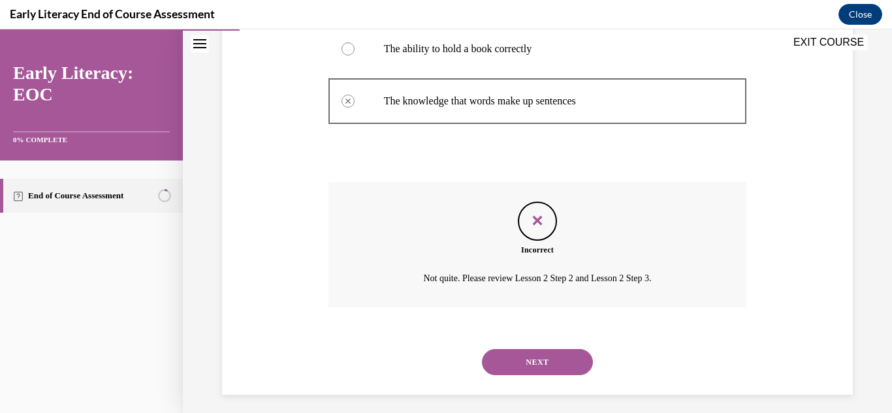
scroll to position [387, 0]
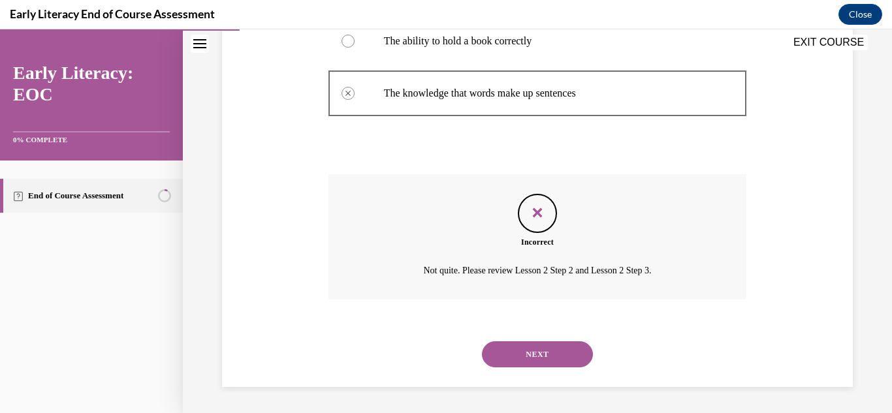
click at [509, 357] on button "NEXT" at bounding box center [537, 355] width 111 height 26
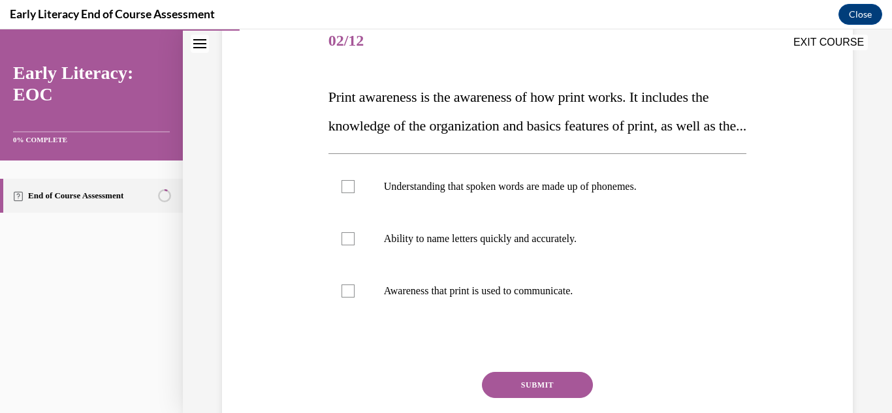
scroll to position [170, 0]
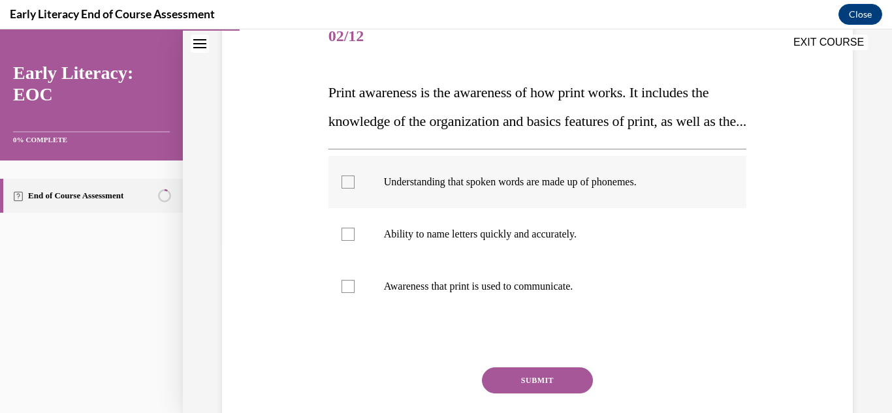
click at [476, 208] on div at bounding box center [538, 182] width 419 height 52
click at [485, 313] on div at bounding box center [538, 287] width 419 height 52
click at [434, 241] on p "Ability to name letters quickly and accurately." at bounding box center [549, 234] width 331 height 13
click at [505, 394] on button "SUBMIT" at bounding box center [537, 381] width 111 height 26
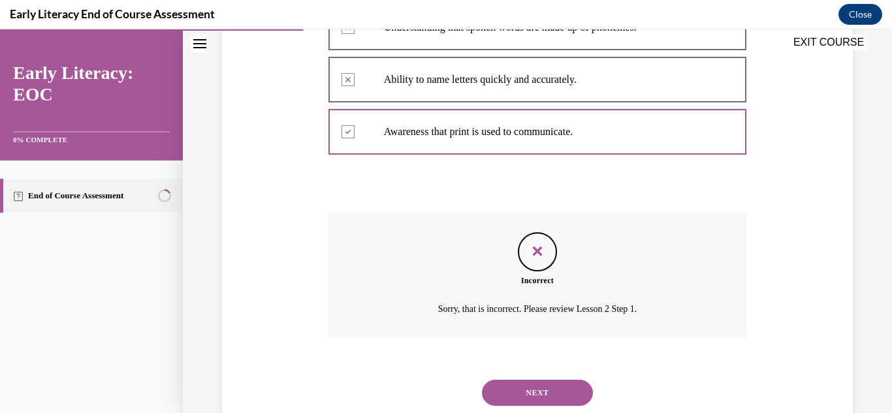
scroll to position [393, 0]
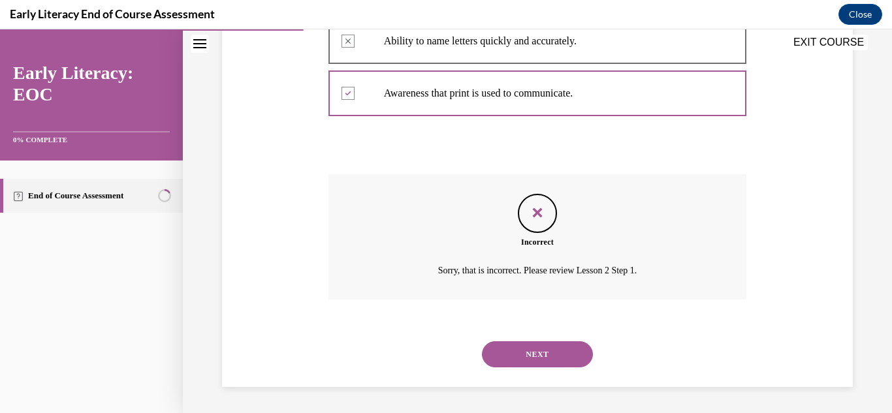
click at [518, 359] on button "NEXT" at bounding box center [537, 355] width 111 height 26
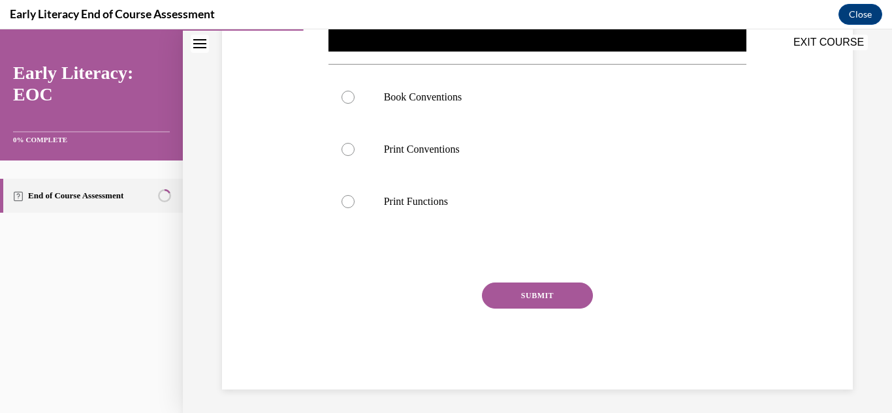
scroll to position [474, 0]
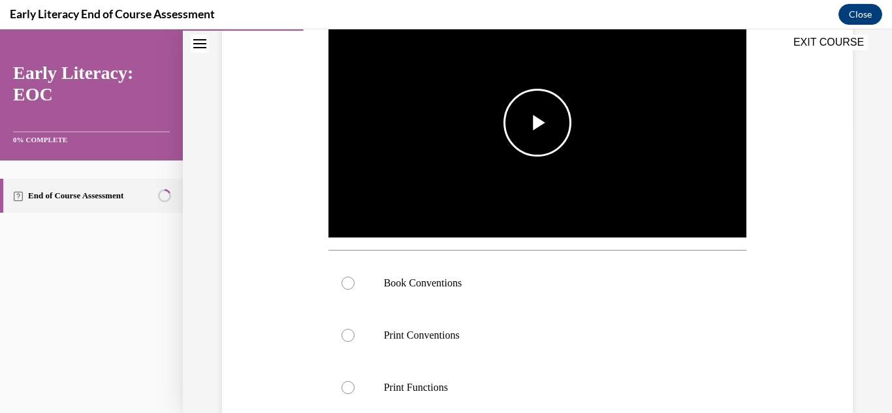
click at [538, 123] on span "Video player" at bounding box center [538, 123] width 0 height 0
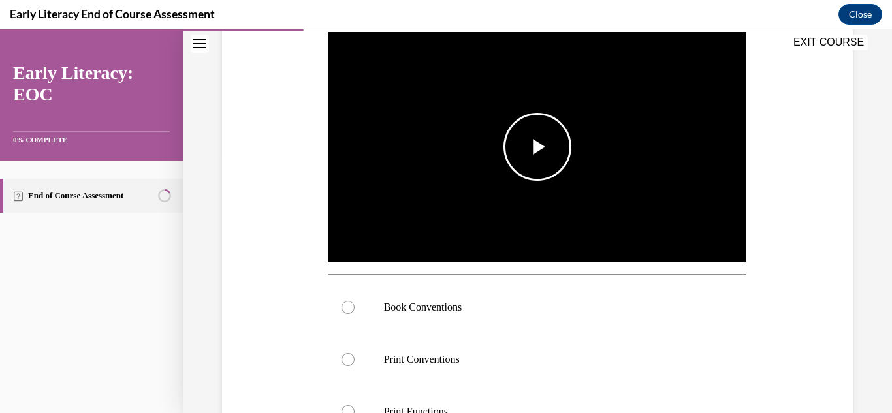
click at [513, 133] on video "Video player" at bounding box center [538, 146] width 419 height 235
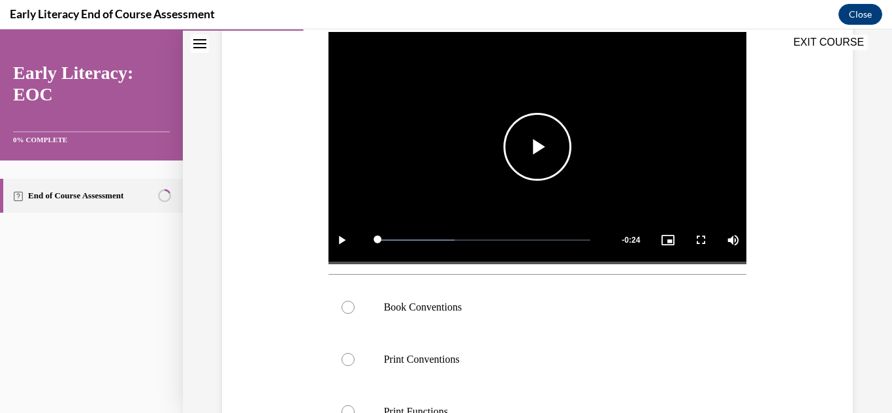
scroll to position [0, 0]
click at [538, 147] on span "Video player" at bounding box center [538, 147] width 0 height 0
click at [357, 304] on div at bounding box center [538, 308] width 419 height 52
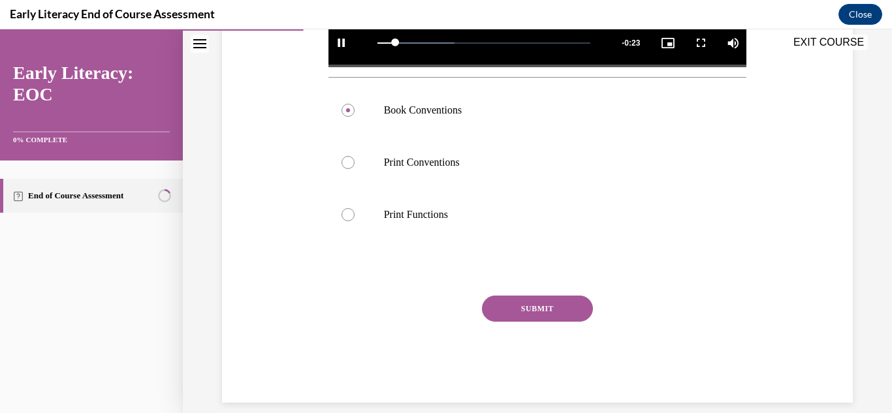
scroll to position [474, 0]
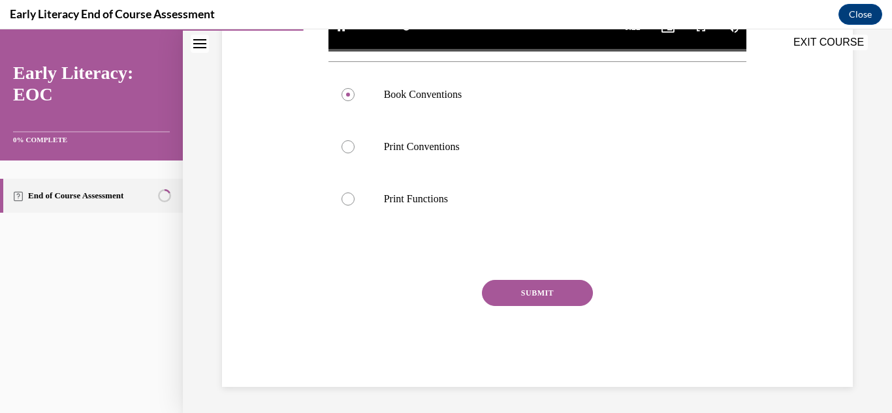
click at [543, 304] on button "SUBMIT" at bounding box center [537, 293] width 111 height 26
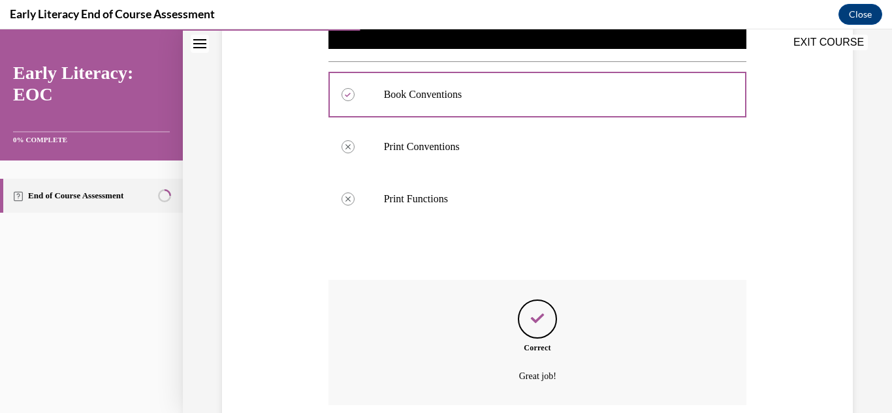
scroll to position [580, 0]
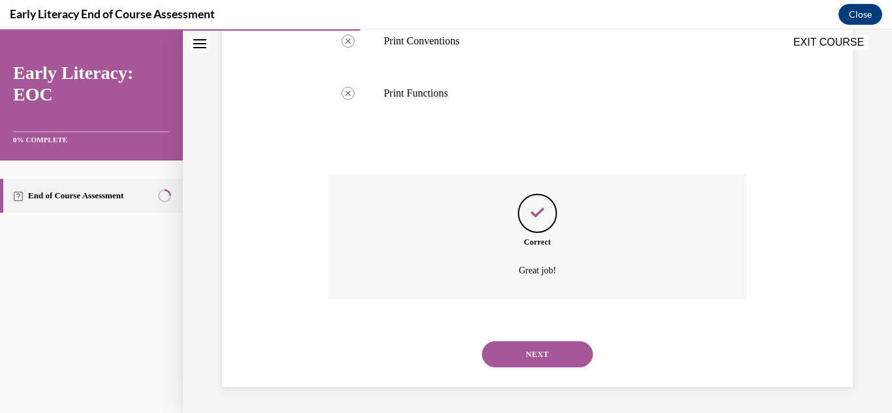
click at [532, 352] on button "NEXT" at bounding box center [537, 355] width 111 height 26
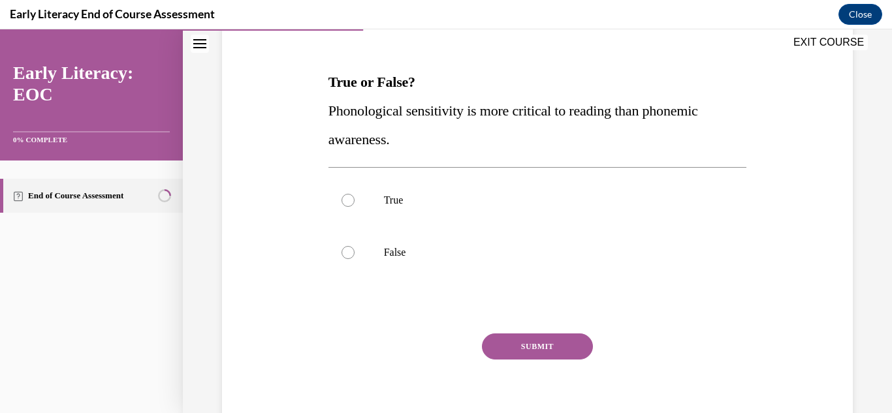
scroll to position [199, 0]
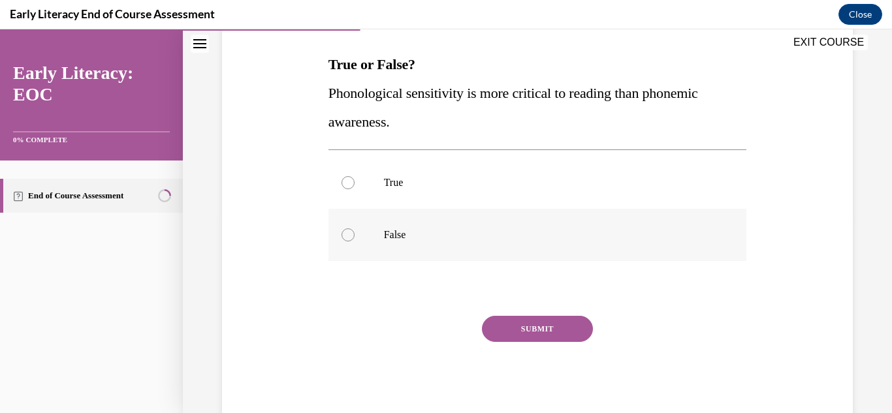
click at [377, 232] on div at bounding box center [538, 235] width 419 height 52
click at [517, 316] on button "SUBMIT" at bounding box center [537, 329] width 111 height 26
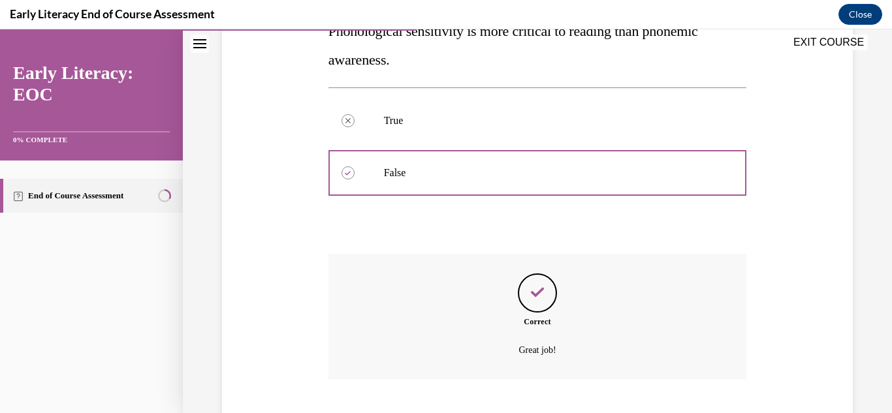
scroll to position [340, 0]
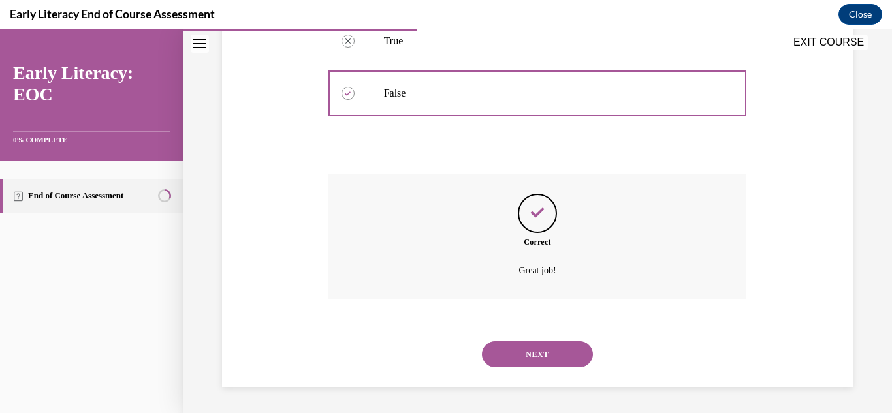
click at [527, 349] on button "NEXT" at bounding box center [537, 355] width 111 height 26
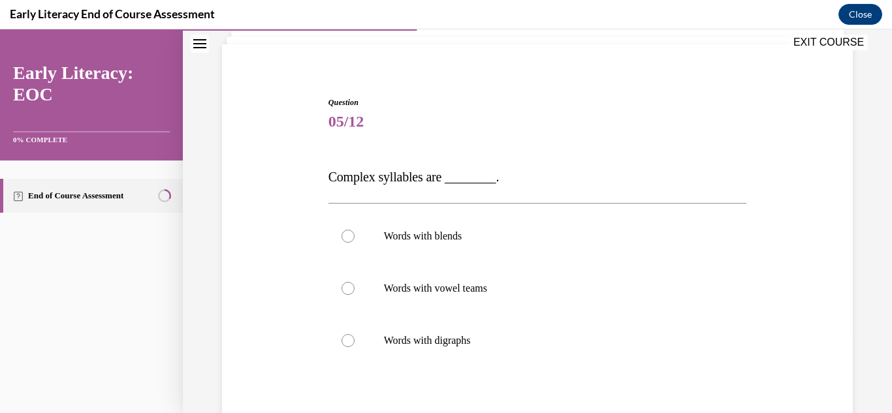
scroll to position [88, 0]
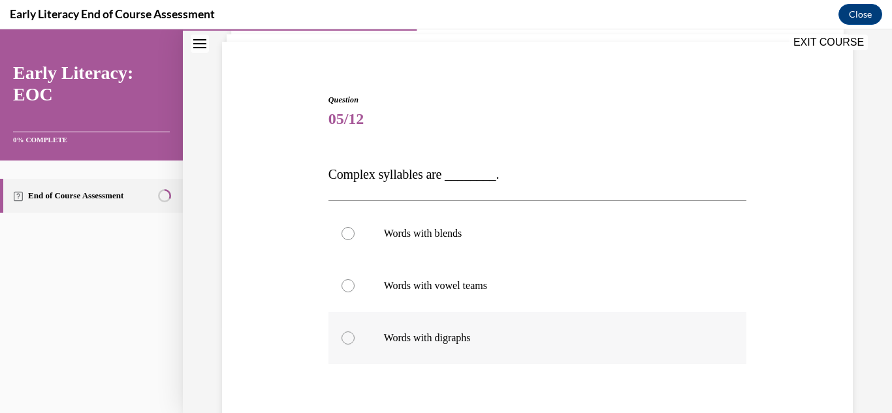
click at [417, 348] on div at bounding box center [538, 338] width 419 height 52
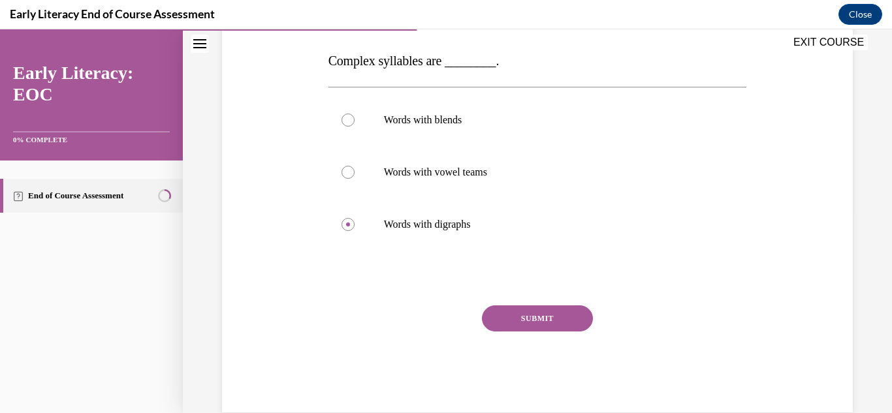
click at [506, 321] on button "SUBMIT" at bounding box center [537, 319] width 111 height 26
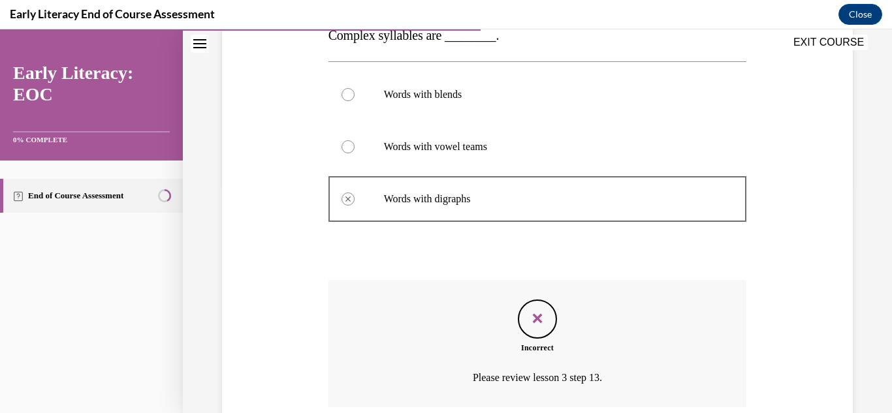
scroll to position [334, 0]
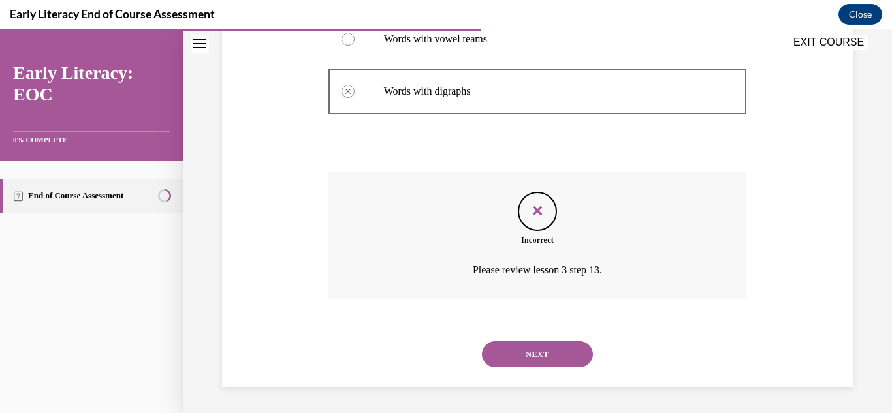
click at [521, 353] on button "NEXT" at bounding box center [537, 355] width 111 height 26
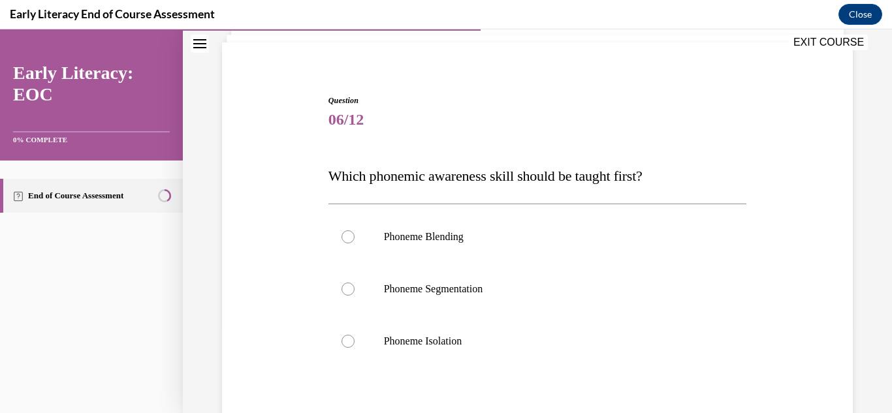
scroll to position [92, 0]
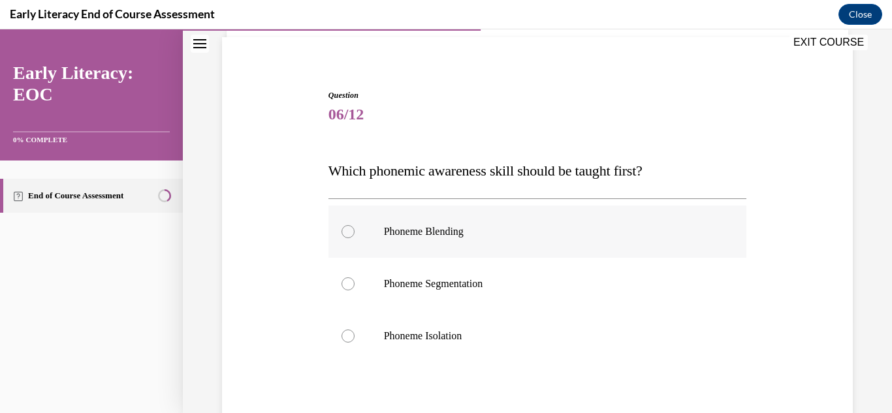
click at [445, 246] on div at bounding box center [538, 232] width 419 height 52
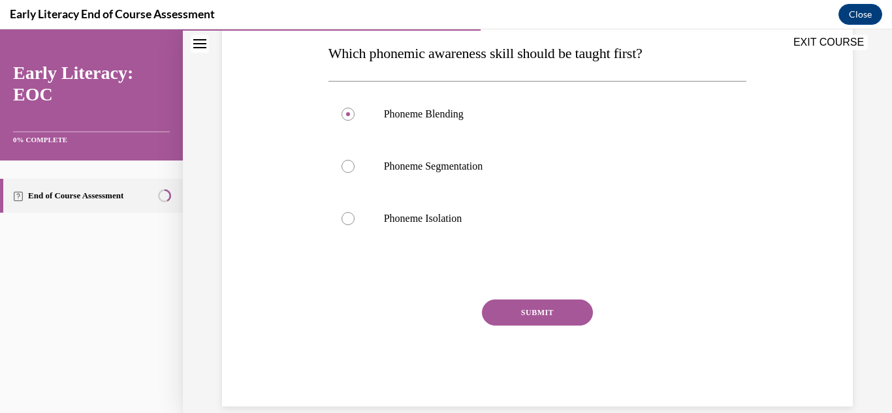
scroll to position [213, 0]
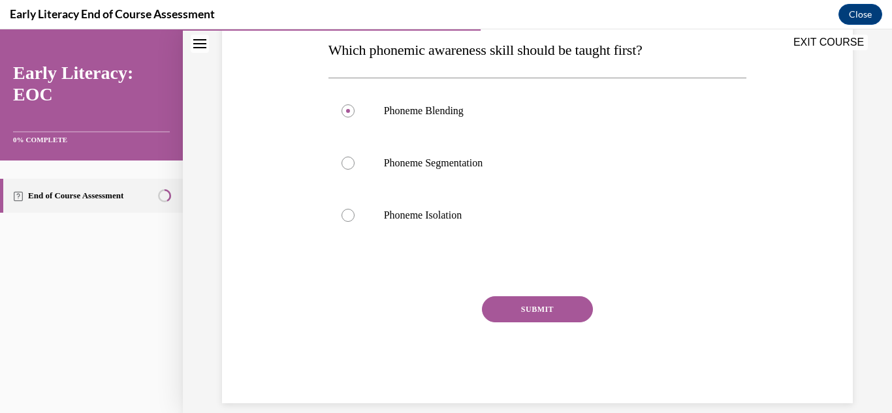
click at [571, 312] on button "SUBMIT" at bounding box center [537, 310] width 111 height 26
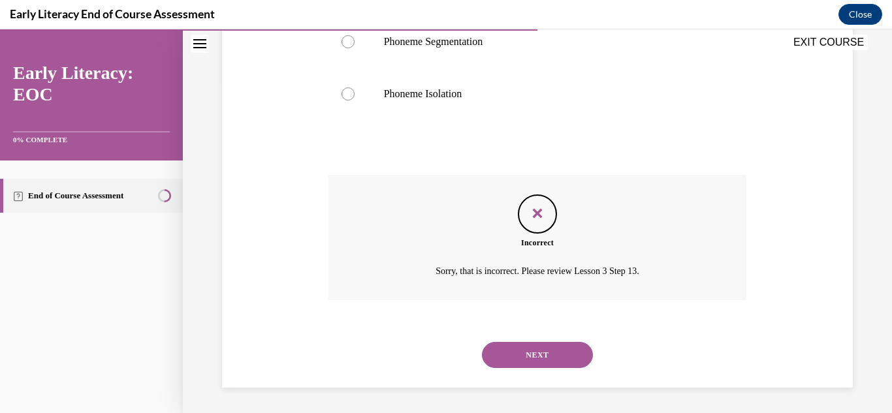
scroll to position [335, 0]
click at [541, 351] on button "NEXT" at bounding box center [537, 355] width 111 height 26
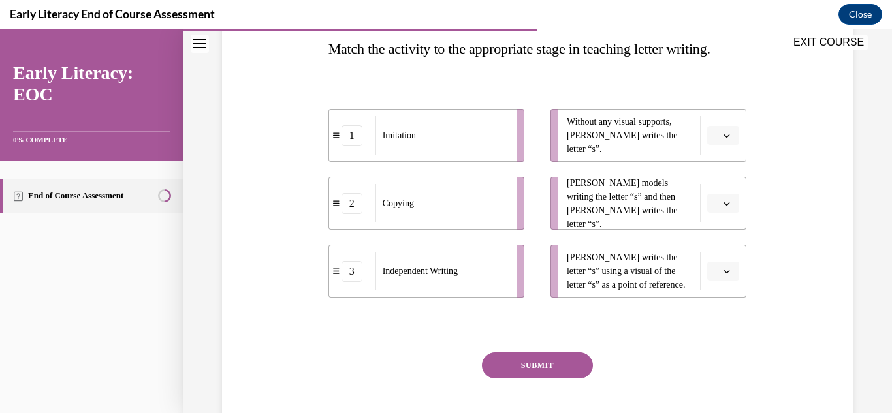
scroll to position [218, 0]
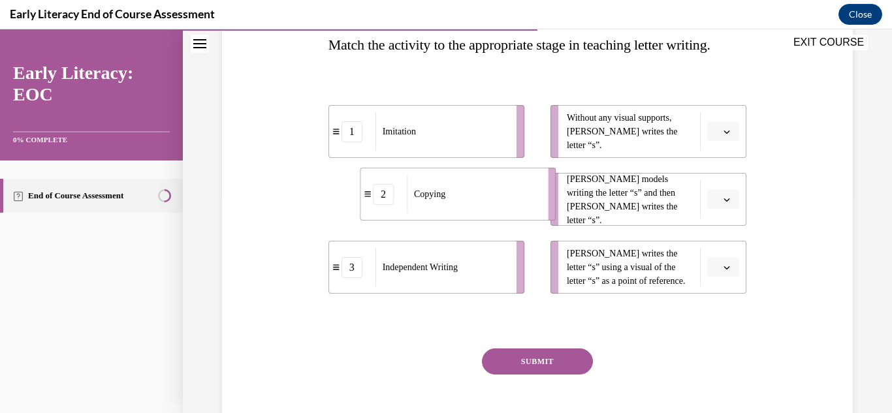
drag, startPoint x: 446, startPoint y: 211, endPoint x: 477, endPoint y: 206, distance: 31.8
click at [477, 206] on div "Copying" at bounding box center [473, 194] width 133 height 39
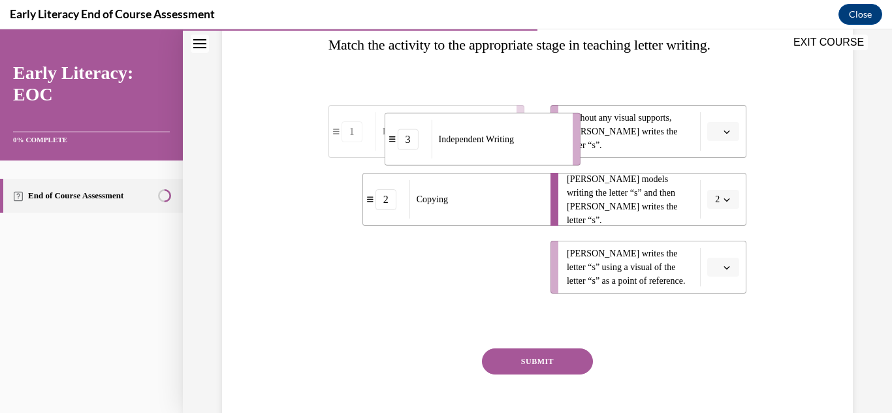
drag, startPoint x: 383, startPoint y: 263, endPoint x: 438, endPoint y: 137, distance: 138.1
click at [439, 137] on span "Independent Writing" at bounding box center [476, 140] width 75 height 14
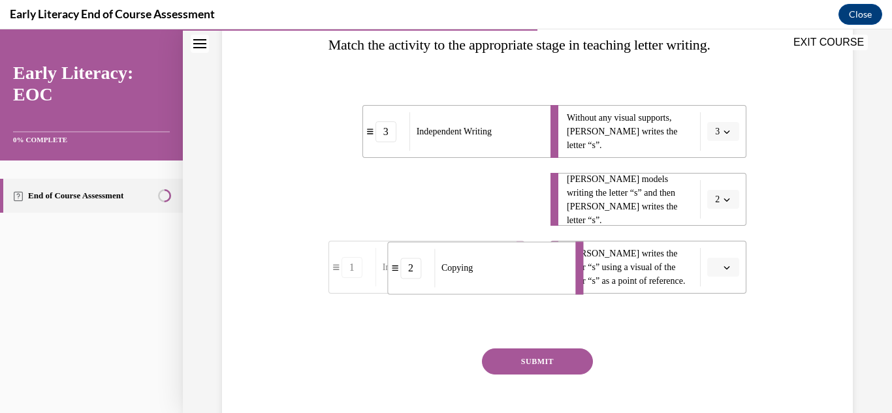
drag, startPoint x: 408, startPoint y: 208, endPoint x: 432, endPoint y: 277, distance: 73.6
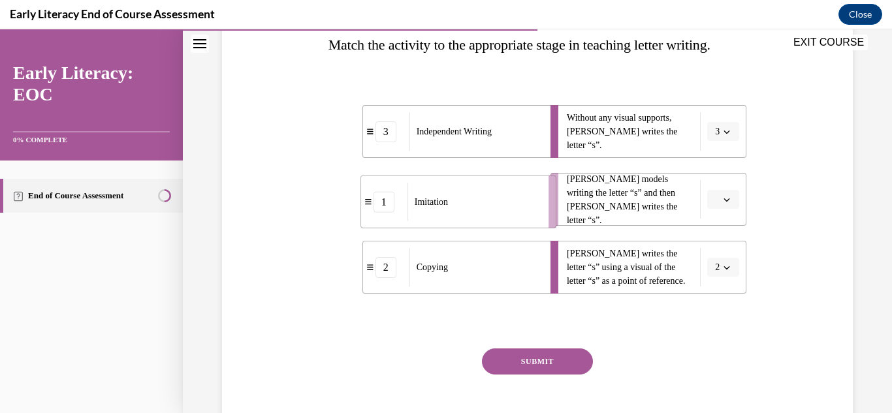
drag, startPoint x: 396, startPoint y: 199, endPoint x: 428, endPoint y: 202, distance: 32.1
click at [428, 202] on span "Imitation" at bounding box center [431, 202] width 33 height 14
click at [535, 364] on button "SUBMIT" at bounding box center [537, 362] width 111 height 26
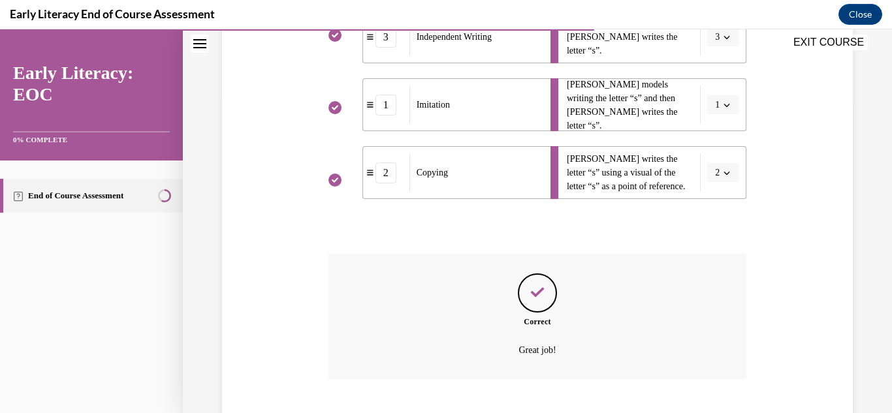
scroll to position [393, 0]
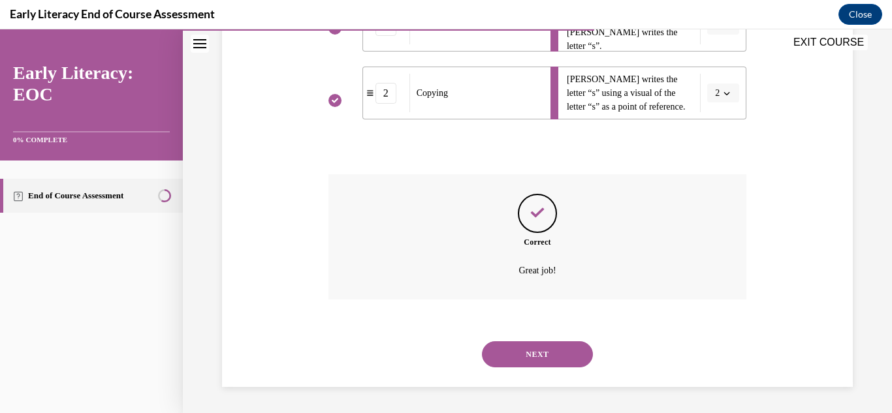
click at [526, 366] on button "NEXT" at bounding box center [537, 355] width 111 height 26
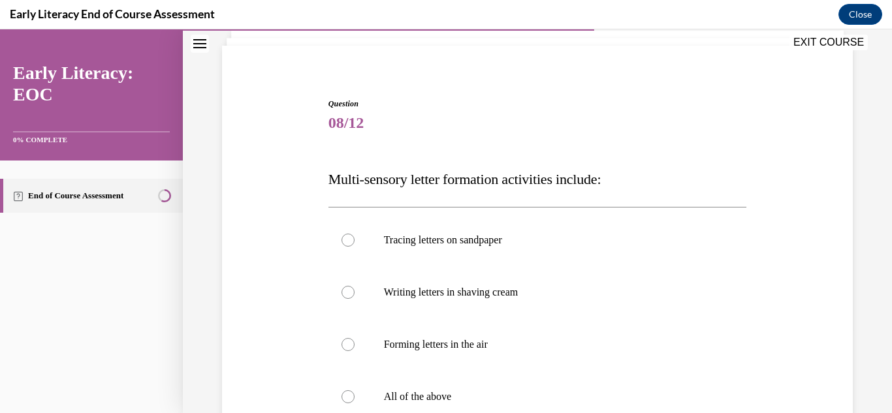
scroll to position [120, 0]
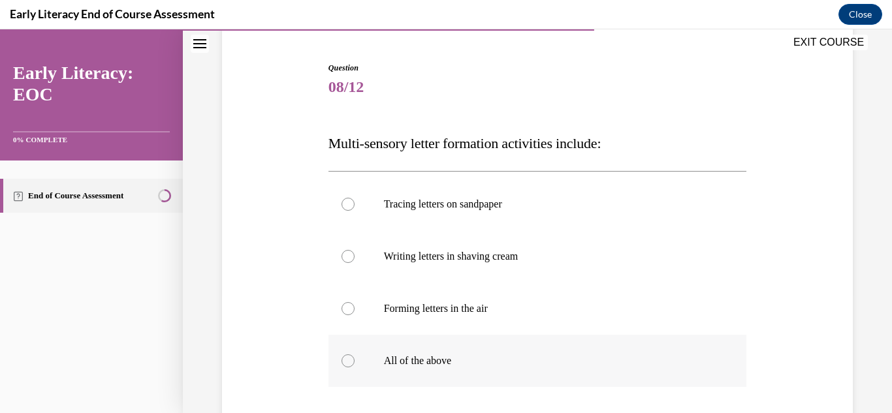
click at [368, 376] on div at bounding box center [538, 361] width 419 height 52
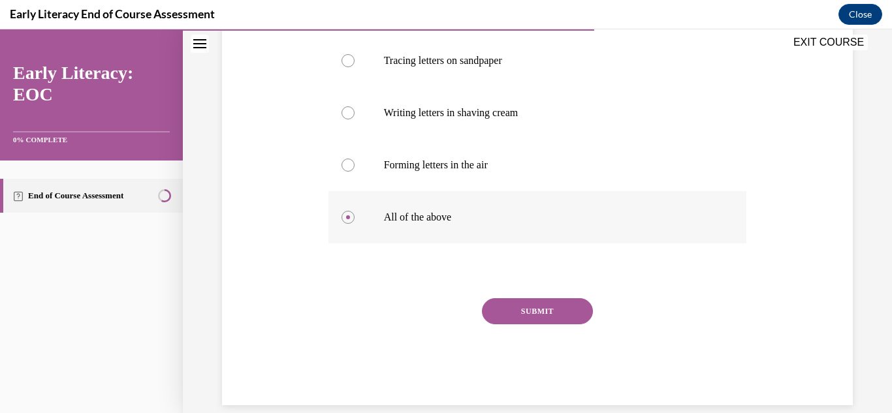
scroll to position [264, 0]
click at [502, 315] on button "SUBMIT" at bounding box center [537, 311] width 111 height 26
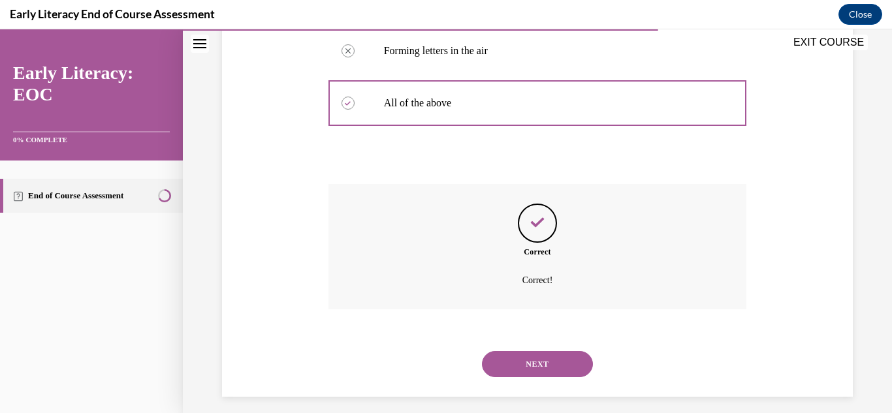
scroll to position [387, 0]
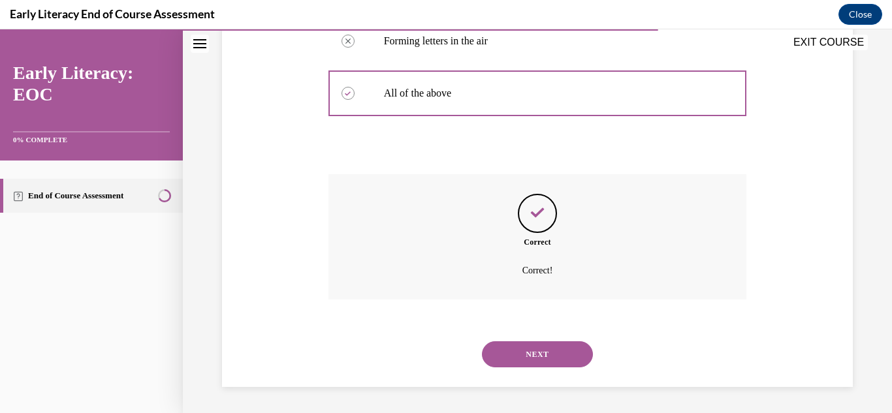
click at [493, 348] on button "NEXT" at bounding box center [537, 355] width 111 height 26
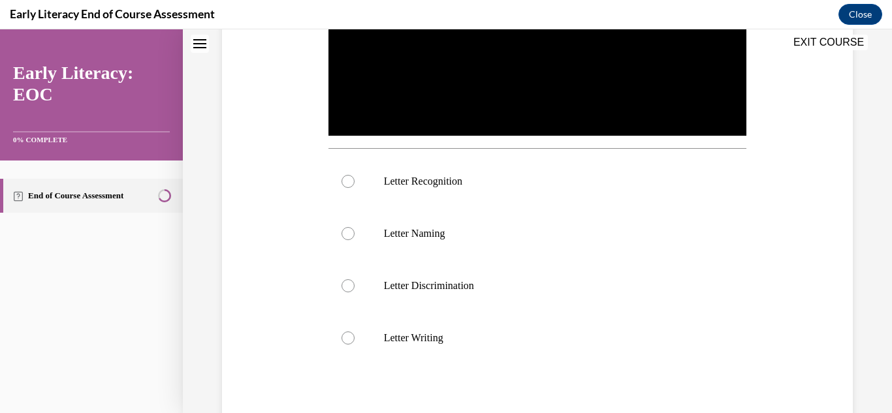
scroll to position [0, 0]
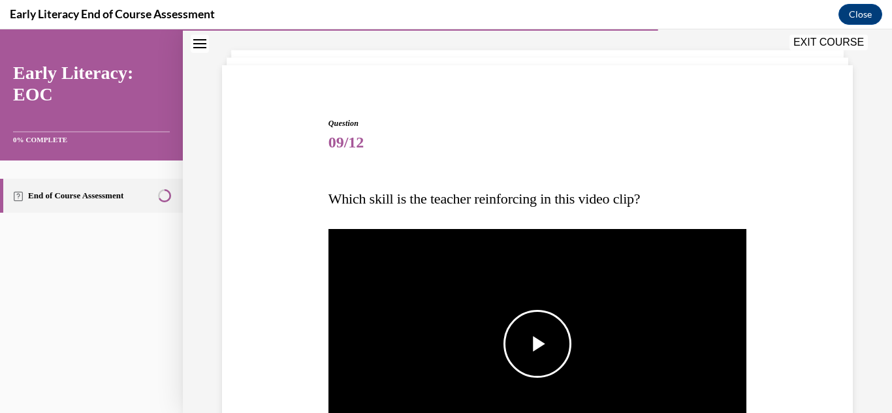
click at [496, 347] on img "Video player" at bounding box center [538, 344] width 419 height 235
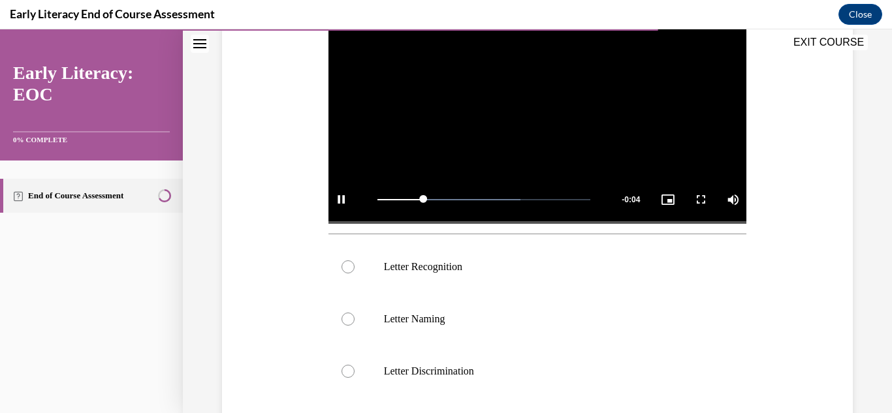
scroll to position [302, 0]
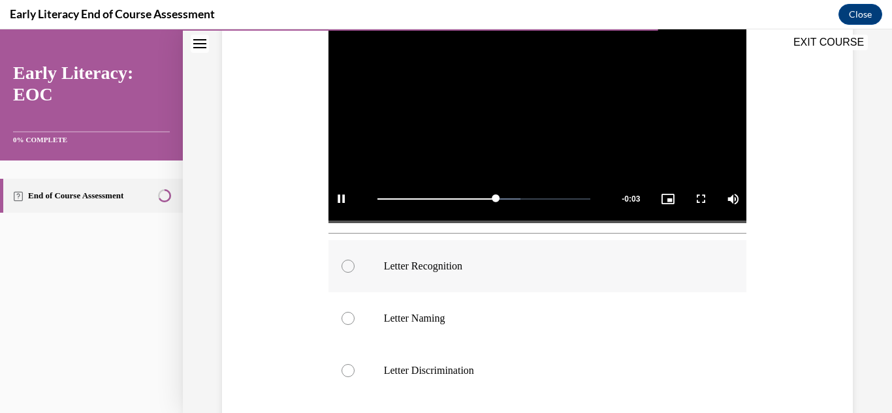
click at [444, 280] on div at bounding box center [538, 266] width 419 height 52
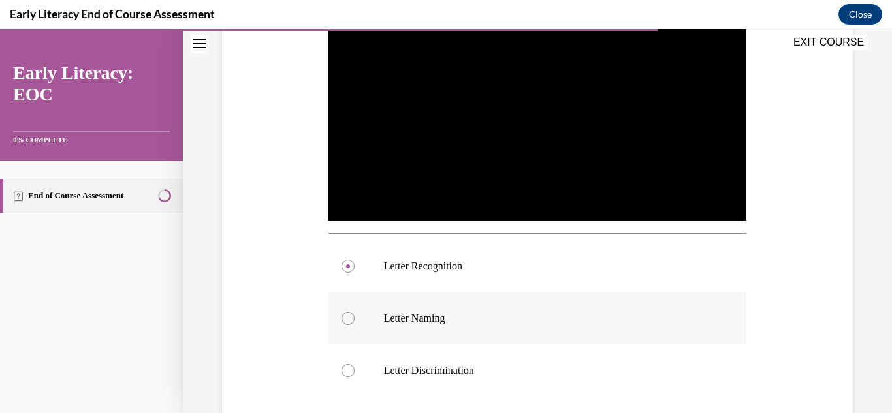
scroll to position [526, 0]
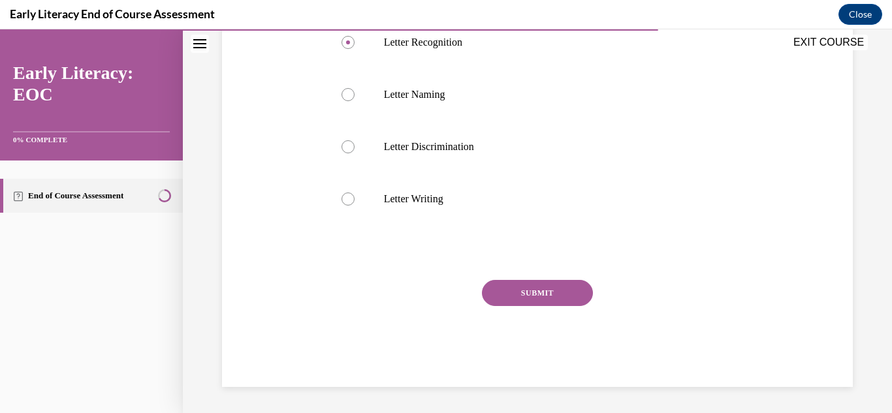
click at [568, 297] on button "SUBMIT" at bounding box center [537, 293] width 111 height 26
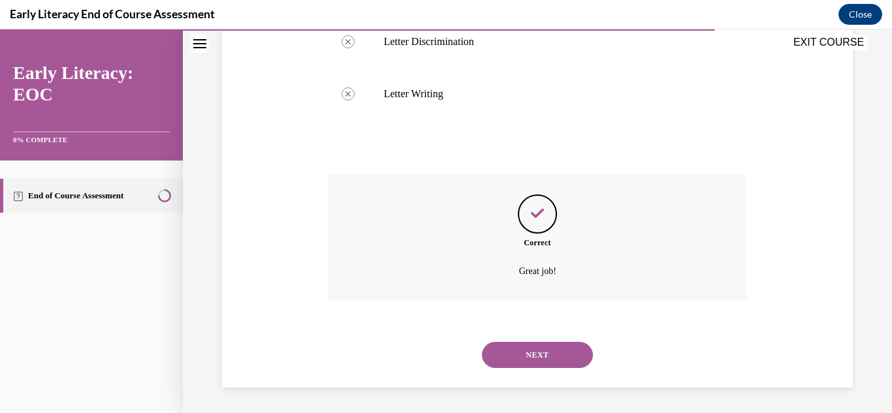
scroll to position [632, 0]
click at [519, 345] on button "NEXT" at bounding box center [537, 355] width 111 height 26
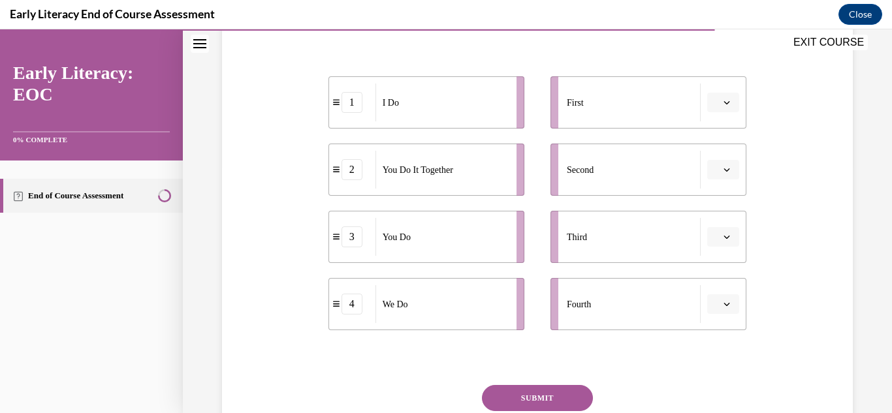
scroll to position [249, 0]
drag, startPoint x: 466, startPoint y: 271, endPoint x: 516, endPoint y: 165, distance: 117.8
click at [516, 165] on ul "1 I Do 2 You Do It Together 3 You Do 4 We Do" at bounding box center [433, 201] width 209 height 254
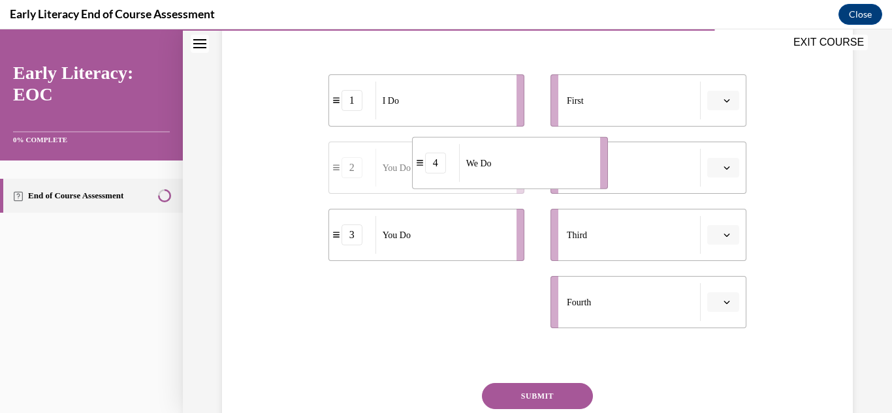
drag, startPoint x: 451, startPoint y: 290, endPoint x: 534, endPoint y: 152, distance: 160.9
click at [534, 152] on div "We Do" at bounding box center [525, 163] width 133 height 38
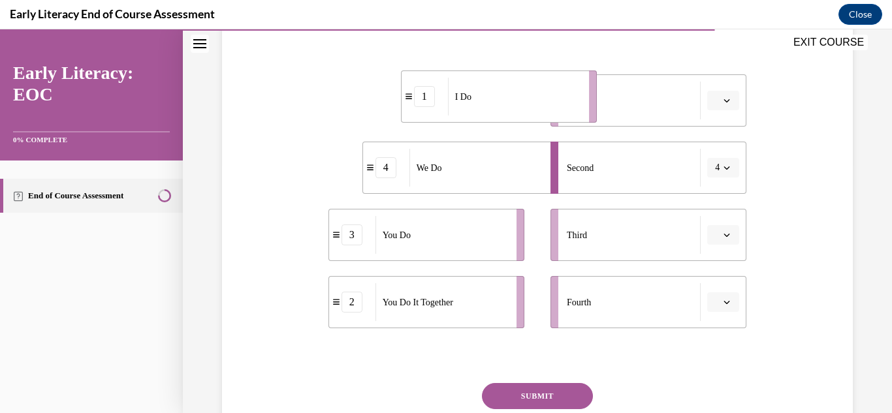
drag, startPoint x: 434, startPoint y: 93, endPoint x: 508, endPoint y: 95, distance: 73.2
click at [508, 95] on div "I Do" at bounding box center [514, 97] width 133 height 38
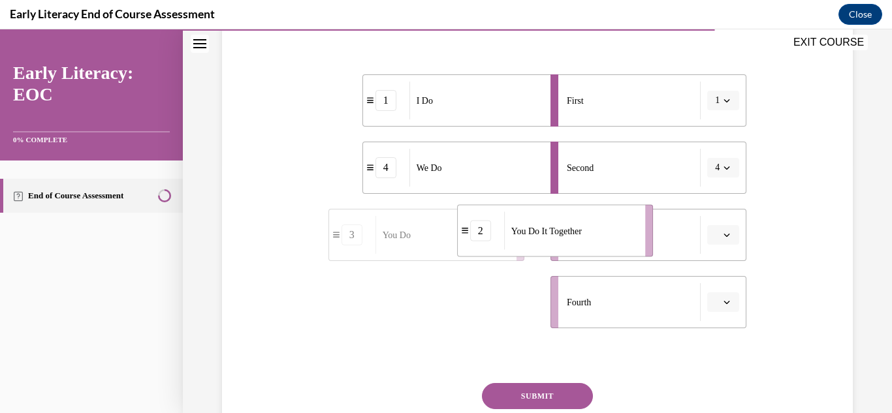
drag, startPoint x: 413, startPoint y: 302, endPoint x: 541, endPoint y: 231, distance: 146.7
click at [541, 231] on span "You Do It Together" at bounding box center [546, 231] width 71 height 14
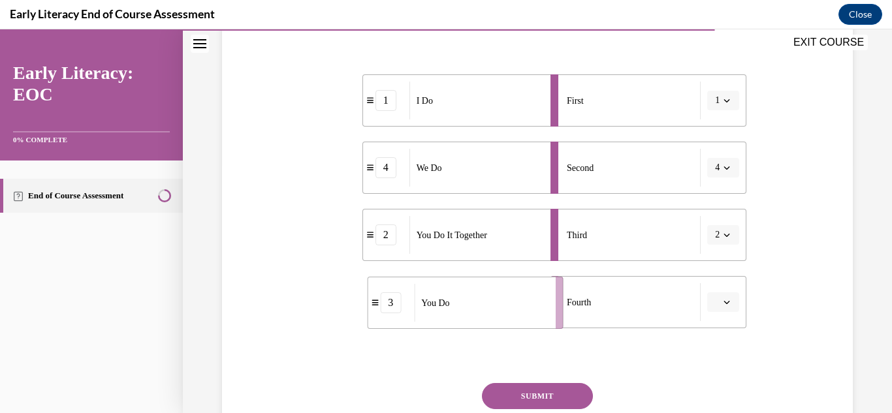
drag, startPoint x: 427, startPoint y: 286, endPoint x: 466, endPoint y: 287, distance: 39.2
click at [466, 287] on div "You Do" at bounding box center [480, 303] width 133 height 38
click at [509, 387] on button "SUBMIT" at bounding box center [537, 396] width 111 height 26
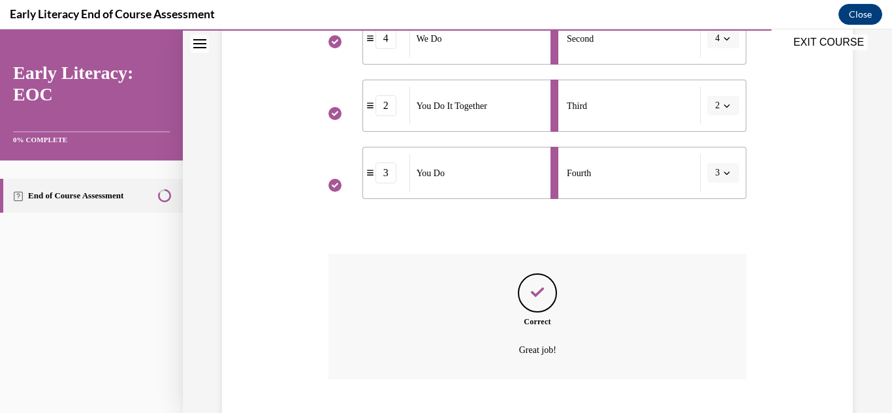
scroll to position [458, 0]
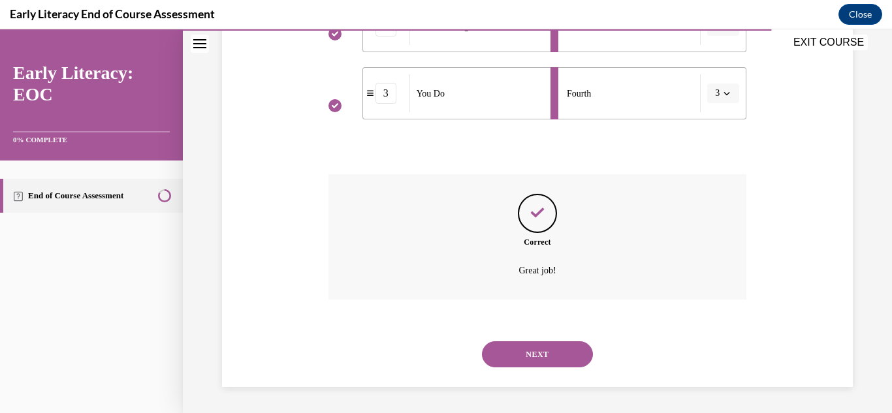
click at [535, 357] on button "NEXT" at bounding box center [537, 355] width 111 height 26
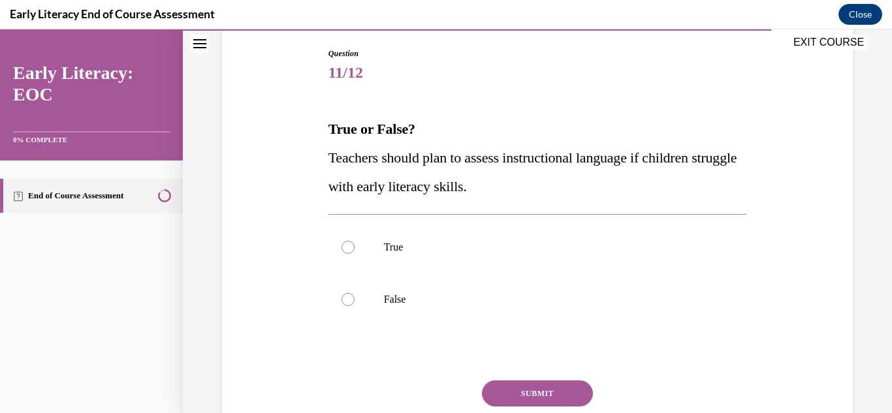
scroll to position [146, 0]
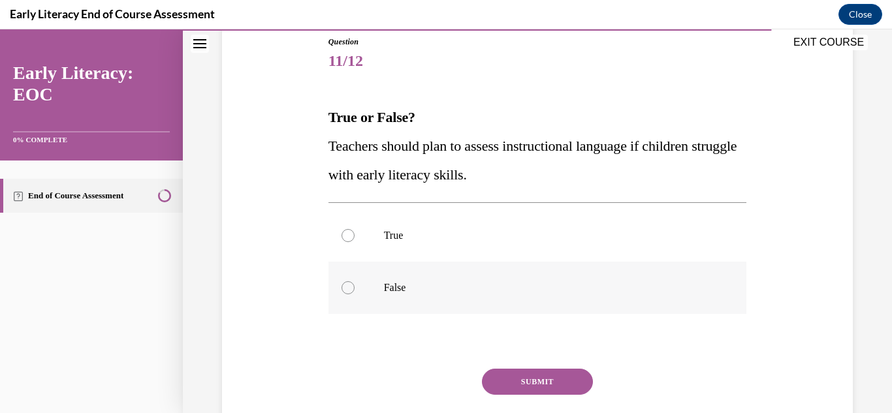
click at [374, 300] on div at bounding box center [538, 288] width 419 height 52
click at [504, 382] on button "SUBMIT" at bounding box center [537, 382] width 111 height 26
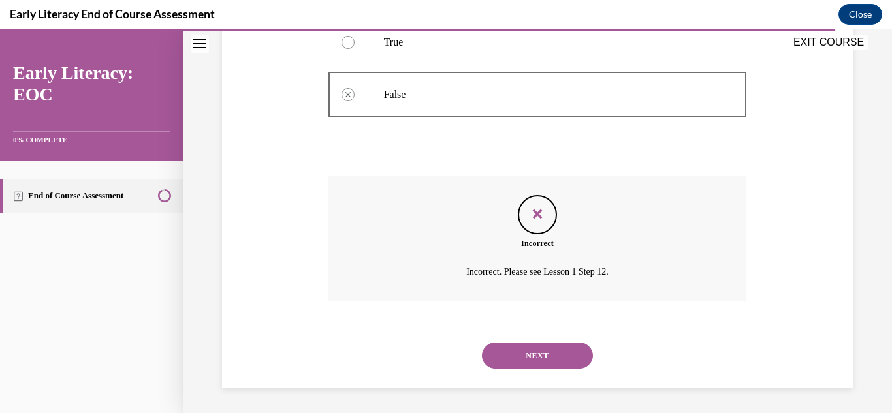
scroll to position [340, 0]
click at [539, 351] on button "NEXT" at bounding box center [537, 355] width 111 height 26
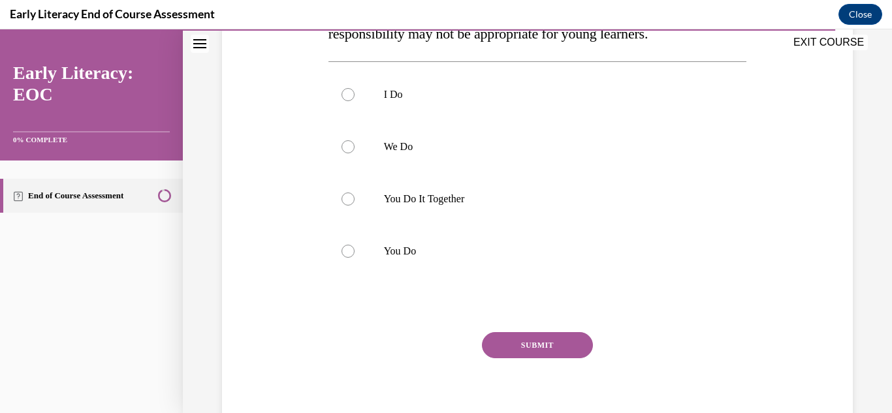
scroll to position [265, 0]
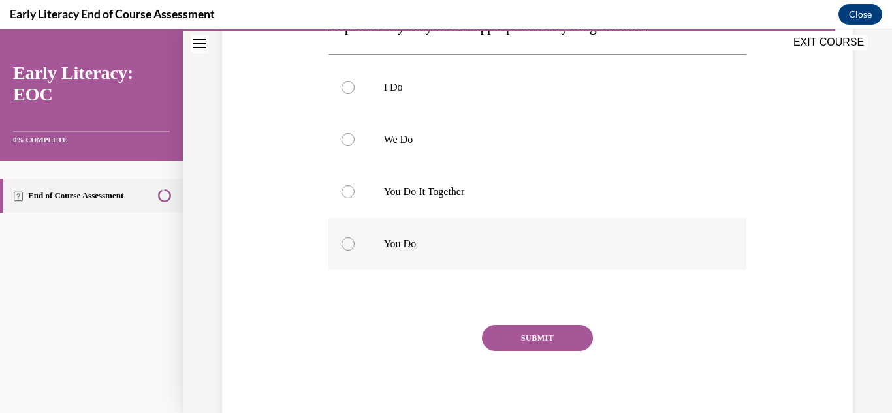
click at [366, 255] on div at bounding box center [538, 244] width 419 height 52
click at [496, 340] on button "SUBMIT" at bounding box center [537, 338] width 111 height 26
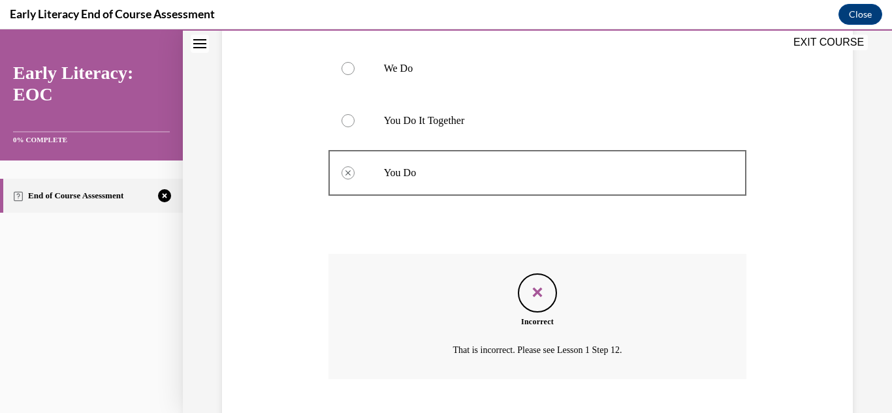
scroll to position [416, 0]
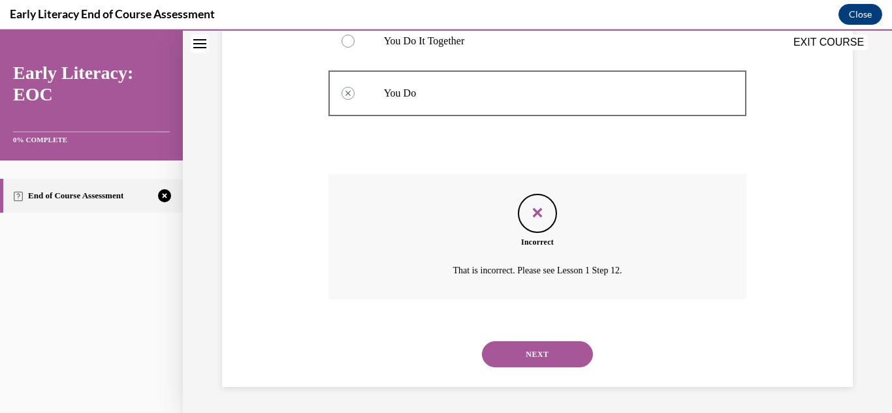
click at [499, 349] on button "NEXT" at bounding box center [537, 355] width 111 height 26
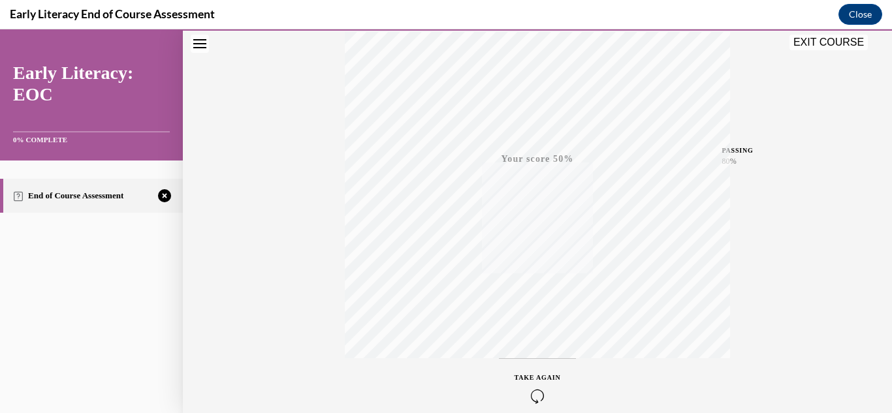
scroll to position [285, 0]
click at [522, 334] on icon "button" at bounding box center [538, 334] width 46 height 14
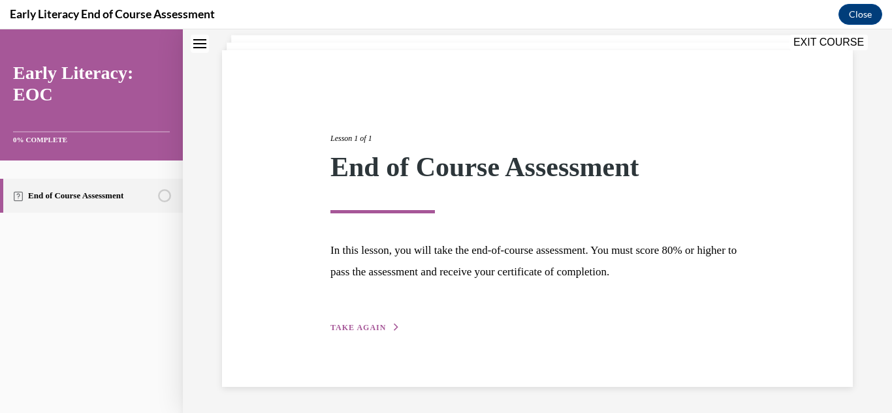
scroll to position [78, 0]
click at [357, 338] on div "Lesson 1 of 1 End of Course Assessment In this lesson, you will take the end-of…" at bounding box center [537, 219] width 631 height 337
click at [357, 332] on span "TAKE AGAIN" at bounding box center [359, 328] width 56 height 9
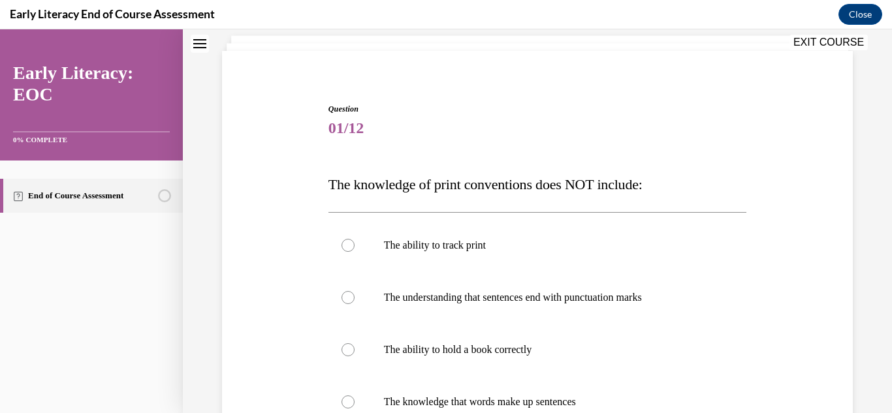
click at [357, 332] on div at bounding box center [538, 350] width 419 height 52
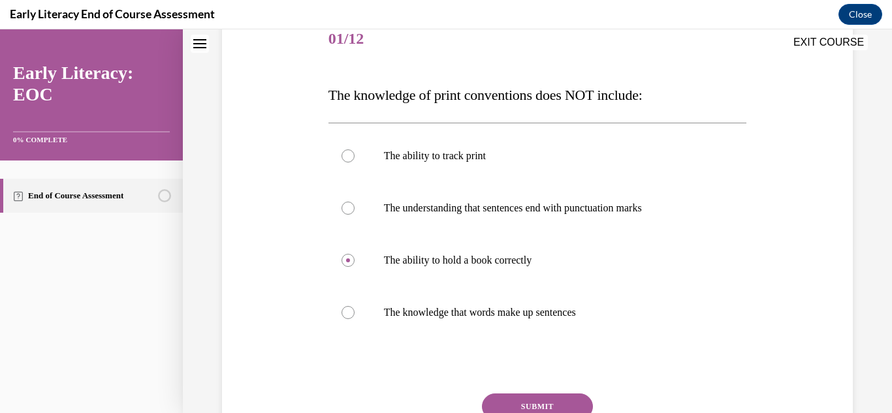
scroll to position [171, 0]
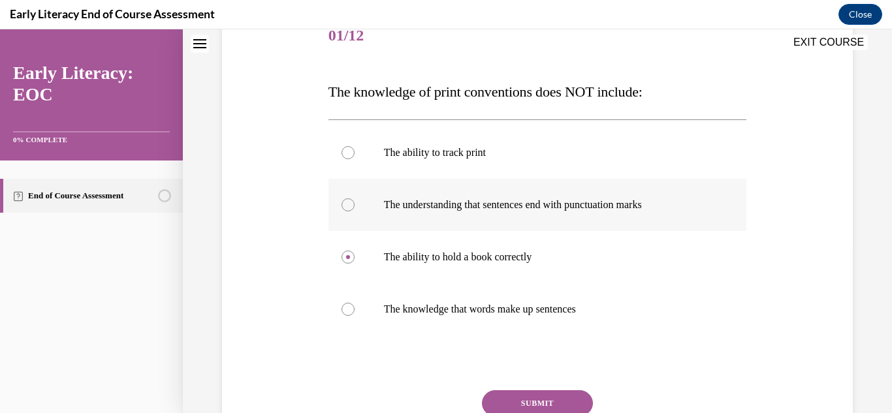
click at [370, 208] on div at bounding box center [538, 205] width 419 height 52
click at [515, 395] on button "SUBMIT" at bounding box center [537, 404] width 111 height 26
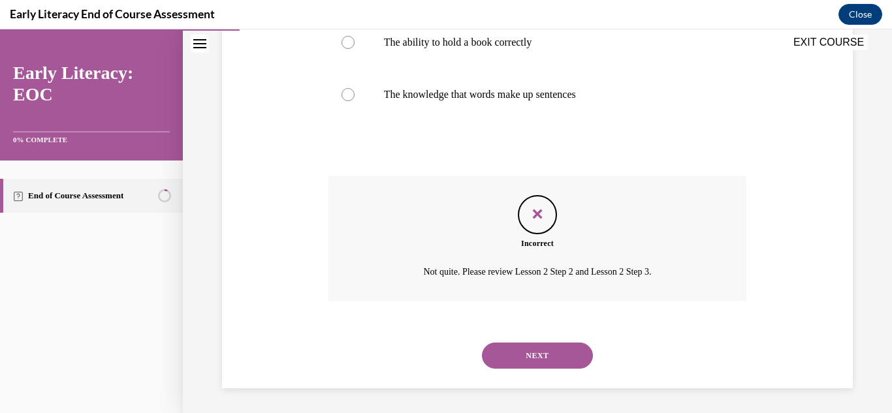
scroll to position [387, 0]
click at [534, 357] on button "NEXT" at bounding box center [537, 355] width 111 height 26
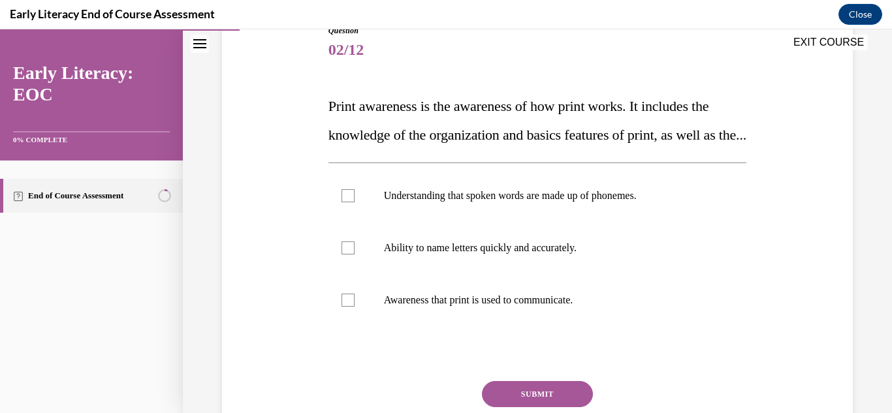
scroll to position [159, 0]
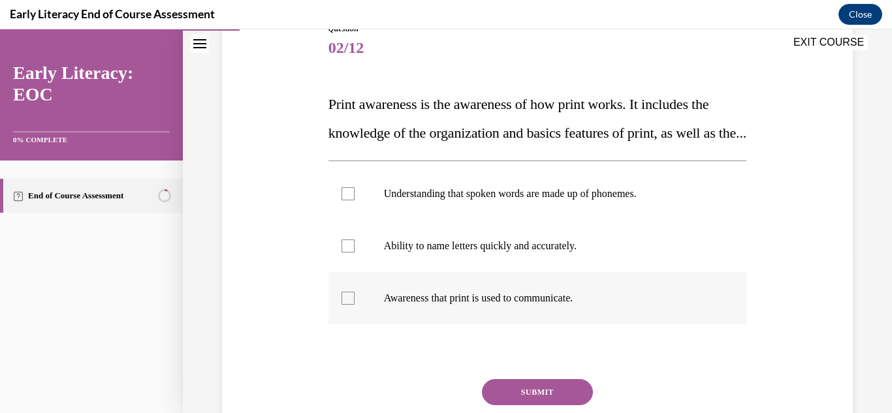
click at [380, 325] on div at bounding box center [538, 298] width 419 height 52
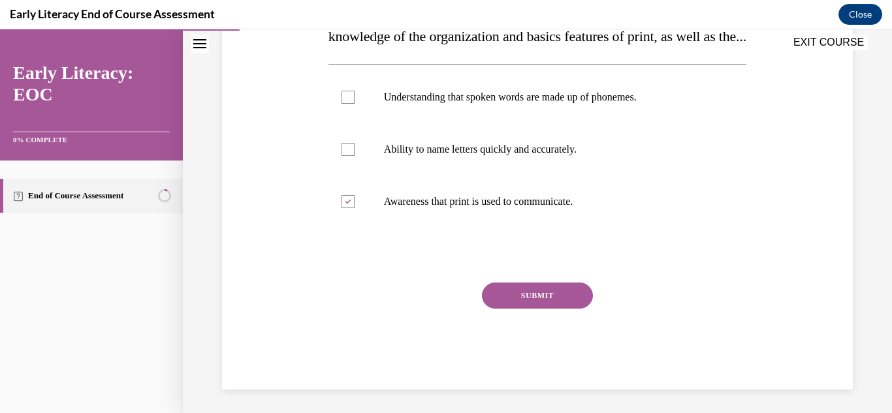
click at [513, 309] on button "SUBMIT" at bounding box center [537, 296] width 111 height 26
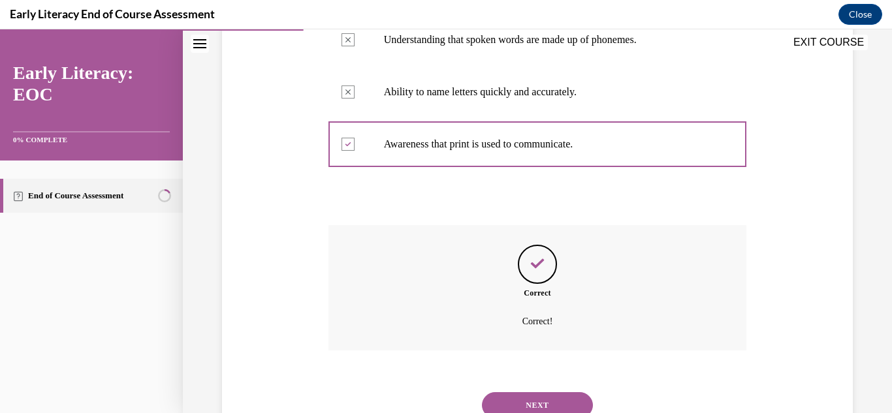
scroll to position [393, 0]
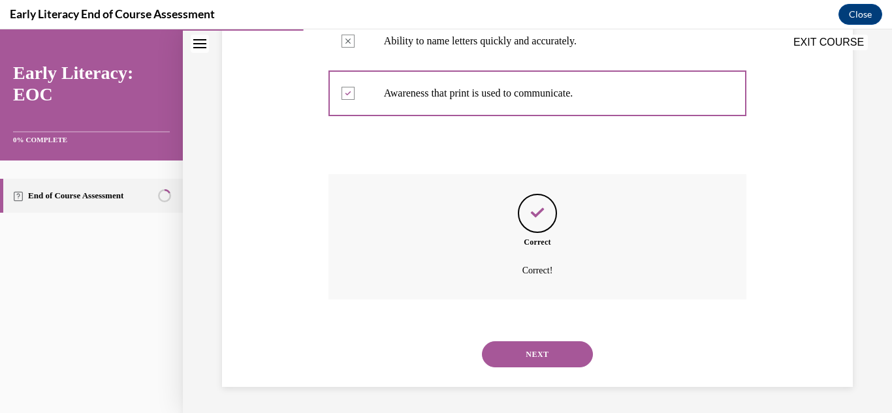
click at [509, 351] on button "NEXT" at bounding box center [537, 355] width 111 height 26
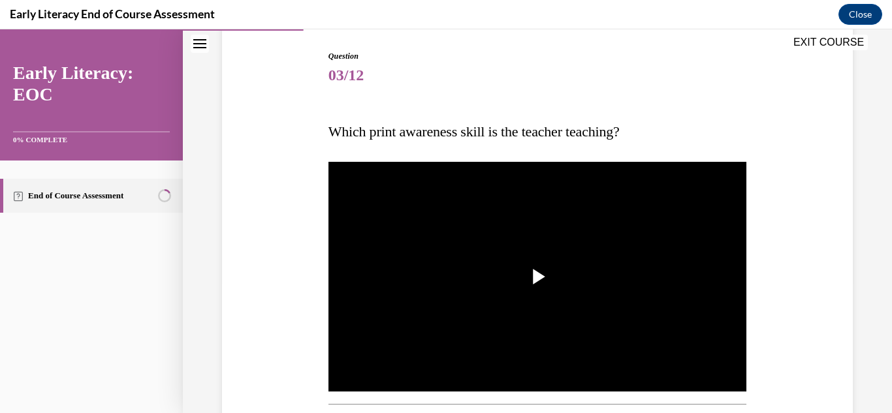
scroll to position [133, 0]
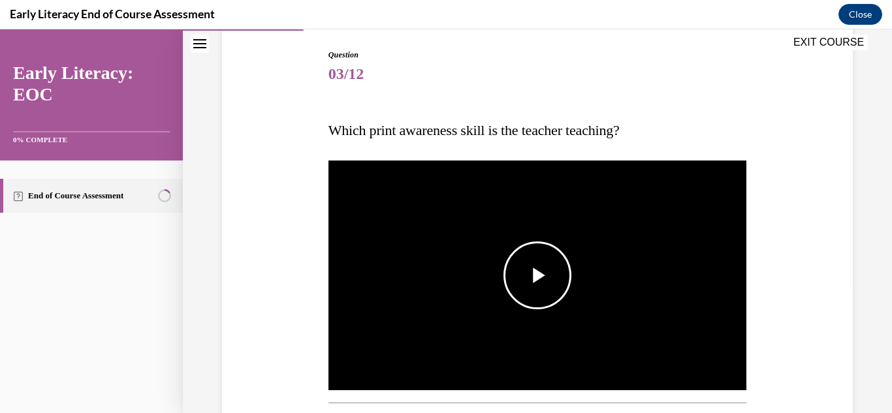
click at [538, 276] on span "Video player" at bounding box center [538, 276] width 0 height 0
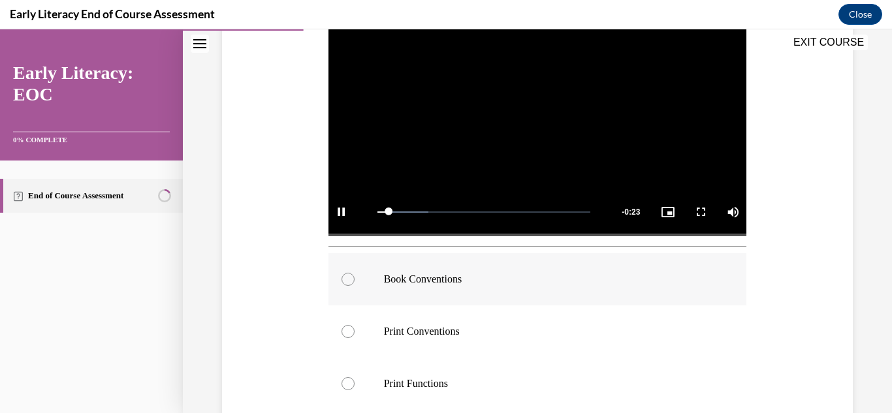
click at [485, 277] on p "Book Conventions" at bounding box center [549, 279] width 331 height 13
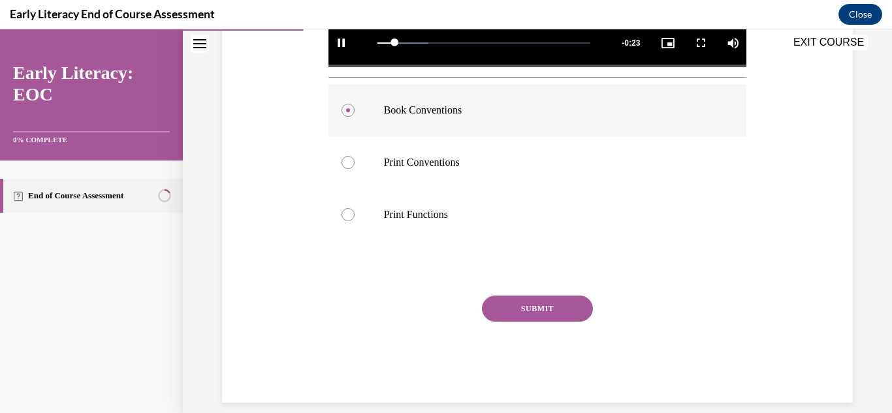
scroll to position [474, 0]
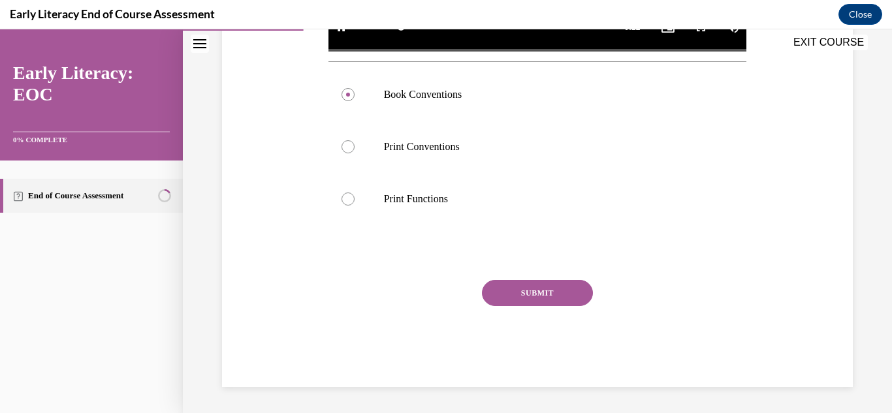
click at [523, 297] on button "SUBMIT" at bounding box center [537, 293] width 111 height 26
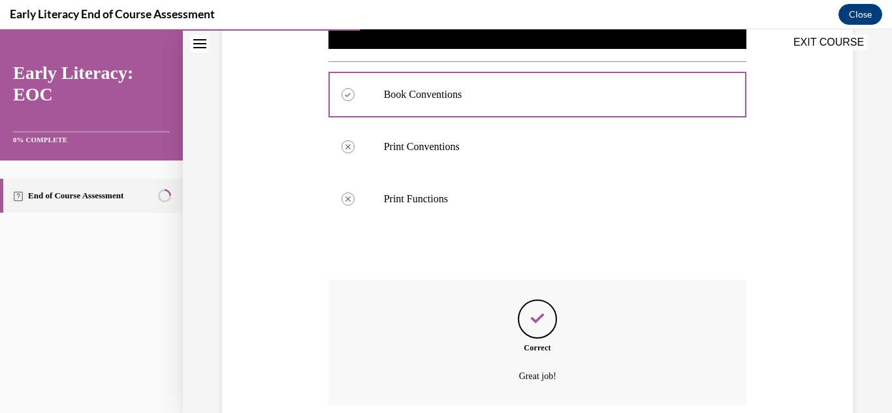
scroll to position [580, 0]
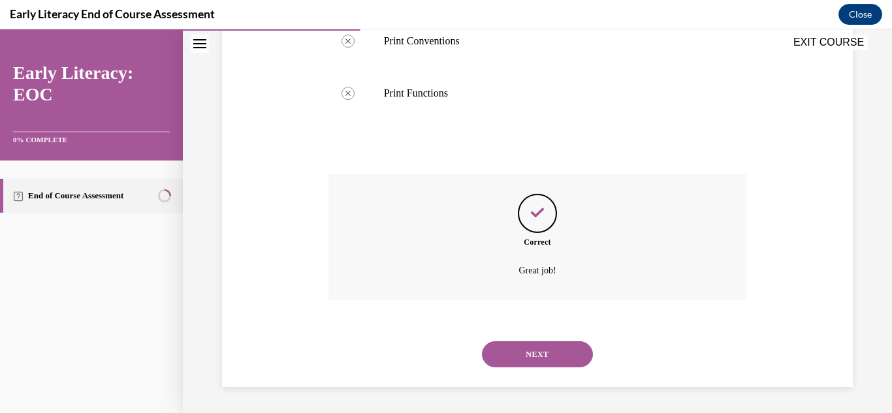
click at [509, 346] on button "NEXT" at bounding box center [537, 355] width 111 height 26
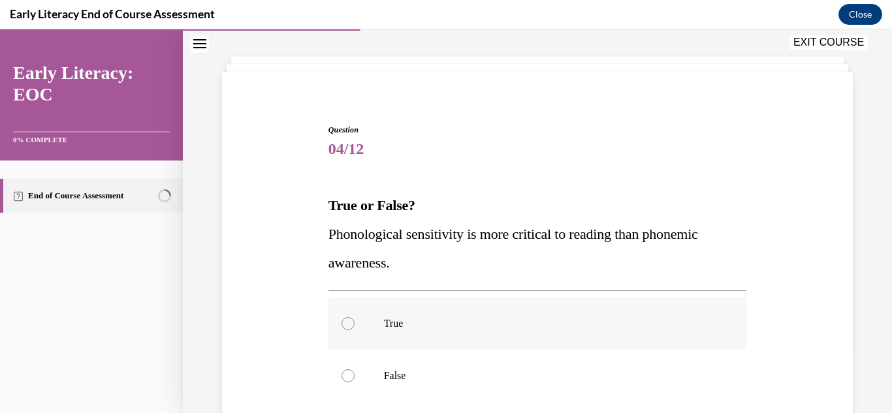
scroll to position [63, 0]
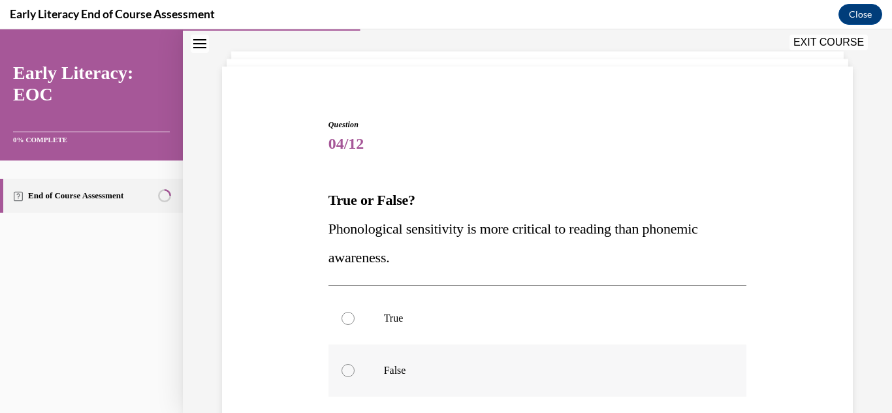
click at [434, 378] on div at bounding box center [538, 371] width 419 height 52
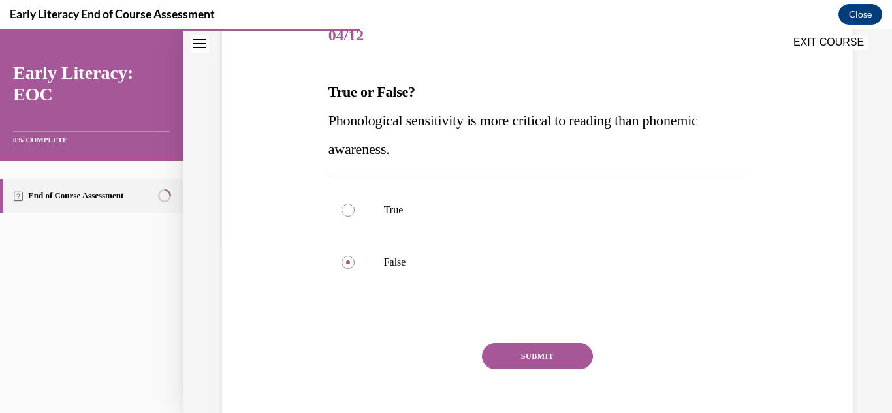
click at [489, 363] on button "SUBMIT" at bounding box center [537, 357] width 111 height 26
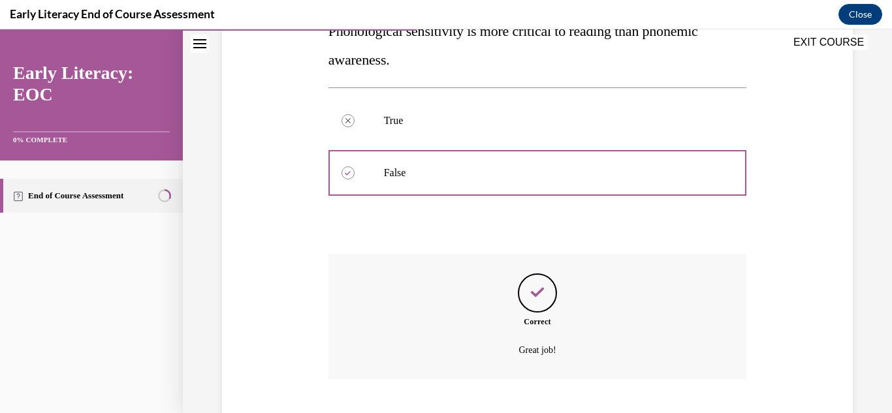
scroll to position [340, 0]
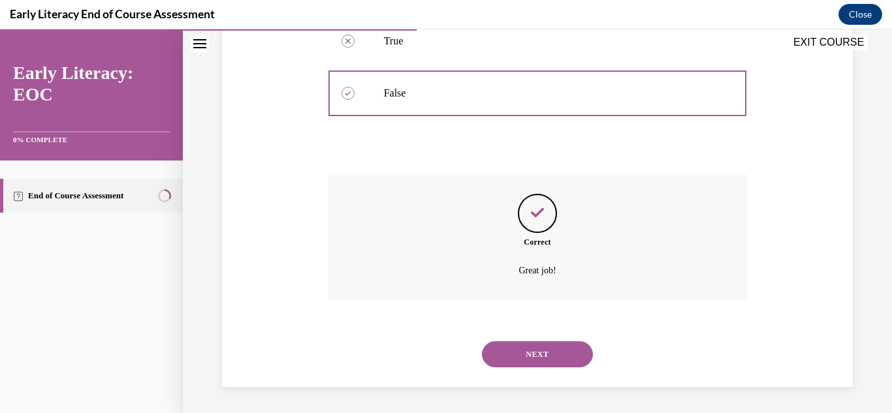
click at [512, 359] on button "NEXT" at bounding box center [537, 355] width 111 height 26
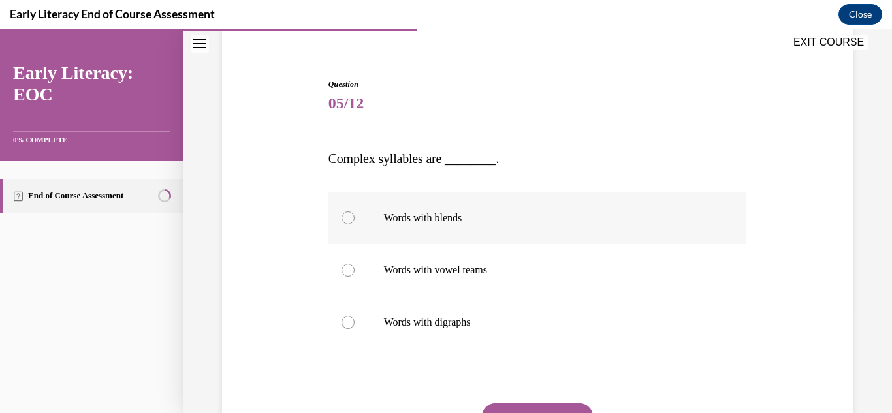
scroll to position [106, 0]
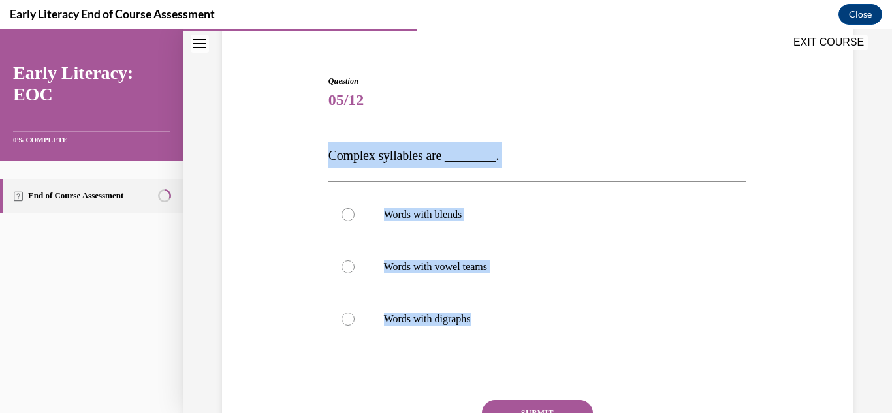
drag, startPoint x: 323, startPoint y: 161, endPoint x: 496, endPoint y: 346, distance: 253.7
click at [496, 346] on div "Question 05/12 Complex syllables are ________. Words with blends Words with vow…" at bounding box center [538, 272] width 638 height 472
click at [517, 408] on button "SUBMIT" at bounding box center [537, 413] width 111 height 26
click at [343, 278] on div at bounding box center [538, 267] width 419 height 52
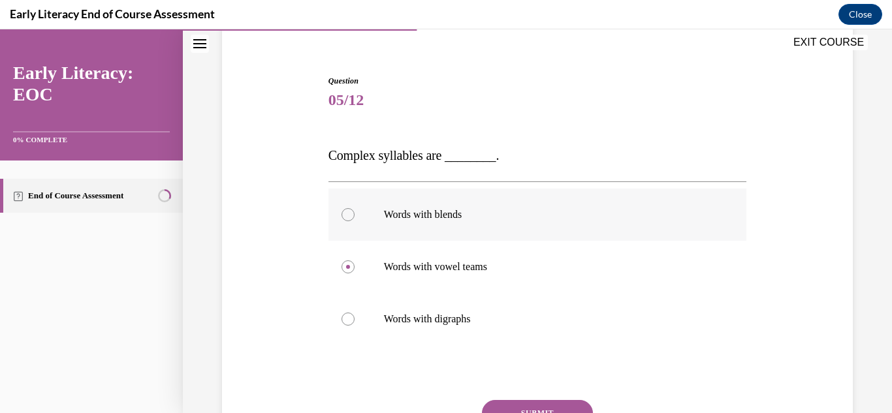
click at [450, 210] on p "Words with blends" at bounding box center [549, 214] width 331 height 13
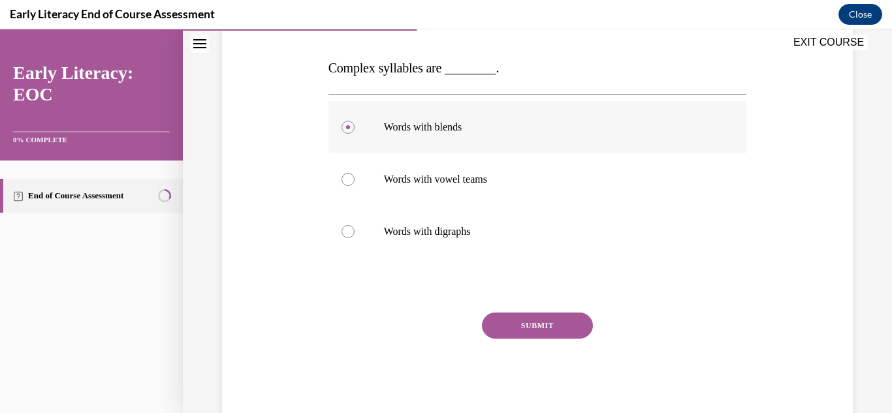
scroll to position [227, 0]
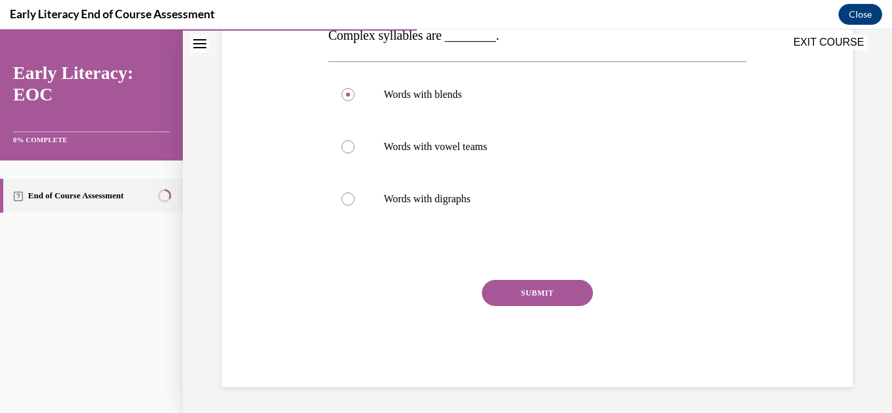
click at [501, 286] on button "SUBMIT" at bounding box center [537, 293] width 111 height 26
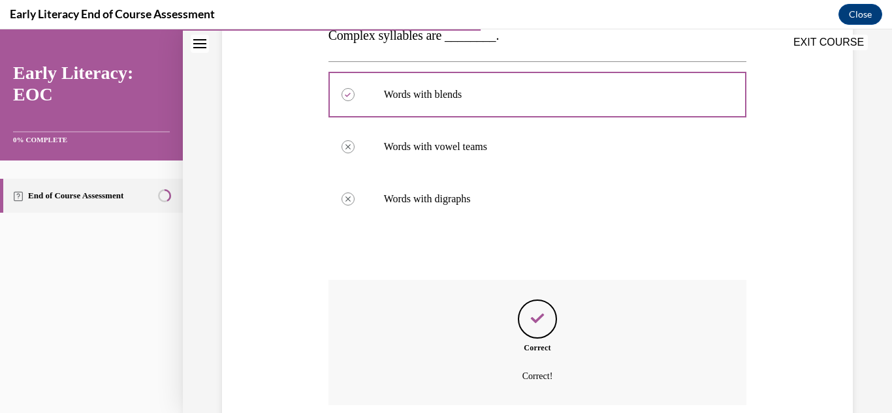
scroll to position [332, 0]
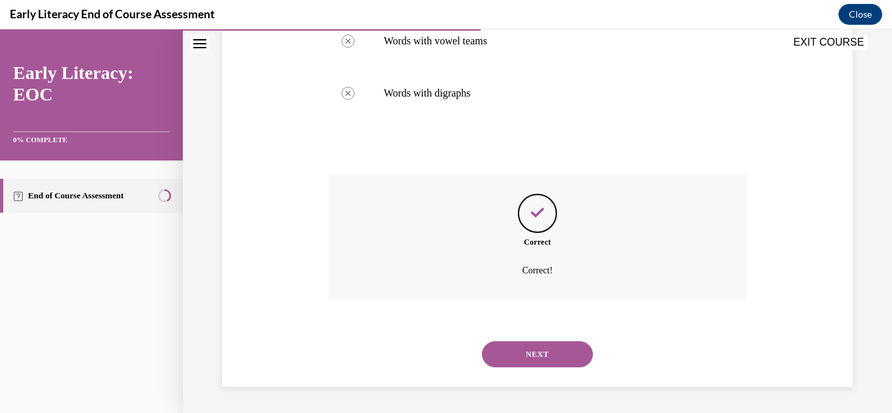
click at [501, 286] on div "Correct Correct!" at bounding box center [538, 236] width 419 height 125
click at [526, 342] on button "NEXT" at bounding box center [537, 355] width 111 height 26
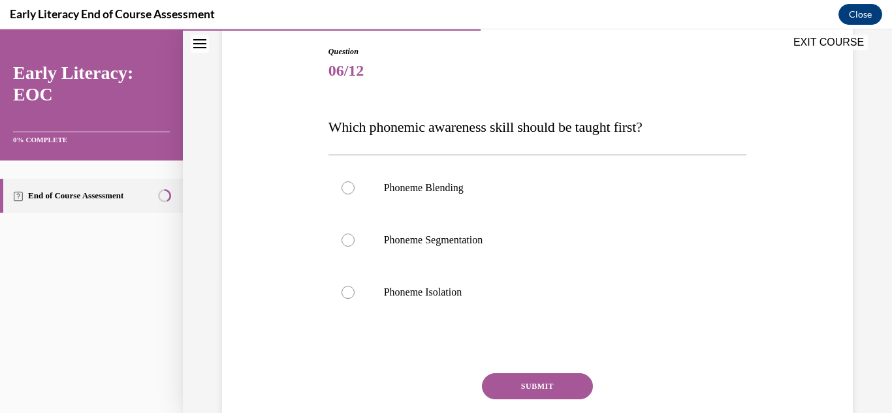
scroll to position [137, 0]
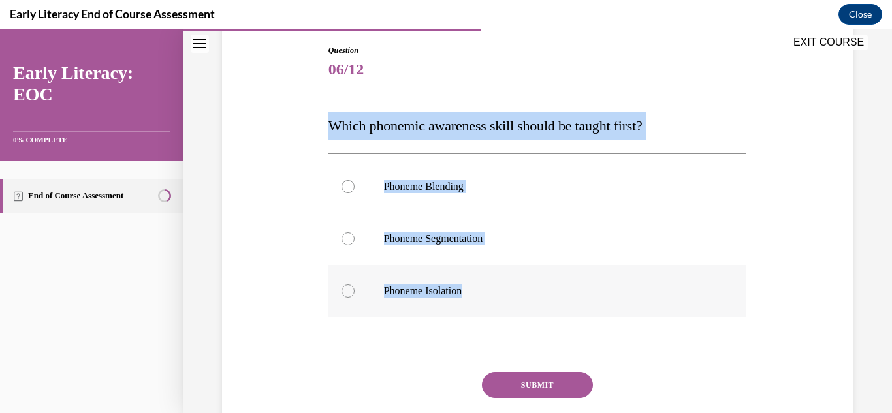
drag, startPoint x: 326, startPoint y: 126, endPoint x: 479, endPoint y: 293, distance: 226.1
click at [479, 293] on div "Question 06/12 Which phonemic awareness skill should be taught first? Phoneme B…" at bounding box center [537, 252] width 425 height 455
click at [364, 301] on div at bounding box center [538, 291] width 419 height 52
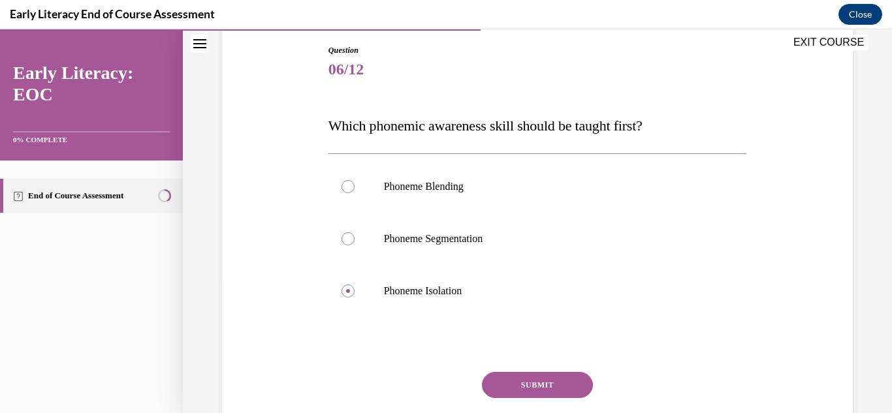
click at [521, 389] on button "SUBMIT" at bounding box center [537, 385] width 111 height 26
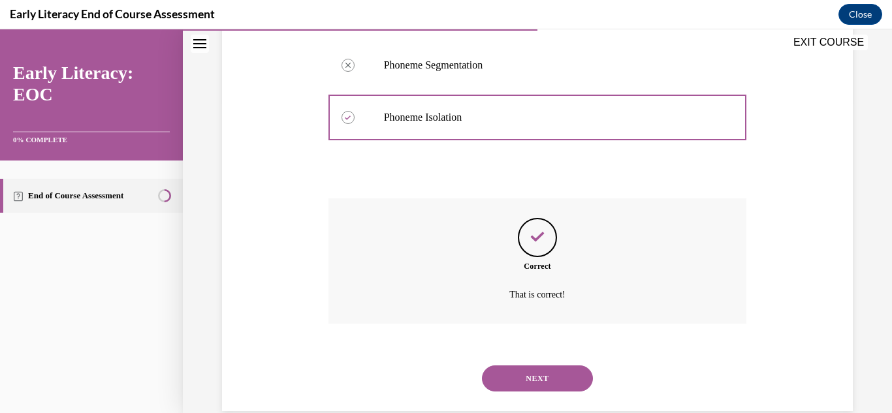
scroll to position [335, 0]
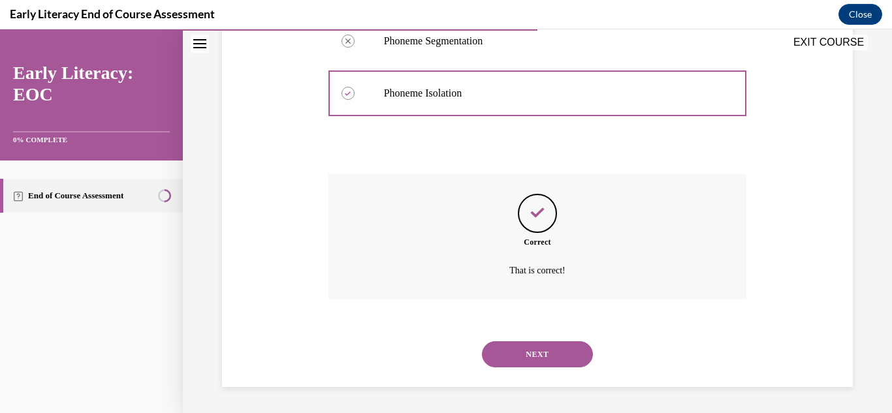
click at [538, 353] on button "NEXT" at bounding box center [537, 355] width 111 height 26
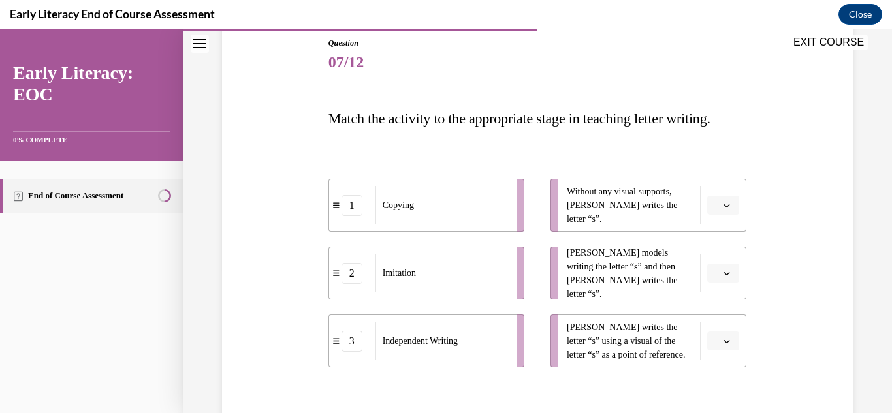
scroll to position [150, 0]
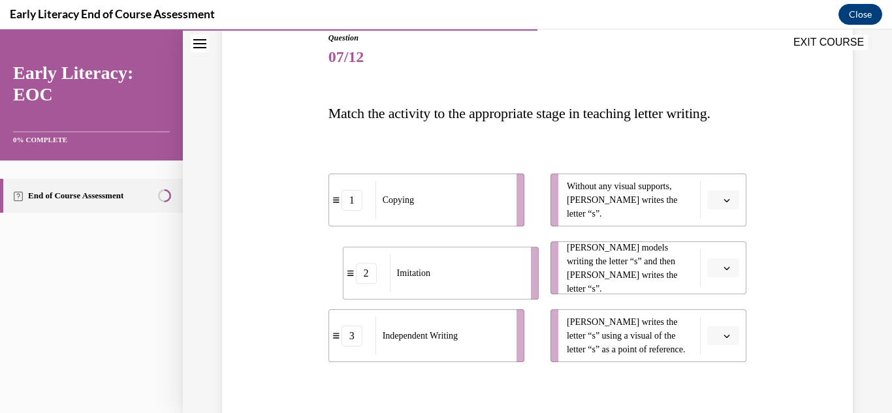
drag, startPoint x: 444, startPoint y: 274, endPoint x: 458, endPoint y: 279, distance: 14.7
click at [458, 279] on div "Imitation" at bounding box center [456, 273] width 133 height 39
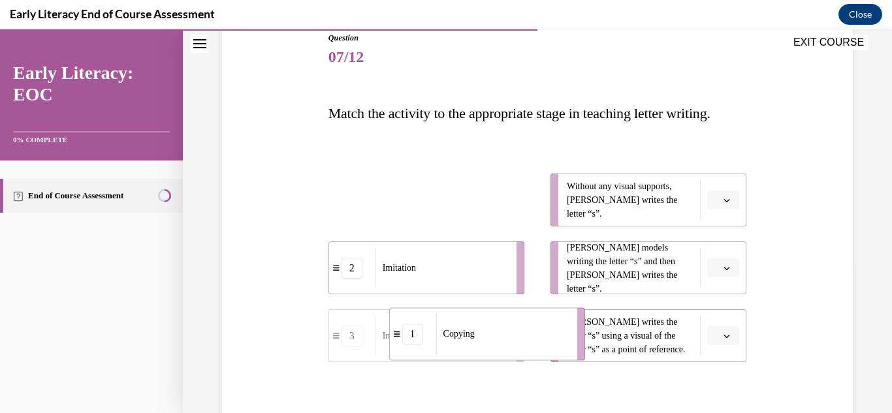
drag, startPoint x: 438, startPoint y: 207, endPoint x: 498, endPoint y: 342, distance: 147.6
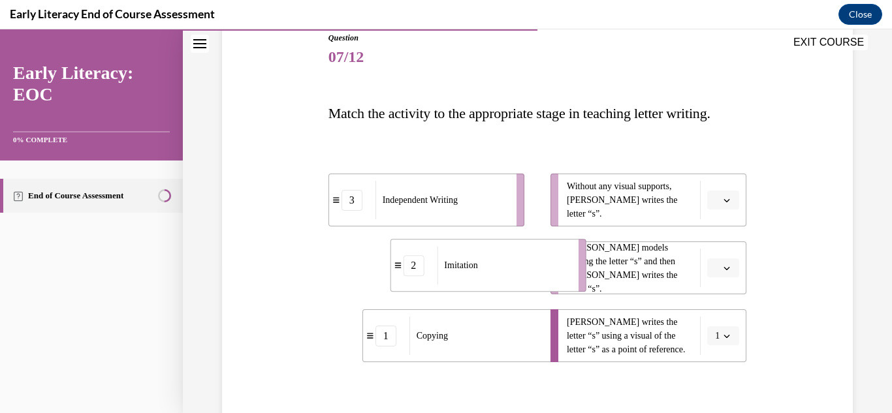
drag, startPoint x: 419, startPoint y: 266, endPoint x: 481, endPoint y: 264, distance: 62.1
click at [481, 264] on div "Imitation" at bounding box center [503, 265] width 133 height 39
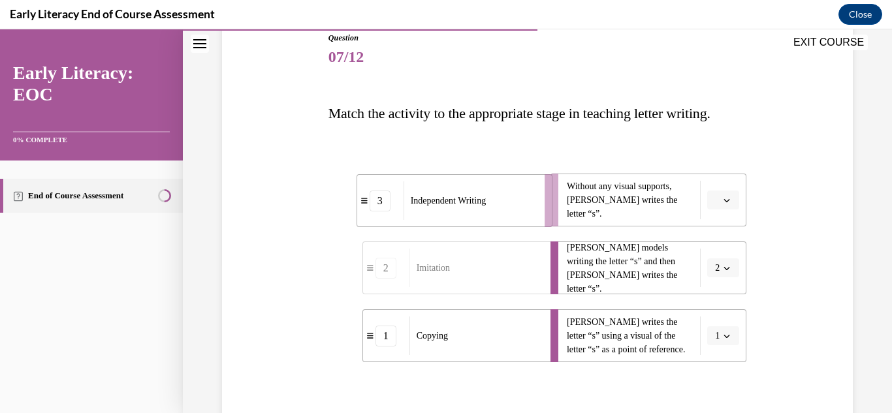
drag, startPoint x: 421, startPoint y: 183, endPoint x: 449, endPoint y: 184, distance: 28.1
click at [449, 184] on div "Independent Writing" at bounding box center [470, 201] width 133 height 39
drag, startPoint x: 432, startPoint y: 202, endPoint x: 490, endPoint y: 197, distance: 57.7
click at [490, 197] on span "Independent Writing" at bounding box center [472, 196] width 75 height 14
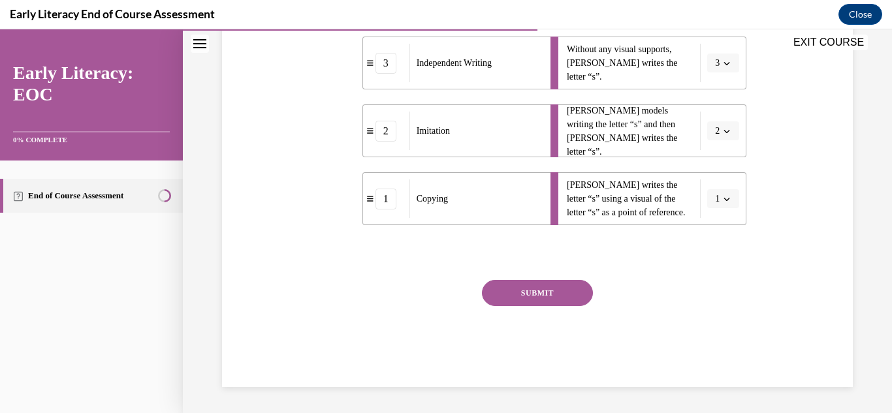
click at [526, 281] on button "SUBMIT" at bounding box center [537, 293] width 111 height 26
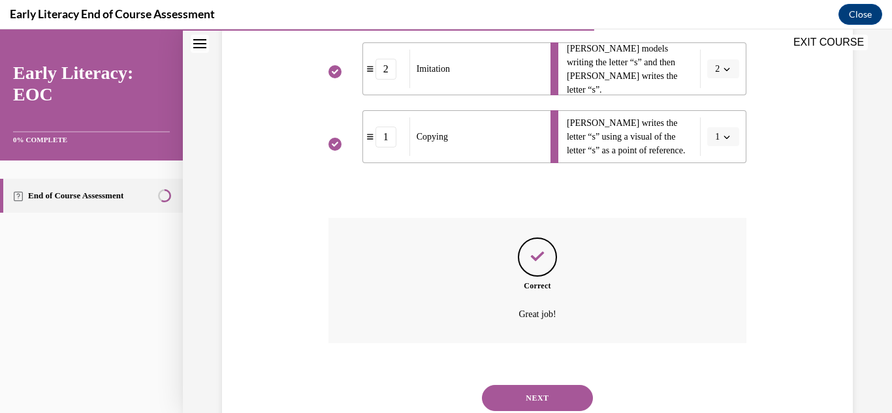
scroll to position [393, 0]
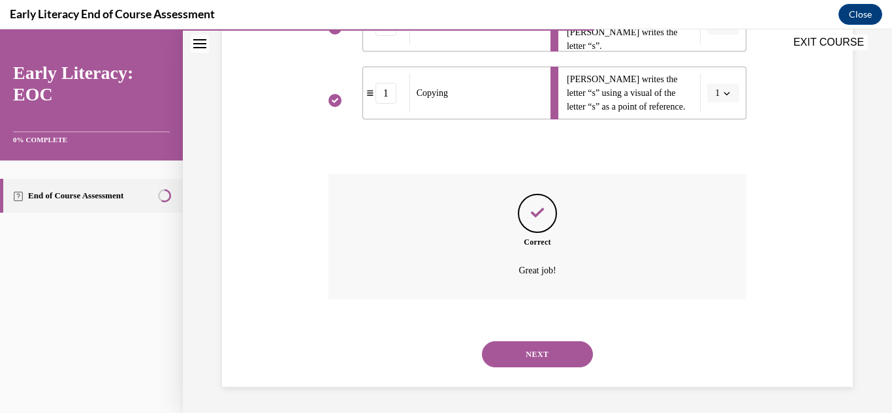
click at [533, 350] on button "NEXT" at bounding box center [537, 355] width 111 height 26
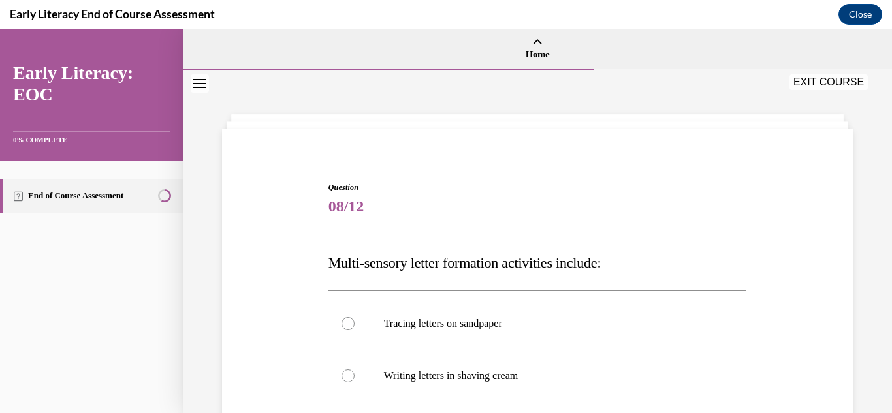
click at [533, 350] on div at bounding box center [538, 376] width 419 height 52
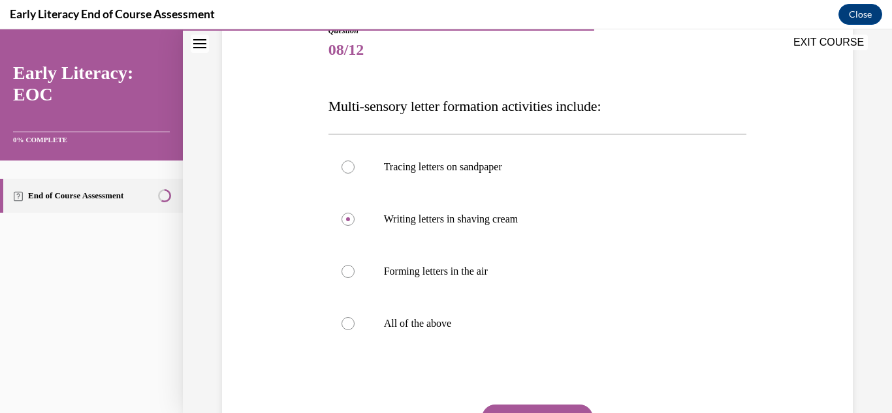
scroll to position [157, 0]
click at [392, 341] on div at bounding box center [538, 323] width 419 height 52
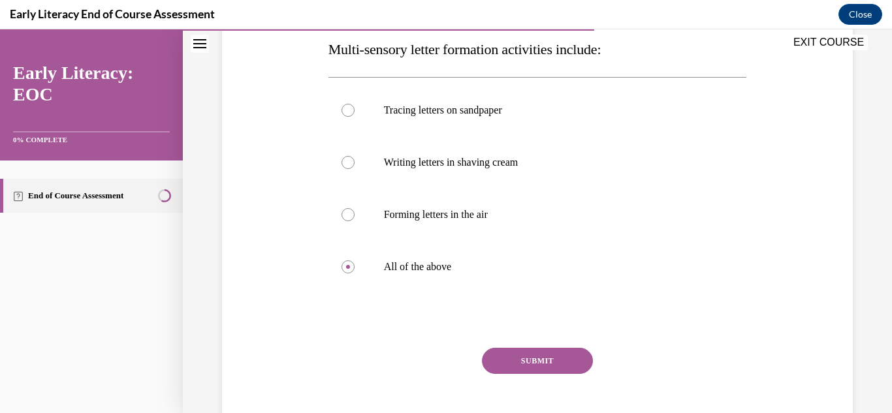
scroll to position [217, 0]
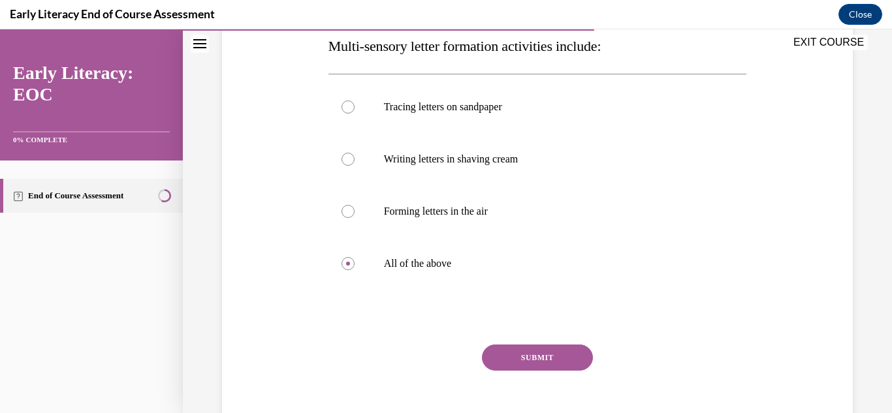
click at [538, 350] on button "SUBMIT" at bounding box center [537, 358] width 111 height 26
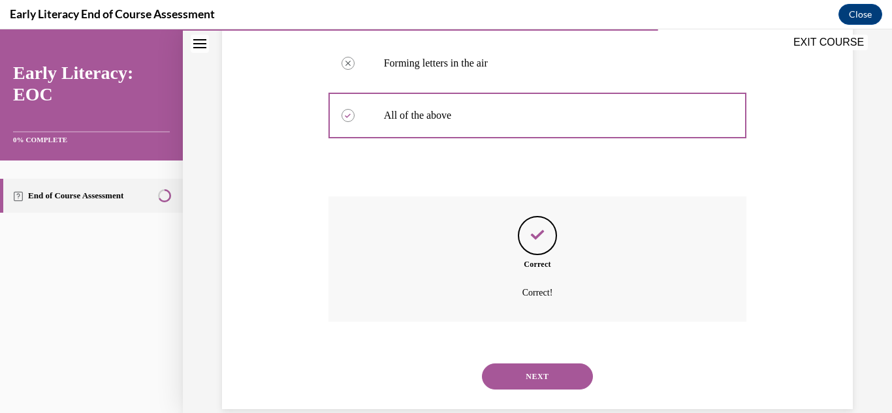
scroll to position [387, 0]
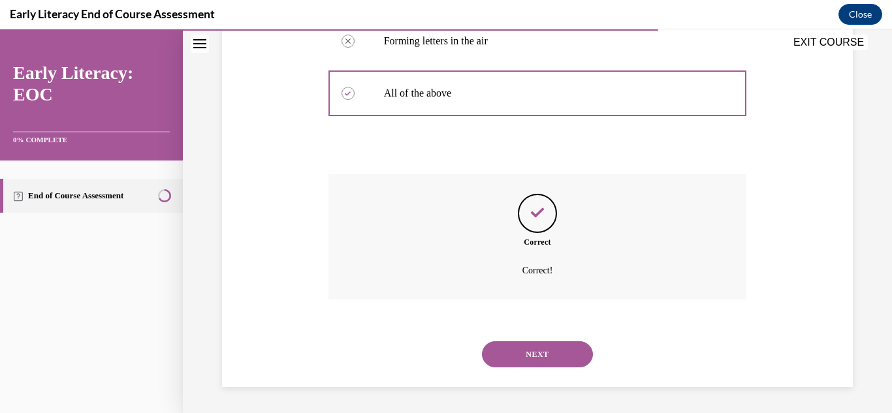
click at [529, 350] on button "NEXT" at bounding box center [537, 355] width 111 height 26
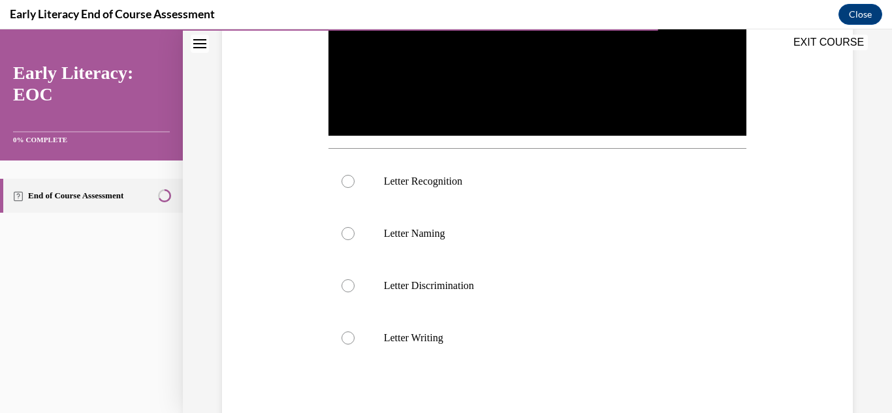
scroll to position [0, 0]
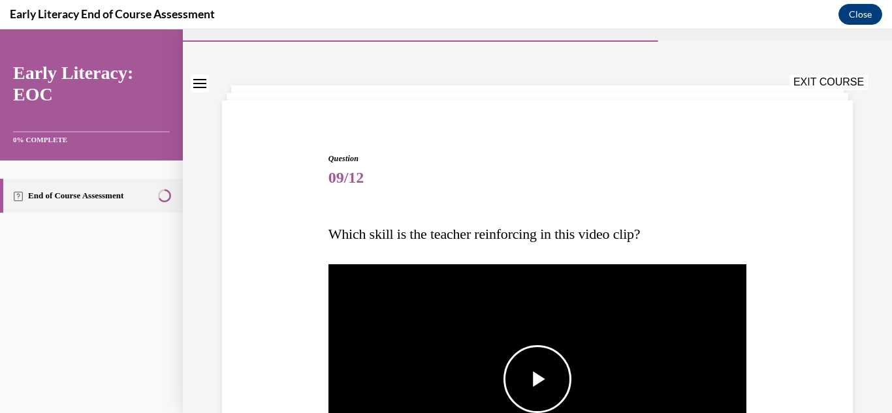
click at [538, 380] on span "Video player" at bounding box center [538, 380] width 0 height 0
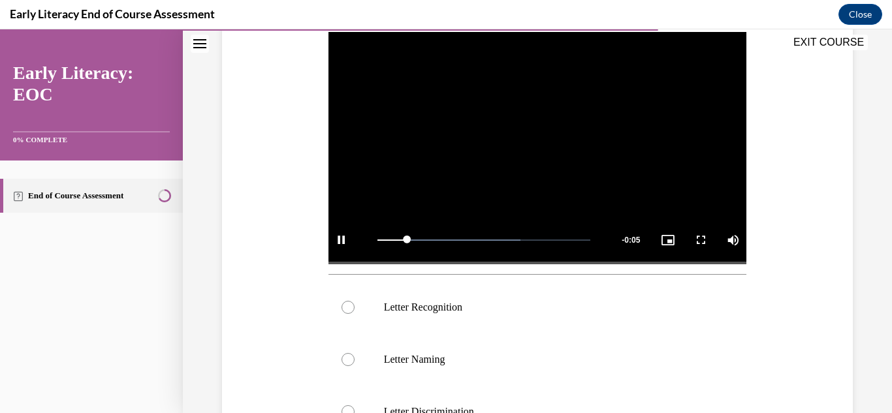
scroll to position [263, 0]
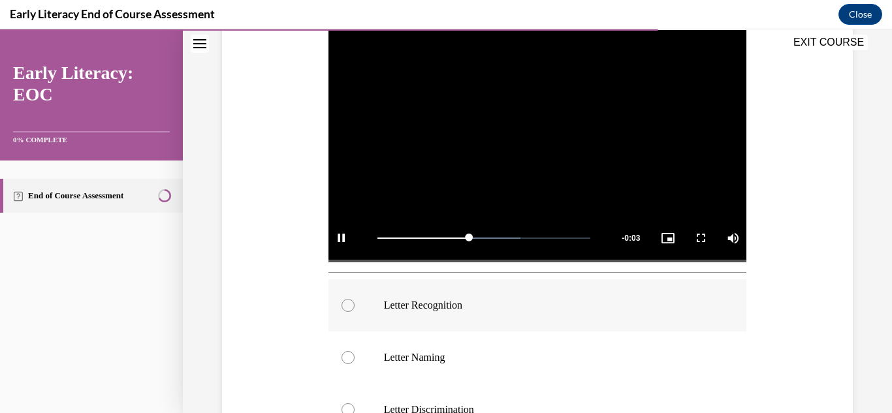
click at [449, 319] on div at bounding box center [538, 306] width 419 height 52
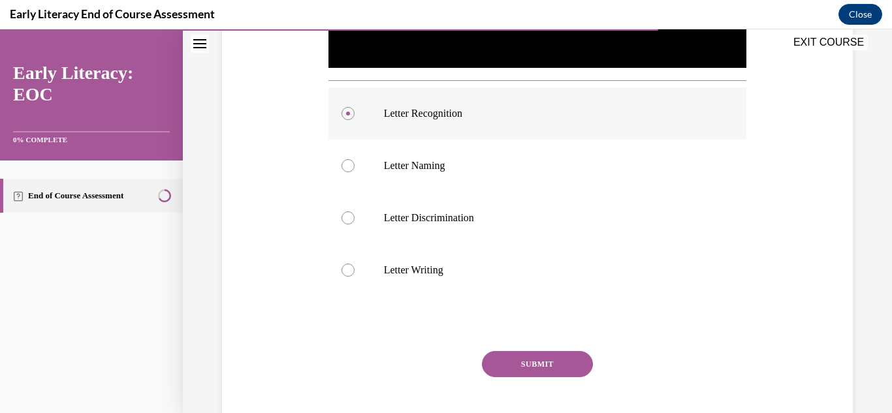
scroll to position [456, 0]
click at [503, 351] on button "SUBMIT" at bounding box center [537, 364] width 111 height 26
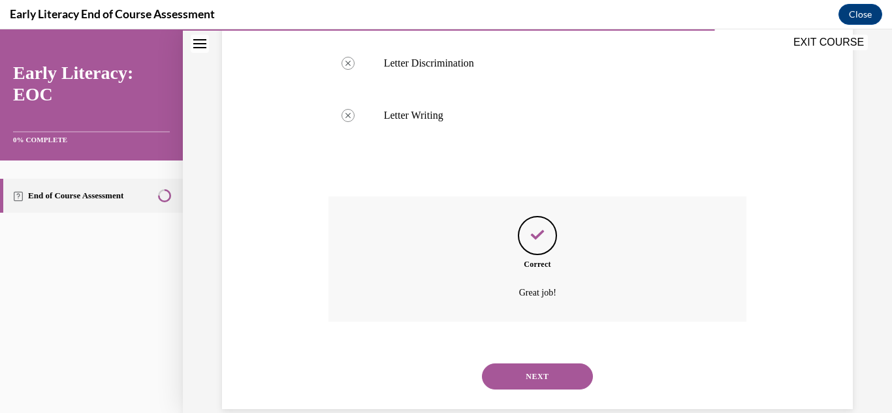
scroll to position [632, 0]
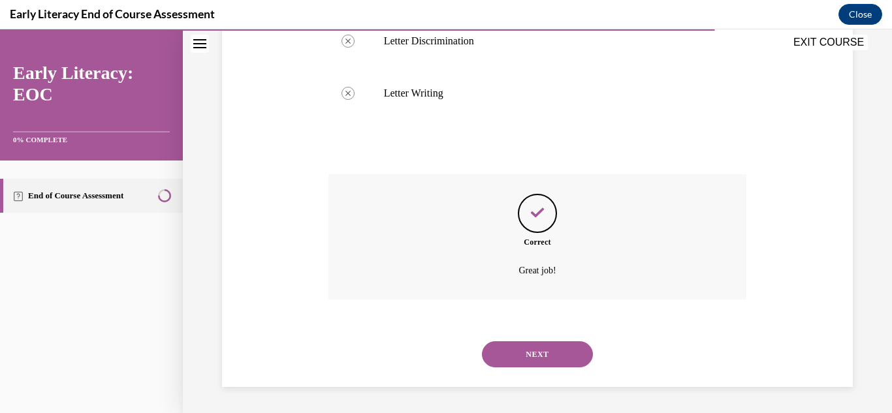
click at [509, 342] on button "NEXT" at bounding box center [537, 355] width 111 height 26
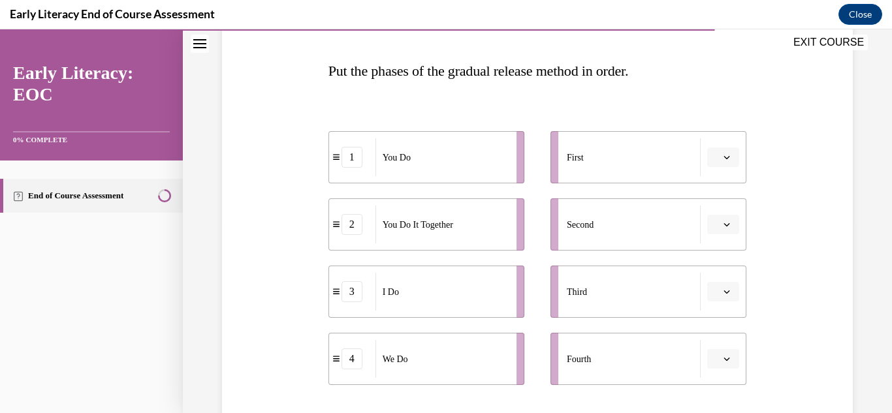
scroll to position [197, 0]
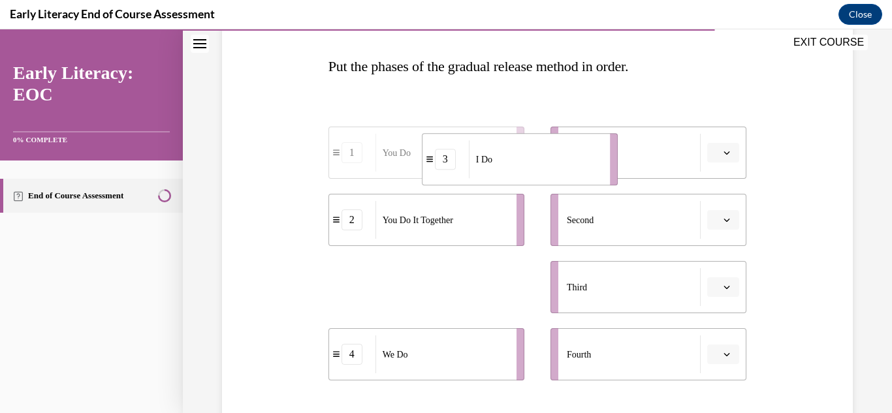
drag, startPoint x: 438, startPoint y: 280, endPoint x: 532, endPoint y: 152, distance: 159.0
click at [532, 152] on div "I Do" at bounding box center [535, 159] width 133 height 38
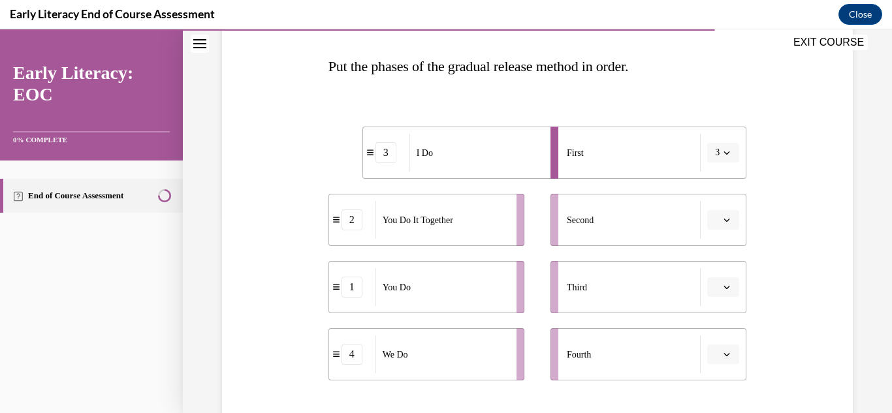
click at [485, 194] on li "2 You Do It Together" at bounding box center [427, 220] width 196 height 52
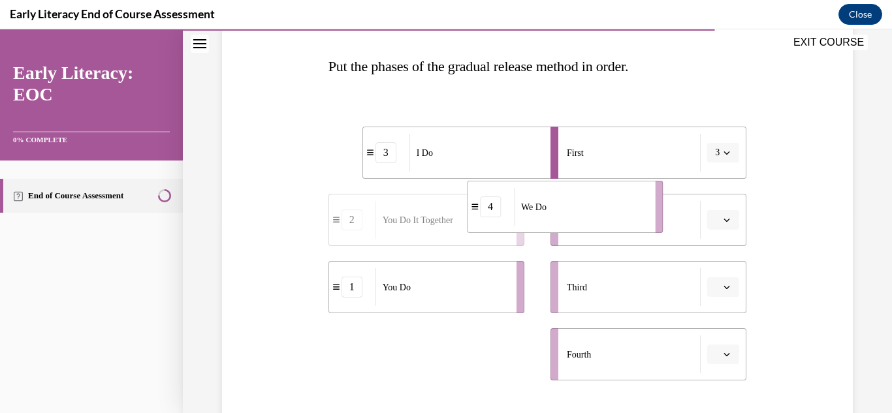
drag, startPoint x: 414, startPoint y: 365, endPoint x: 553, endPoint y: 219, distance: 201.0
click at [553, 219] on div "We Do" at bounding box center [580, 207] width 133 height 38
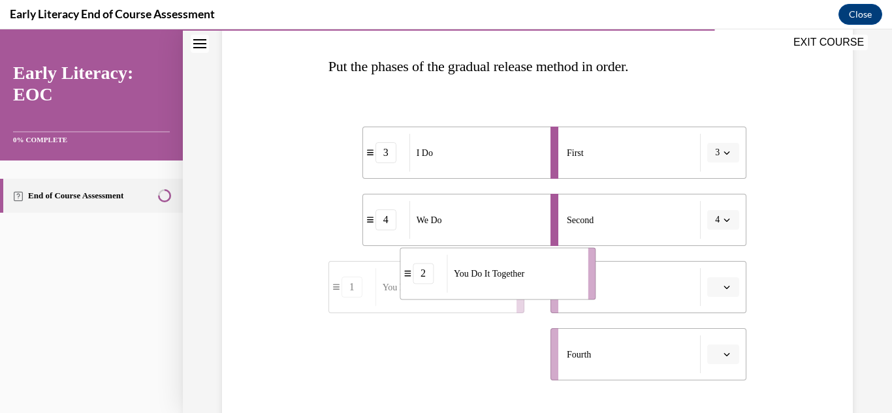
drag, startPoint x: 423, startPoint y: 346, endPoint x: 494, endPoint y: 265, distance: 106.9
click at [494, 265] on div "You Do It Together" at bounding box center [513, 274] width 133 height 38
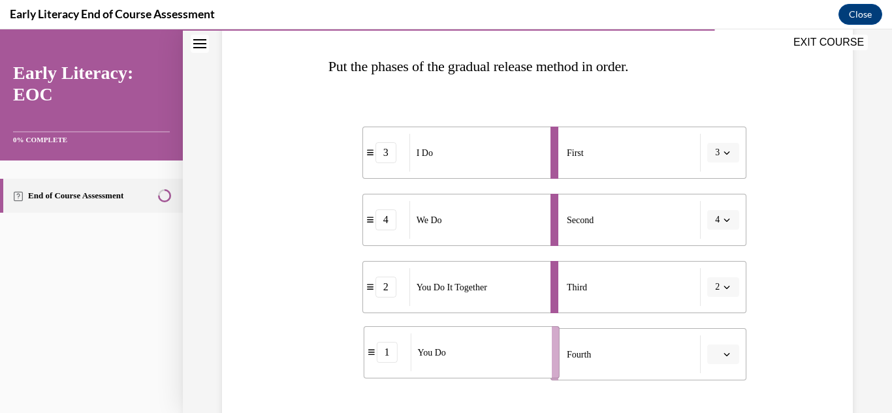
drag, startPoint x: 435, startPoint y: 353, endPoint x: 470, endPoint y: 351, distance: 35.3
click at [470, 351] on div "You Do" at bounding box center [476, 353] width 133 height 38
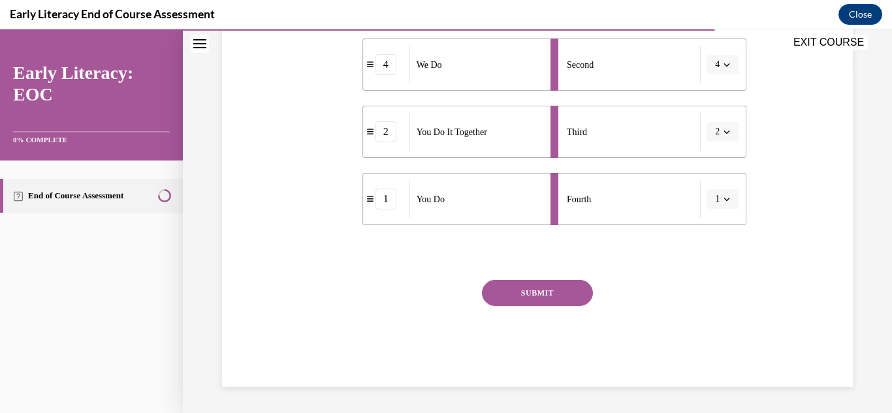
click at [487, 297] on button "SUBMIT" at bounding box center [537, 293] width 111 height 26
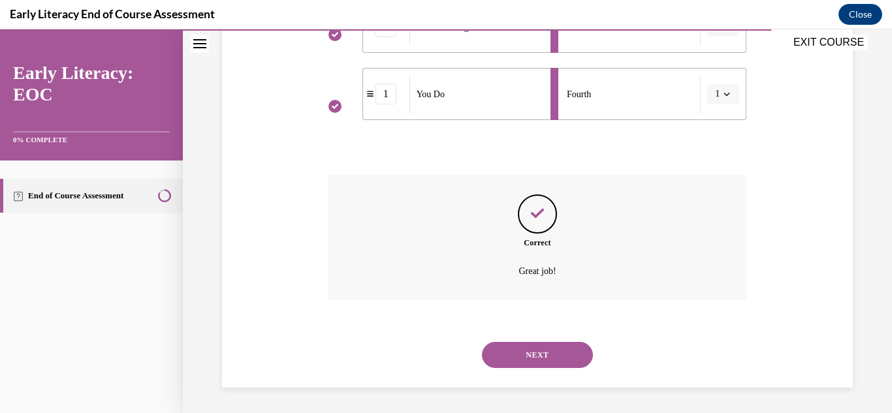
scroll to position [458, 0]
click at [550, 354] on button "NEXT" at bounding box center [537, 355] width 111 height 26
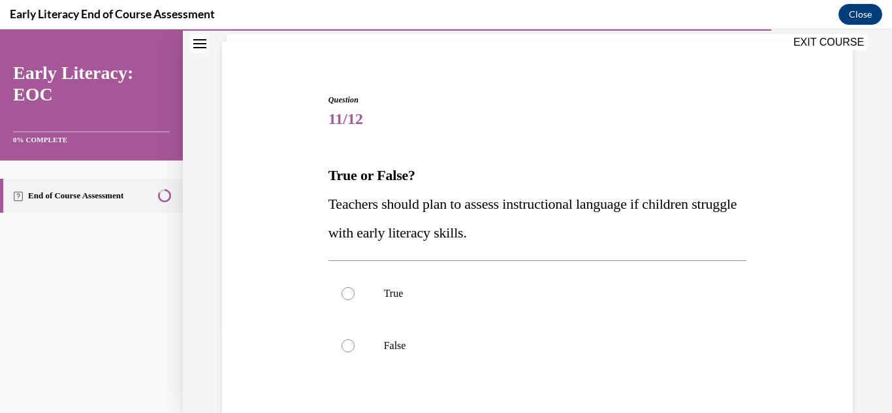
scroll to position [88, 0]
click at [434, 282] on div at bounding box center [538, 293] width 419 height 52
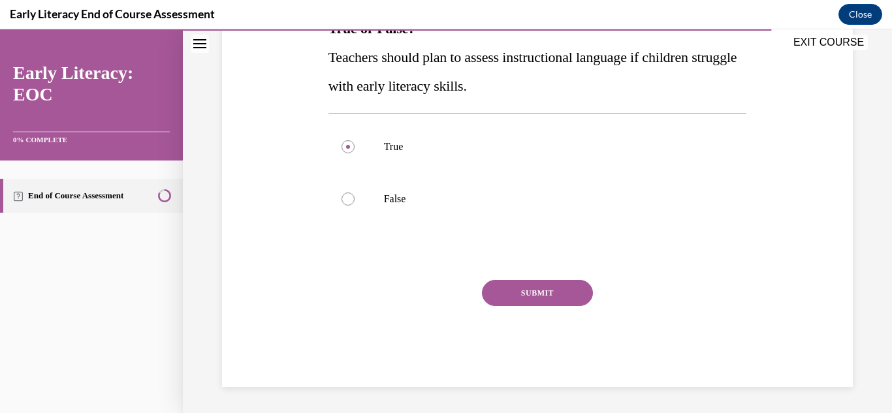
click at [513, 289] on button "SUBMIT" at bounding box center [537, 293] width 111 height 26
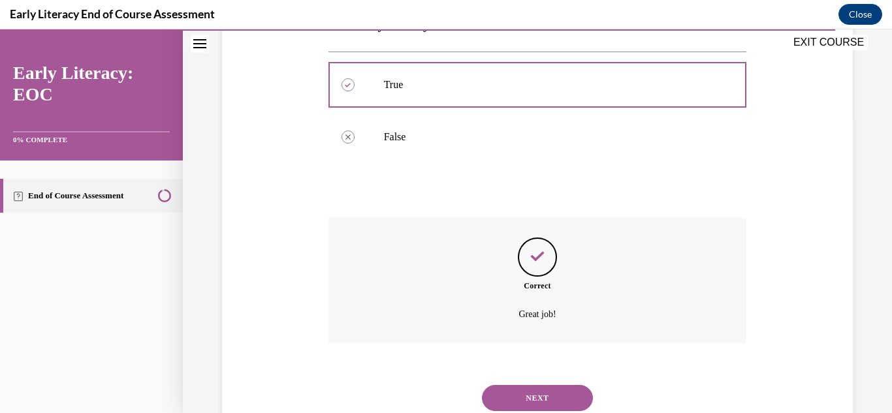
scroll to position [340, 0]
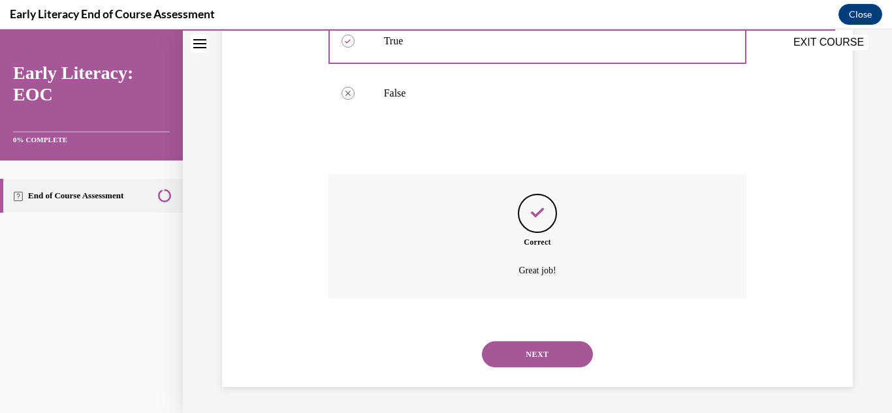
click at [519, 349] on button "NEXT" at bounding box center [537, 355] width 111 height 26
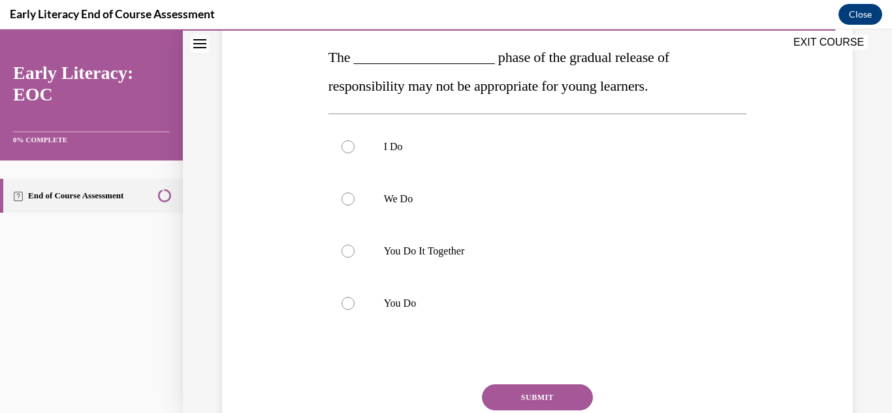
scroll to position [208, 0]
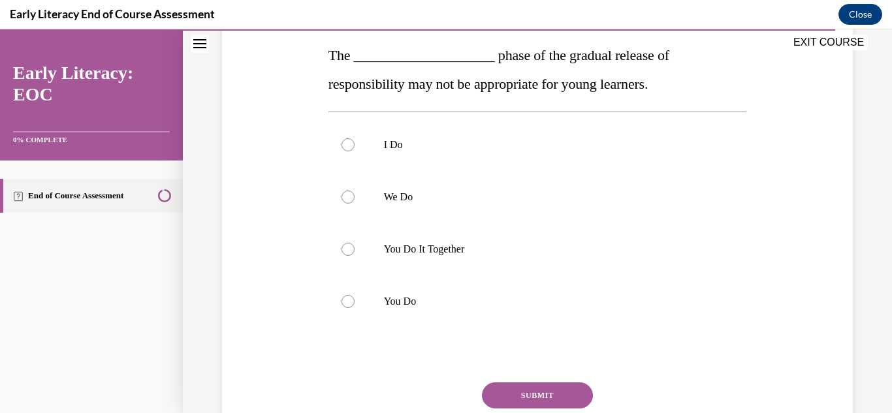
click at [516, 276] on div at bounding box center [538, 302] width 419 height 52
click at [494, 396] on button "SUBMIT" at bounding box center [537, 396] width 111 height 26
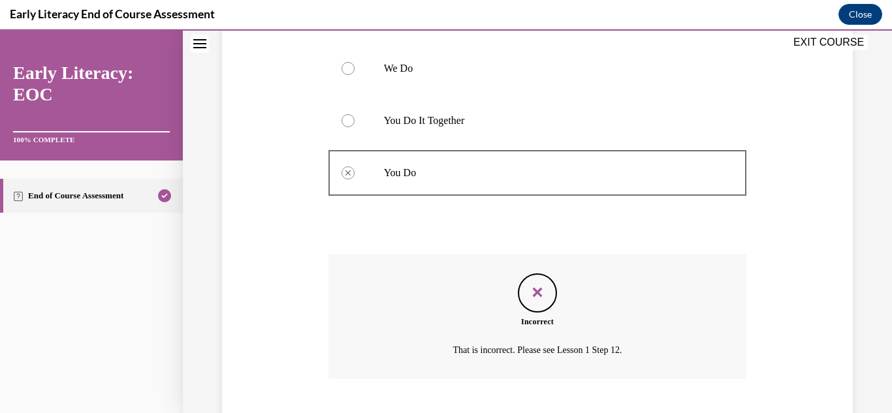
scroll to position [416, 0]
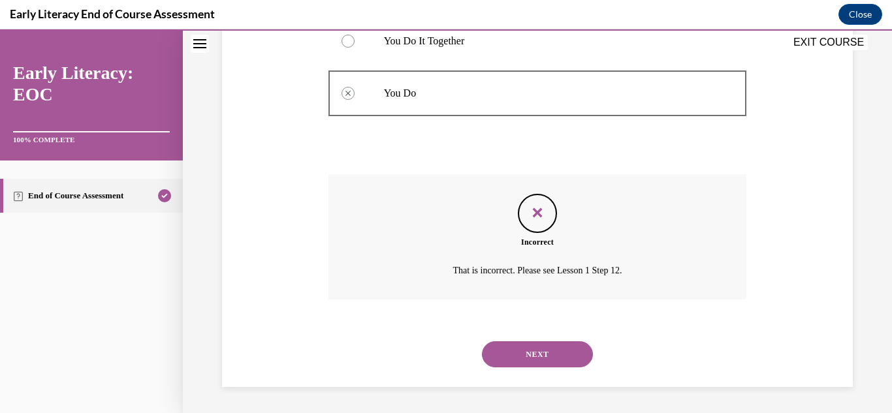
click at [534, 364] on button "NEXT" at bounding box center [537, 355] width 111 height 26
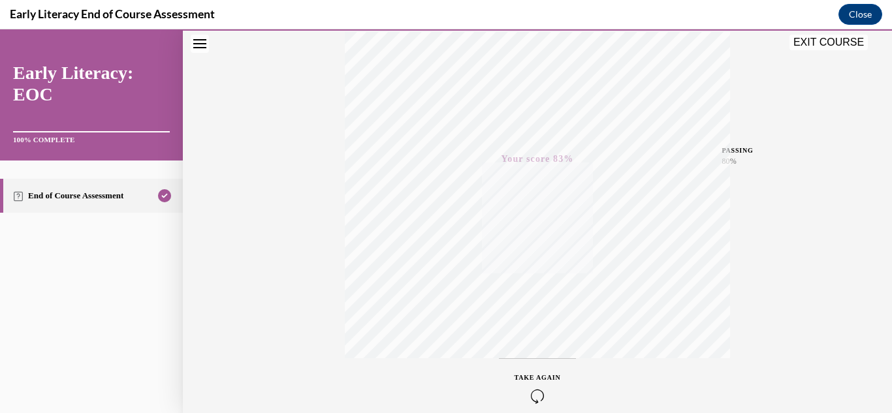
scroll to position [285, 0]
click at [841, 42] on button "EXIT COURSE" at bounding box center [829, 43] width 78 height 16
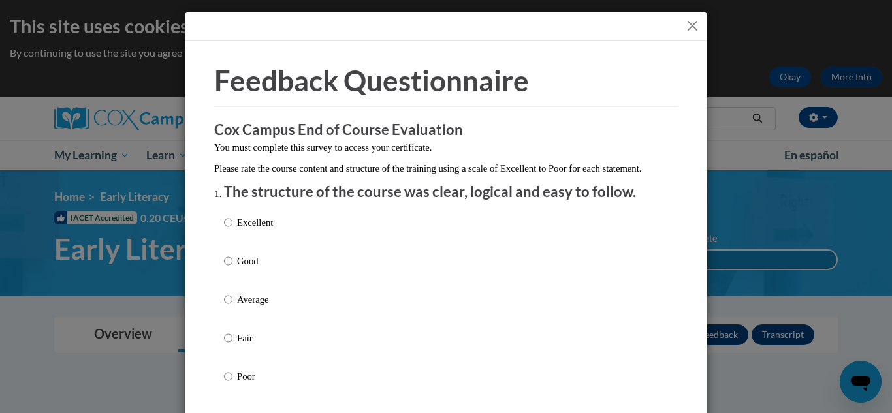
click at [270, 307] on p "Average" at bounding box center [255, 300] width 36 height 14
click at [233, 307] on input "Average" at bounding box center [228, 300] width 8 height 14
radio input "true"
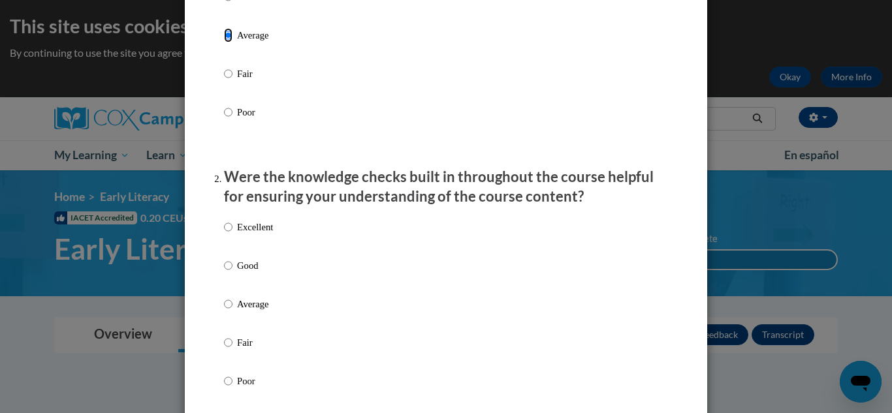
scroll to position [269, 0]
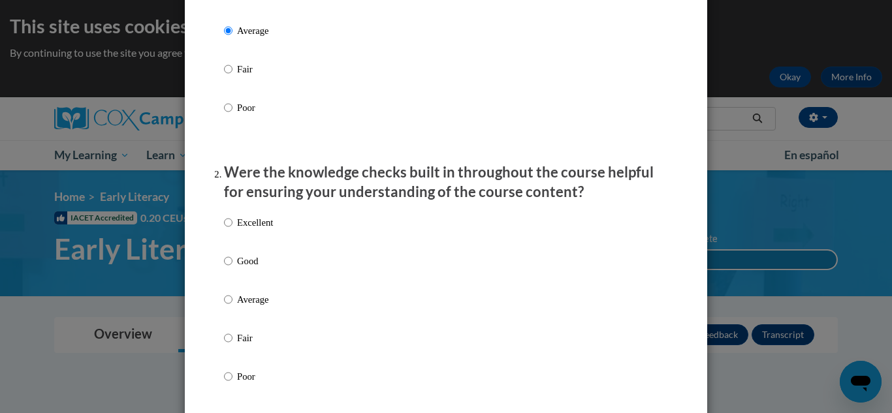
click at [254, 307] on p "Average" at bounding box center [255, 300] width 36 height 14
click at [233, 307] on input "Average" at bounding box center [228, 300] width 8 height 14
radio input "true"
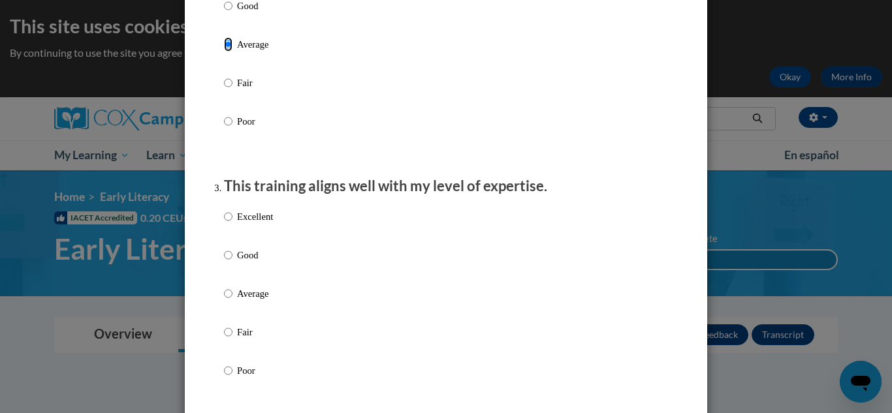
scroll to position [530, 0]
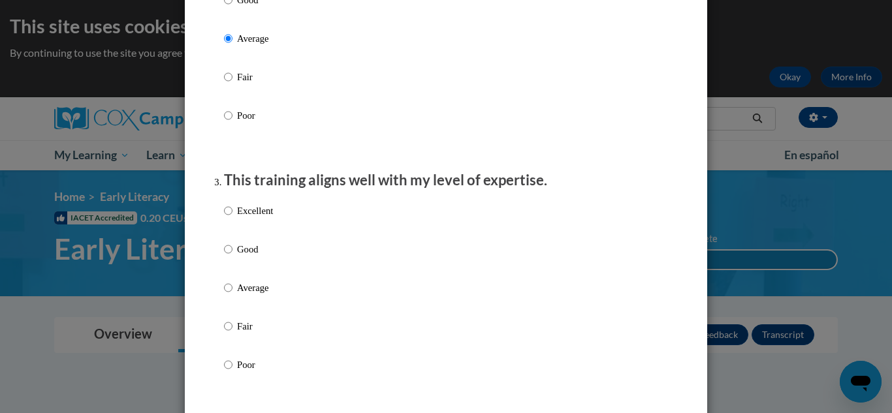
click at [252, 295] on p "Average" at bounding box center [255, 288] width 36 height 14
click at [233, 295] on input "Average" at bounding box center [228, 288] width 8 height 14
radio input "true"
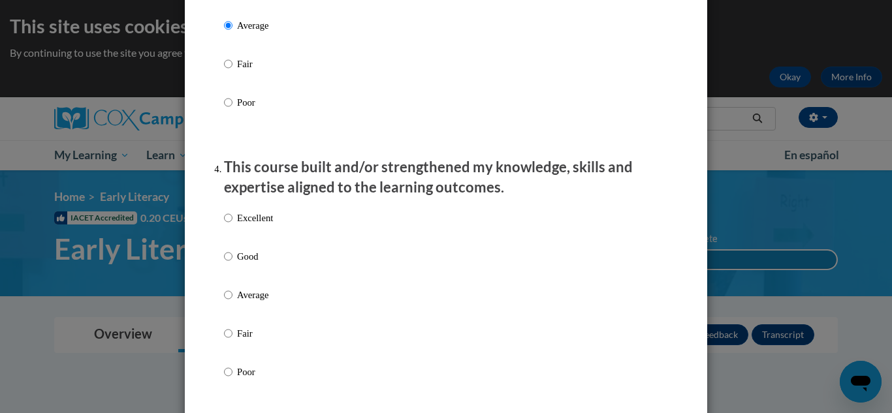
scroll to position [797, 0]
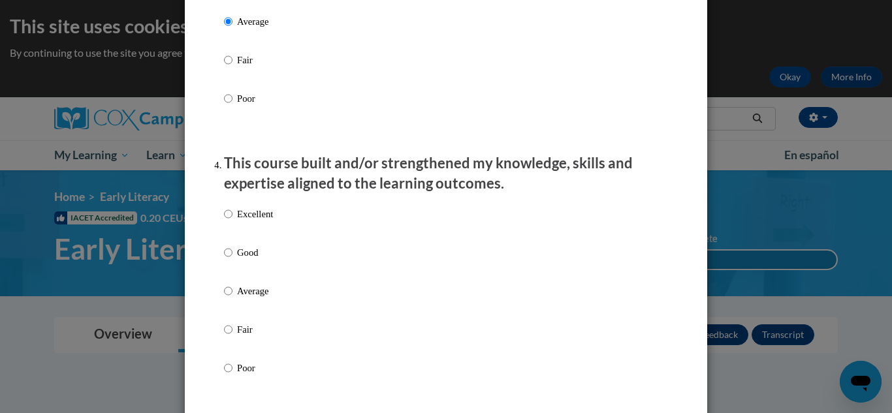
click at [255, 299] on p "Average" at bounding box center [255, 291] width 36 height 14
click at [233, 299] on input "Average" at bounding box center [228, 291] width 8 height 14
radio input "true"
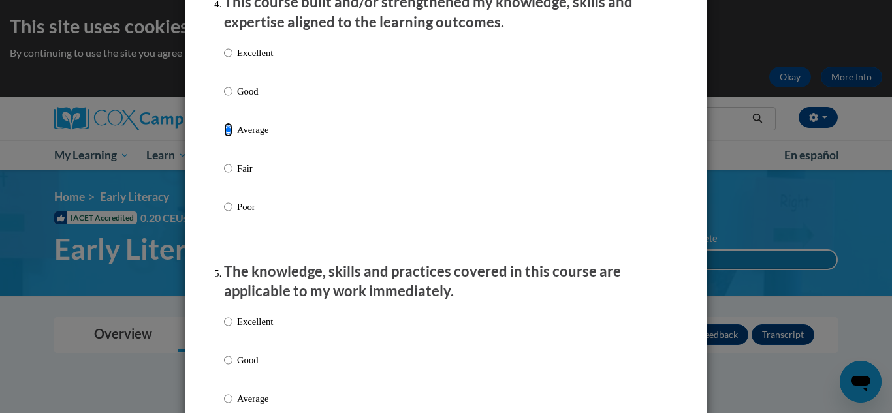
scroll to position [960, 0]
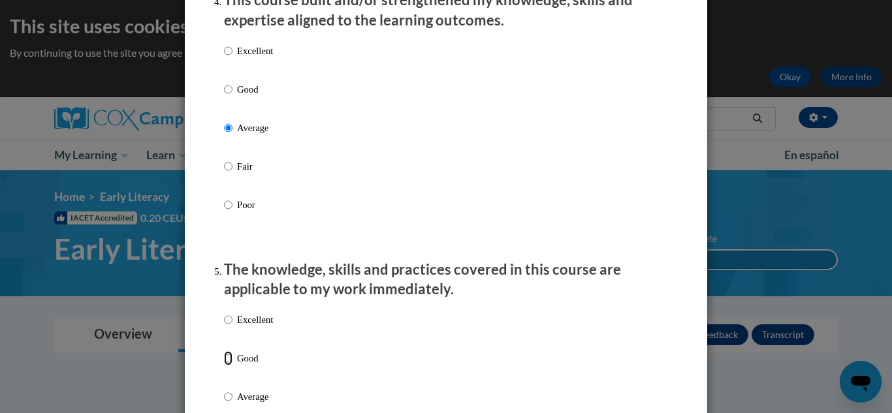
click at [225, 366] on input "Good" at bounding box center [228, 358] width 8 height 14
radio input "true"
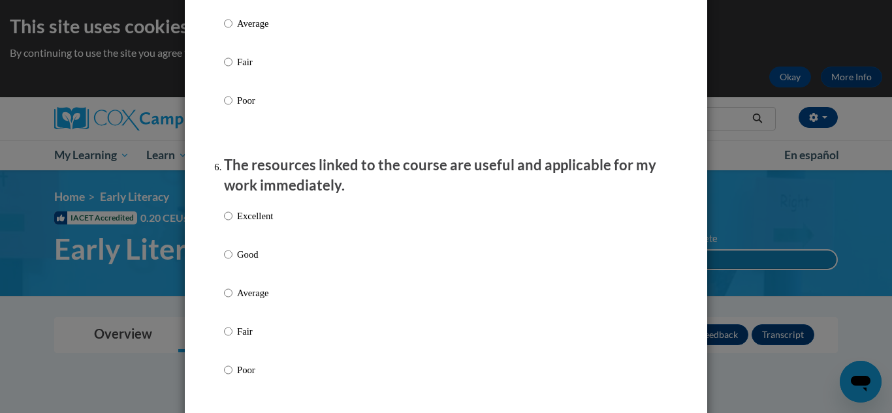
scroll to position [1340, 0]
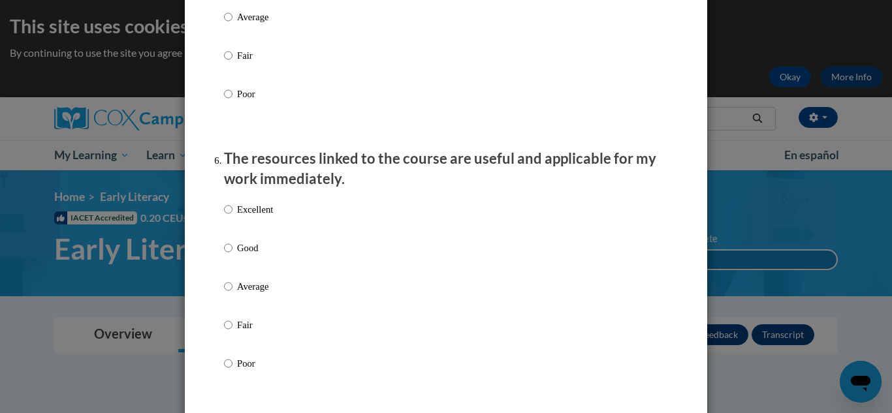
click at [254, 306] on label "Average" at bounding box center [248, 297] width 49 height 35
click at [233, 294] on input "Average" at bounding box center [228, 287] width 8 height 14
radio input "true"
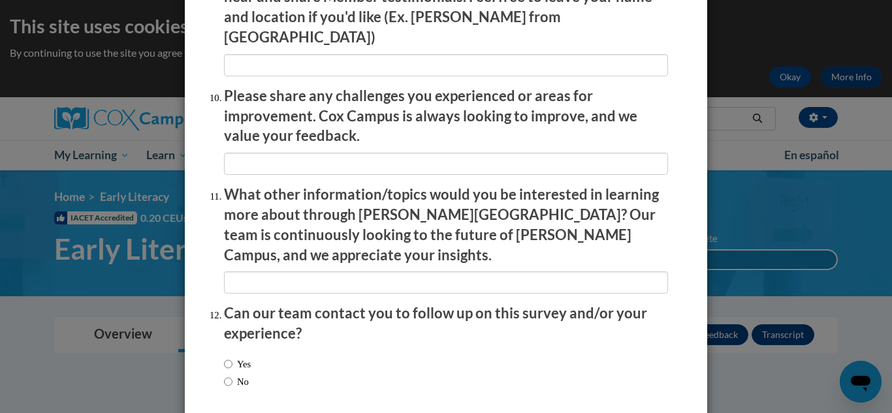
scroll to position [2301, 0]
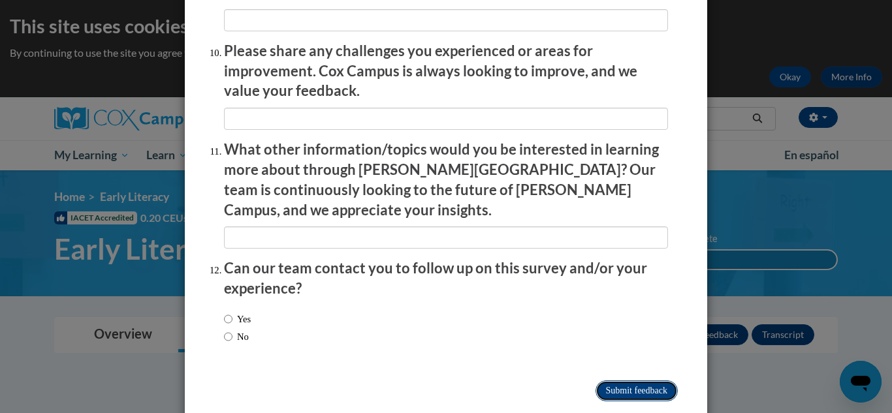
click at [621, 381] on input "Submit feedback" at bounding box center [637, 391] width 82 height 21
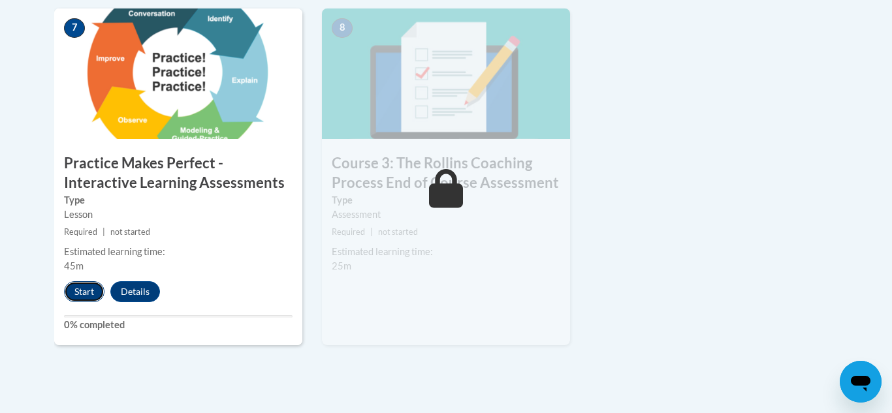
click at [89, 289] on button "Start" at bounding box center [84, 292] width 40 height 21
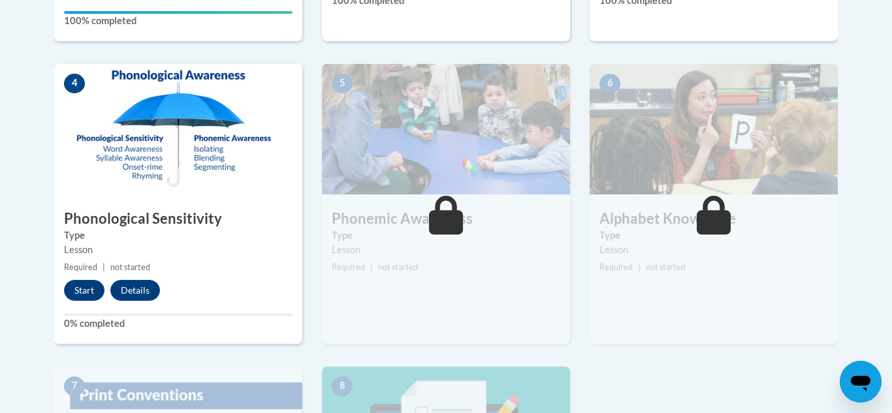
scroll to position [700, 0]
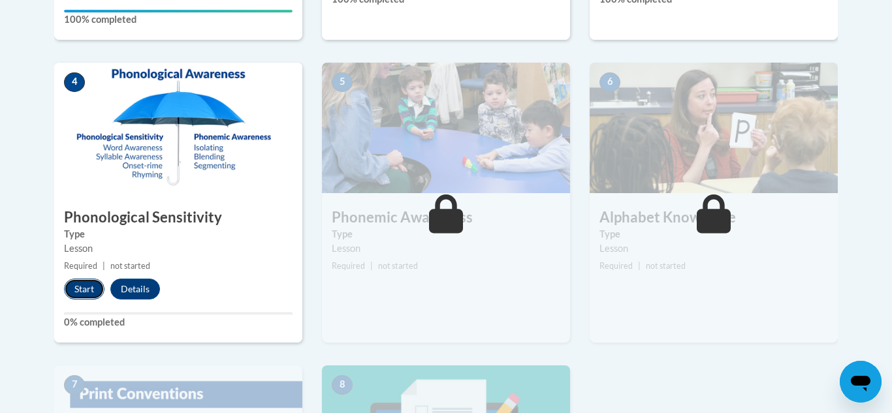
click at [79, 285] on button "Start" at bounding box center [84, 289] width 40 height 21
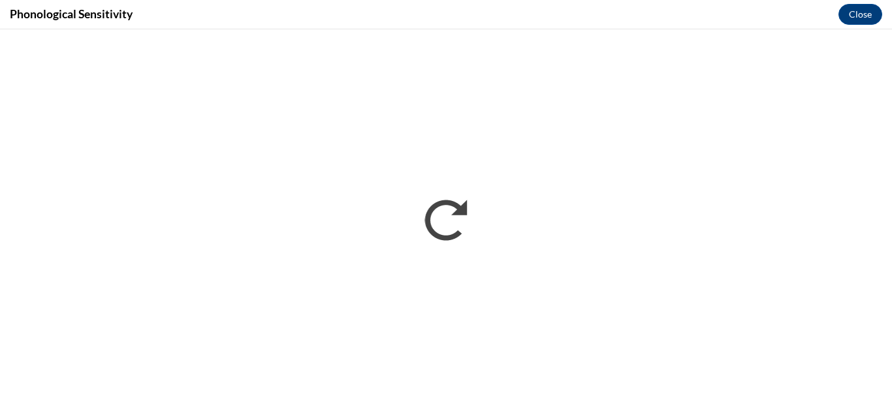
scroll to position [0, 0]
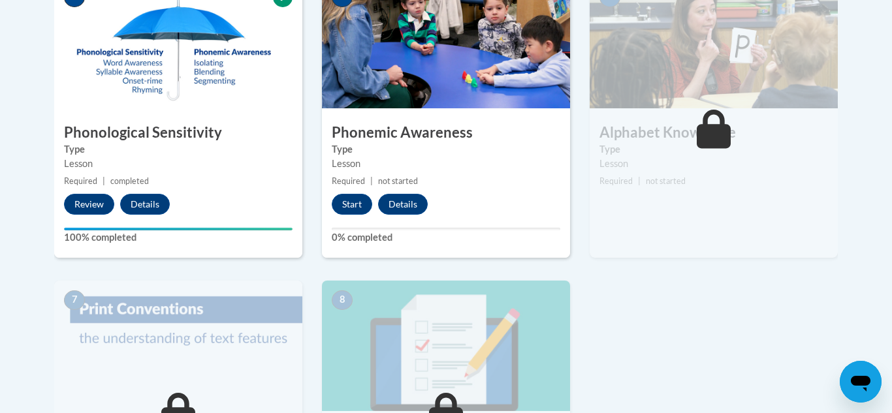
scroll to position [786, 0]
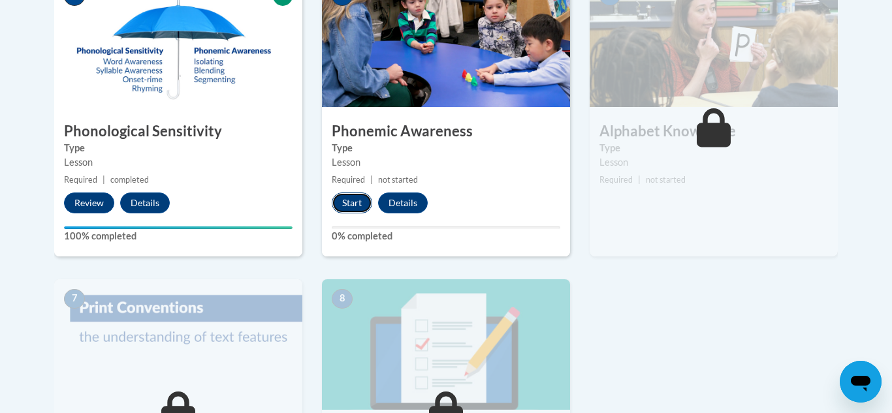
click at [363, 204] on button "Start" at bounding box center [352, 203] width 40 height 21
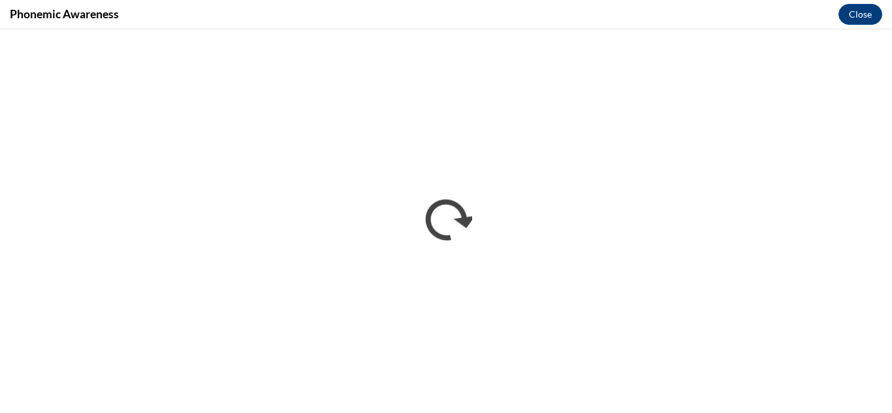
scroll to position [0, 0]
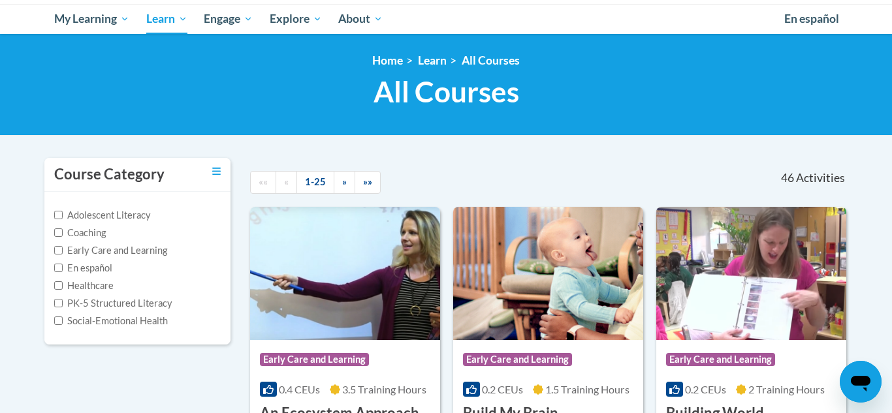
scroll to position [157, 0]
